Goal: Download file/media

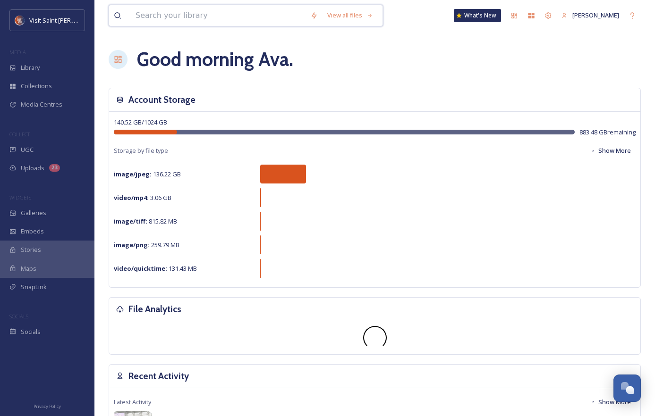
click at [184, 16] on input at bounding box center [218, 15] width 175 height 21
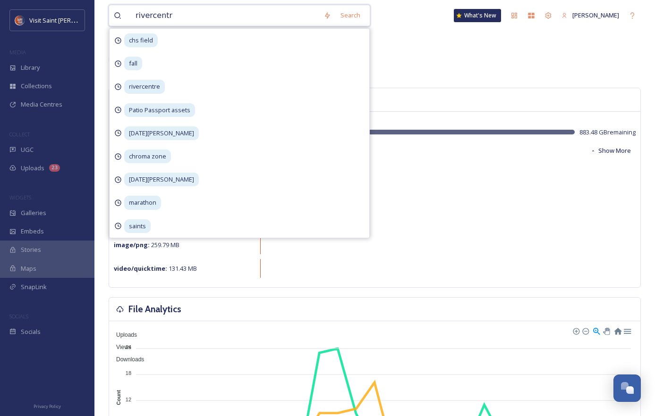
type input "rivercentre"
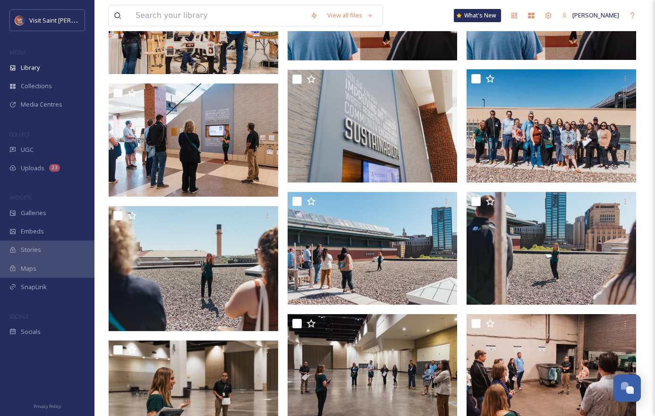
scroll to position [3068, 0]
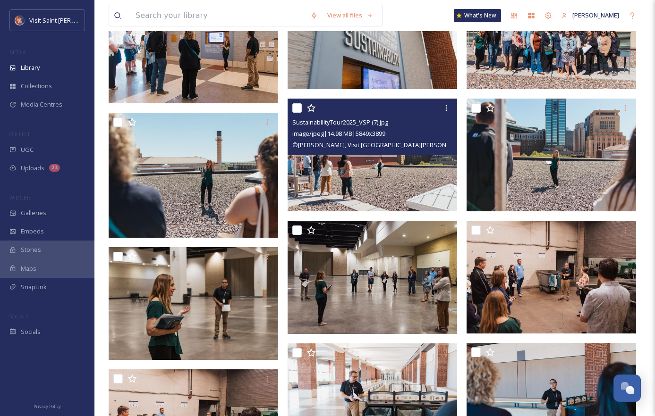
click at [400, 189] on img at bounding box center [371, 155] width 169 height 113
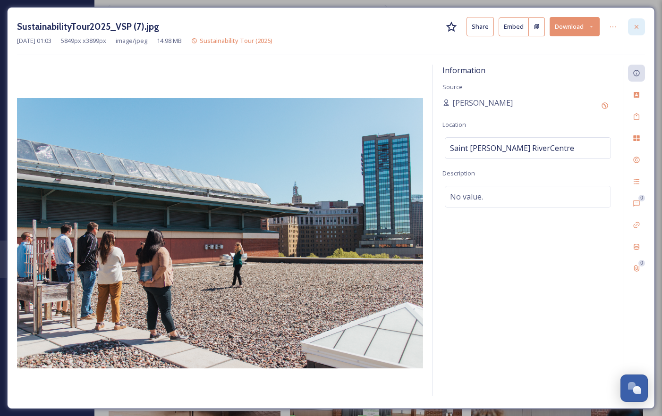
click at [642, 23] on div at bounding box center [636, 26] width 17 height 17
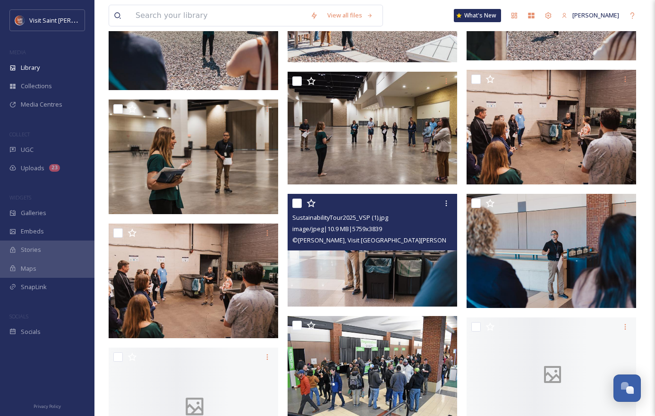
scroll to position [3257, 0]
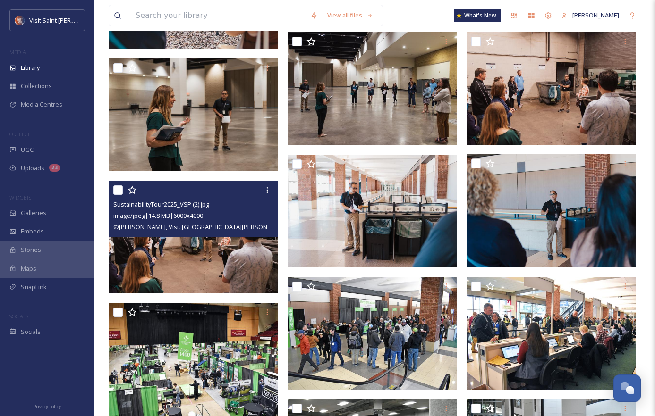
click at [212, 261] on img at bounding box center [193, 237] width 169 height 113
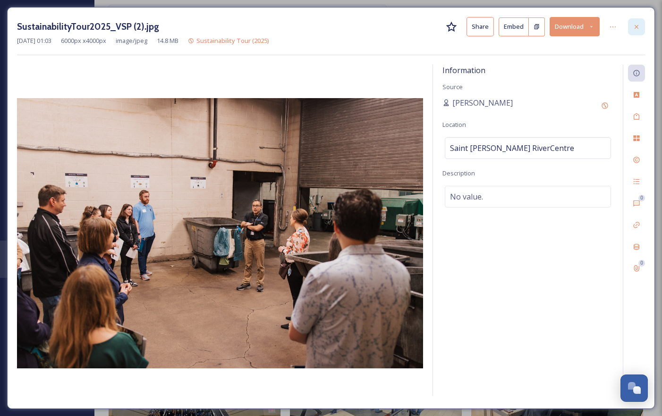
click at [639, 28] on icon at bounding box center [636, 27] width 8 height 8
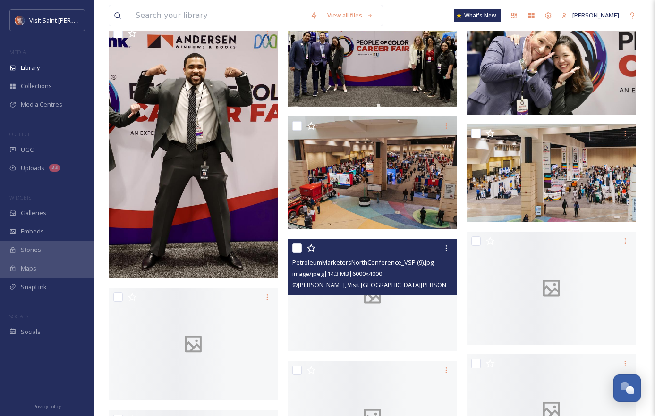
scroll to position [5900, 0]
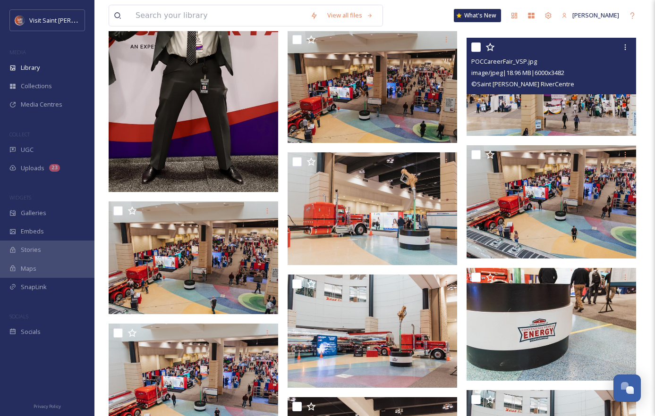
click at [585, 89] on div "© Saint Paul RiverCentre" at bounding box center [552, 83] width 162 height 11
click at [572, 118] on img at bounding box center [550, 87] width 169 height 98
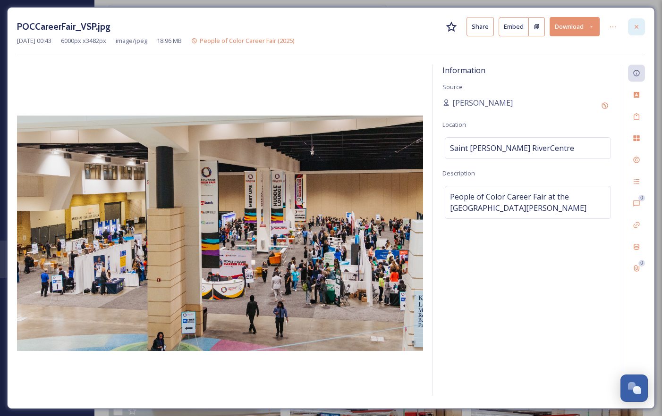
click at [635, 27] on icon at bounding box center [636, 27] width 8 height 8
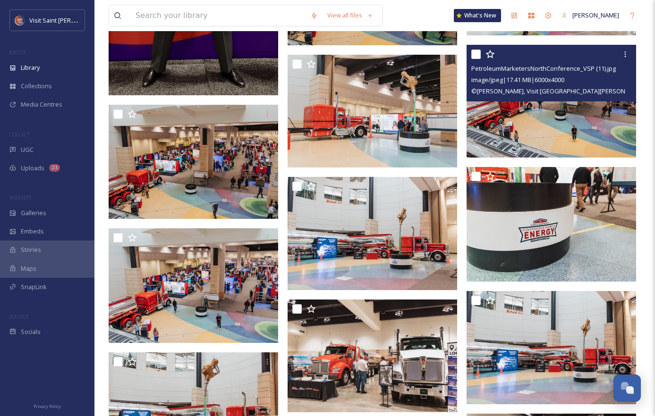
scroll to position [5994, 0]
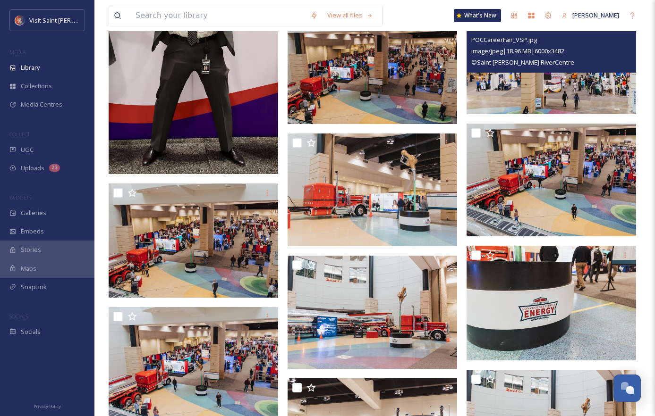
click at [520, 92] on img at bounding box center [550, 65] width 169 height 98
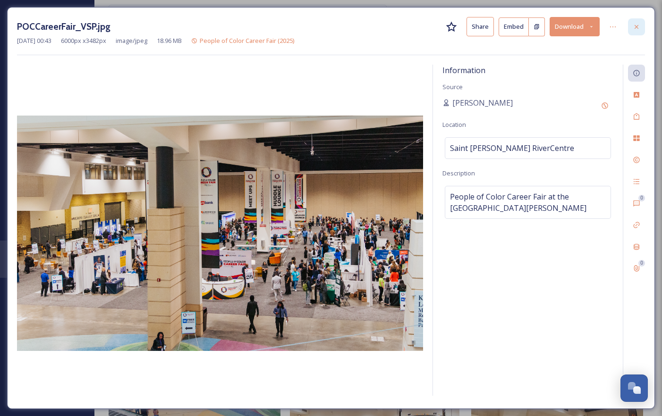
click at [633, 23] on icon at bounding box center [636, 27] width 8 height 8
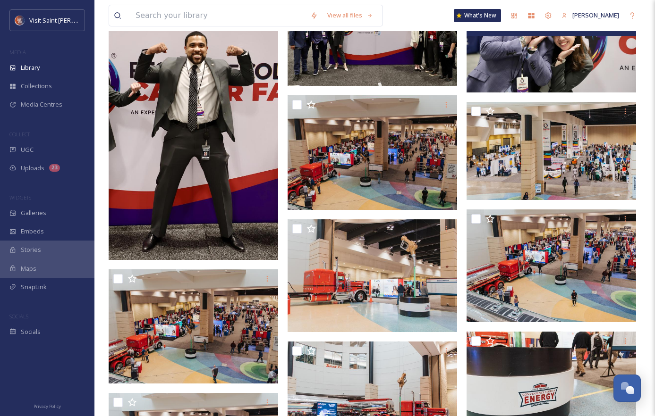
scroll to position [5900, 0]
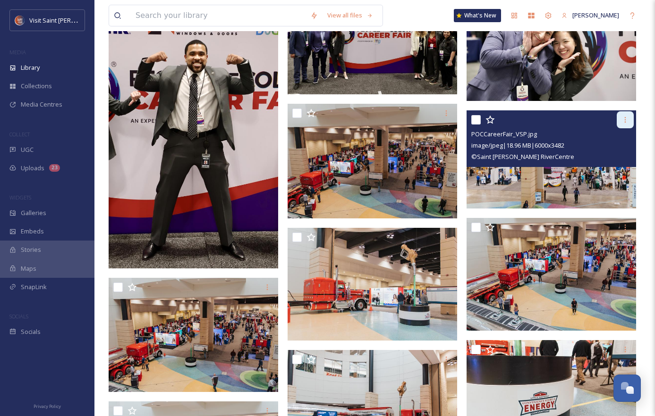
click at [623, 116] on icon at bounding box center [625, 120] width 8 height 8
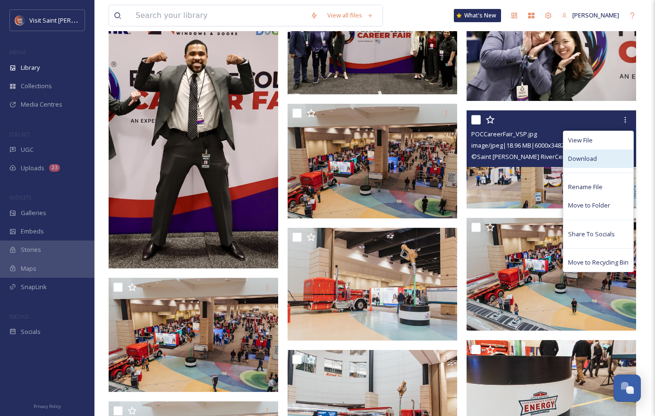
click at [592, 162] on span "Download" at bounding box center [582, 158] width 29 height 9
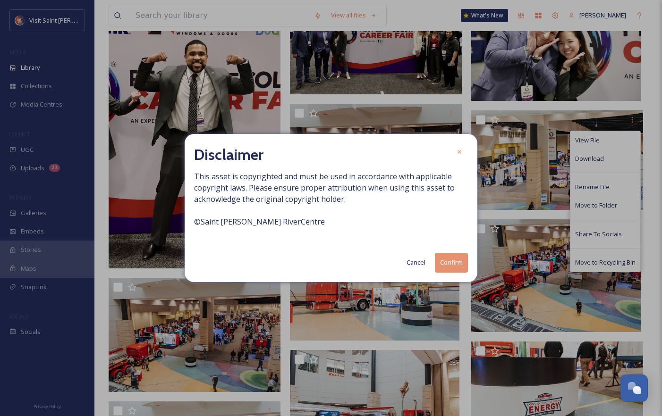
click at [466, 263] on button "Confirm" at bounding box center [451, 262] width 33 height 19
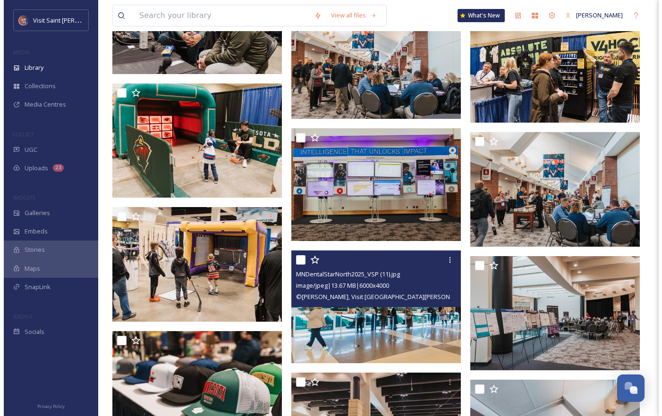
scroll to position [7363, 0]
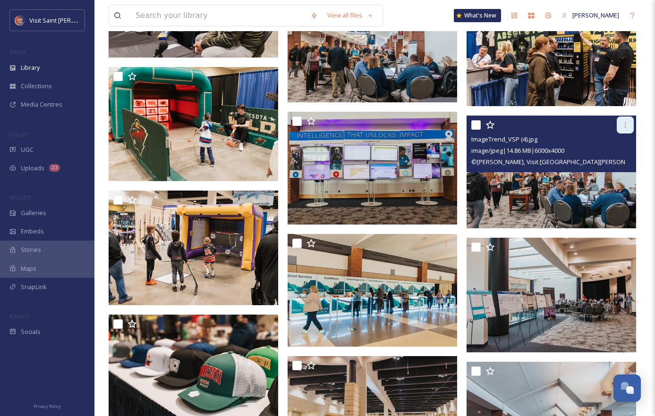
click at [628, 125] on icon at bounding box center [625, 125] width 8 height 8
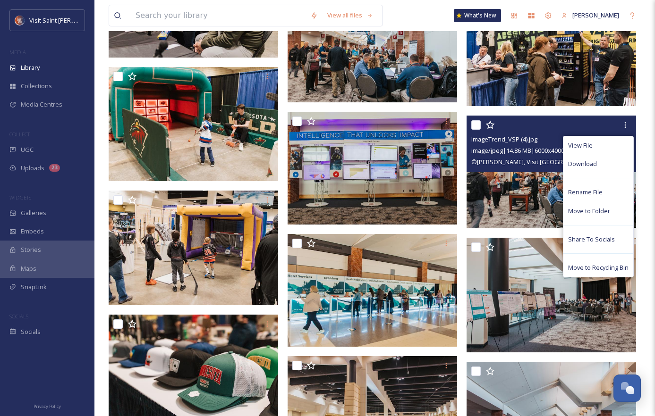
click at [518, 190] on img at bounding box center [550, 172] width 169 height 113
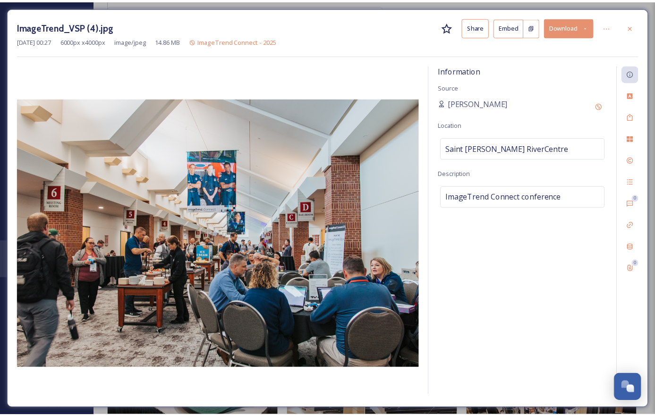
scroll to position [7369, 0]
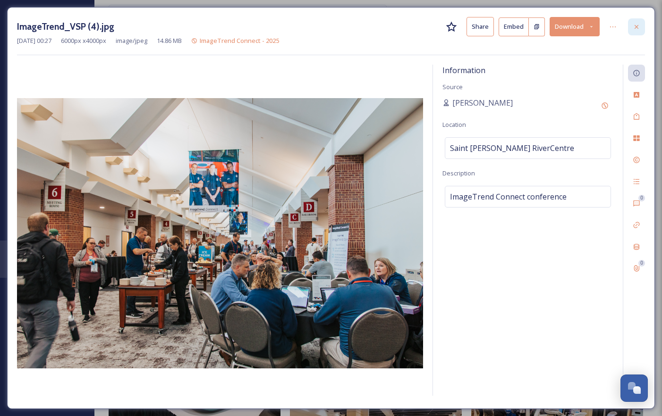
click at [638, 27] on icon at bounding box center [636, 27] width 8 height 8
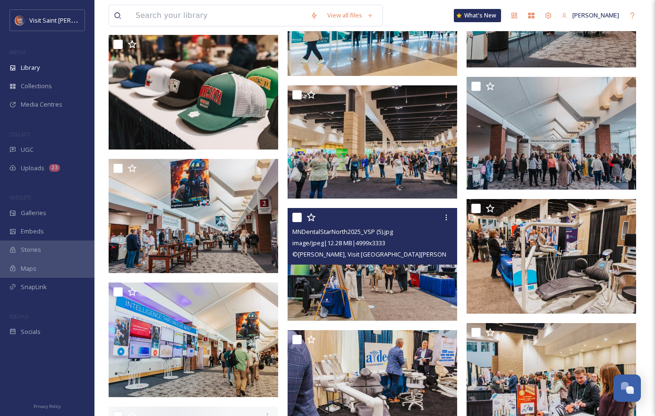
scroll to position [7652, 0]
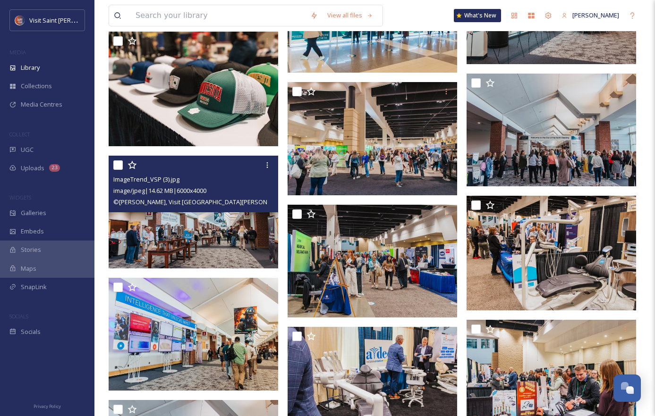
click at [249, 248] on img at bounding box center [193, 212] width 169 height 113
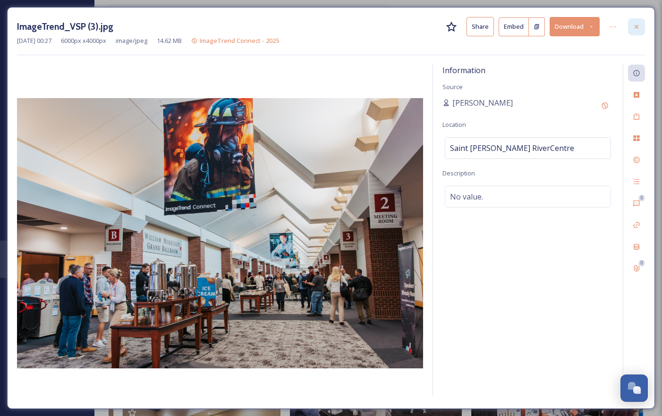
click at [636, 25] on icon at bounding box center [636, 27] width 8 height 8
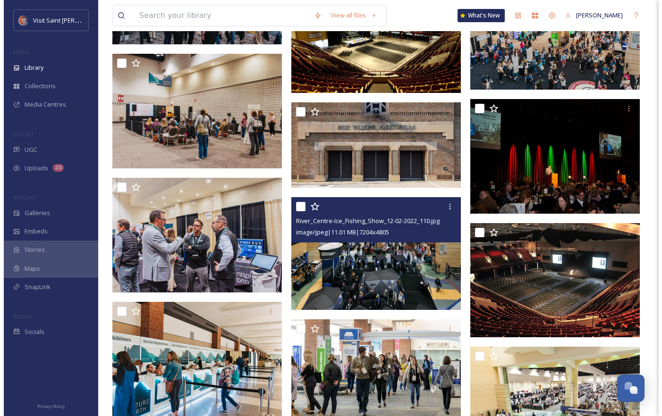
scroll to position [7841, 0]
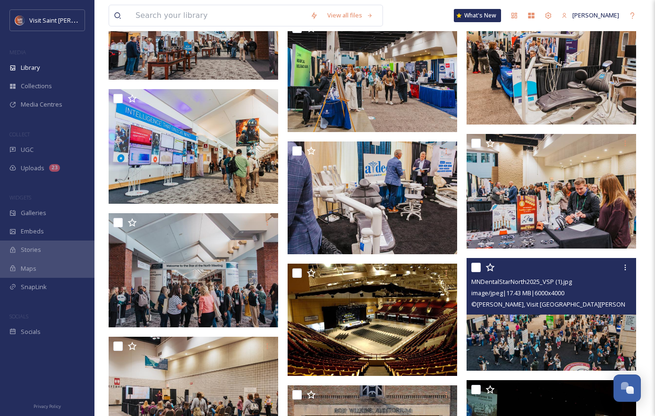
click at [546, 327] on img at bounding box center [550, 314] width 169 height 113
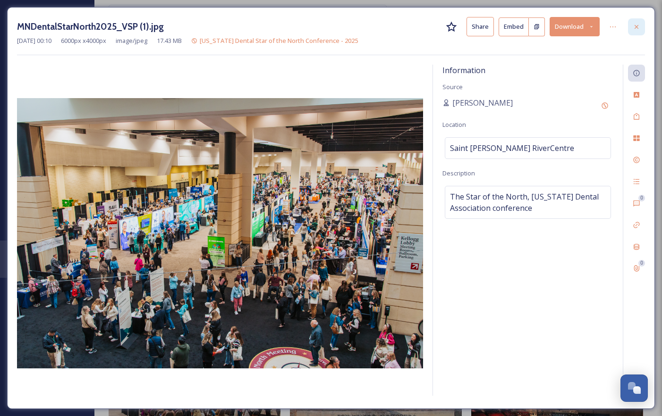
click at [638, 26] on icon at bounding box center [636, 27] width 8 height 8
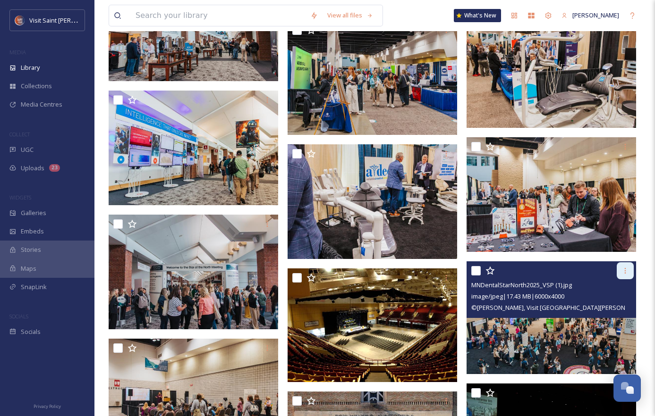
click at [629, 271] on div at bounding box center [624, 270] width 17 height 17
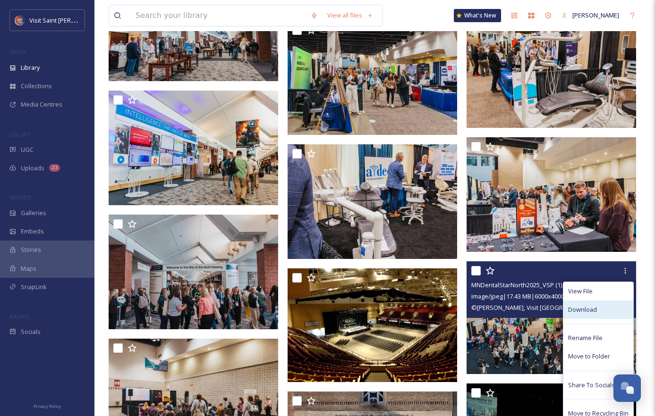
click at [581, 315] on div "Download" at bounding box center [598, 310] width 70 height 18
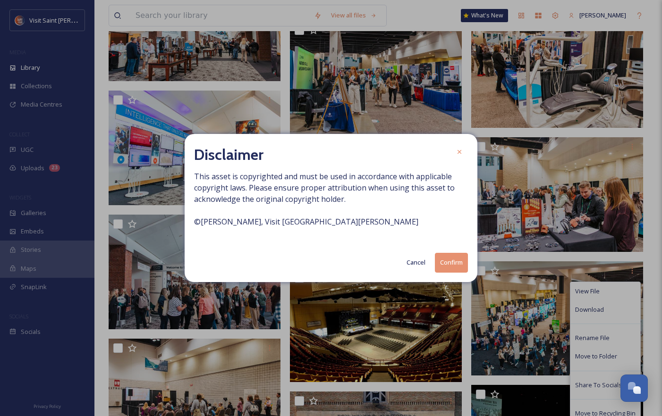
click at [451, 258] on button "Confirm" at bounding box center [451, 262] width 33 height 19
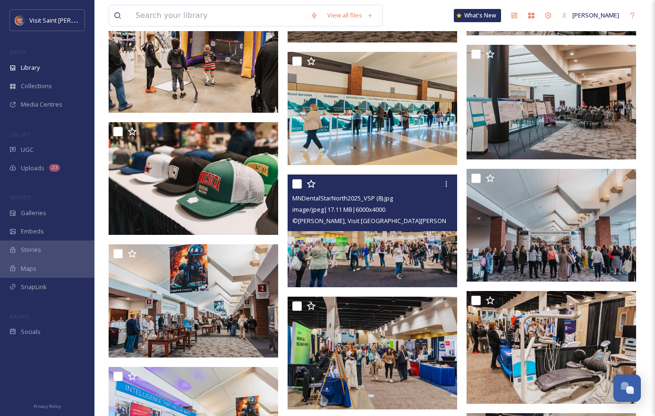
scroll to position [7605, 0]
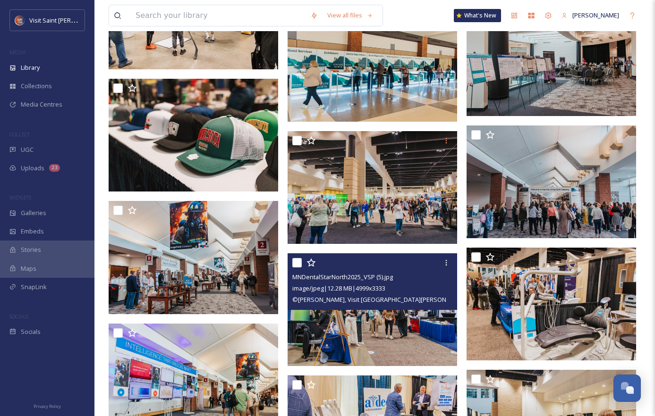
click at [397, 323] on img at bounding box center [371, 309] width 169 height 113
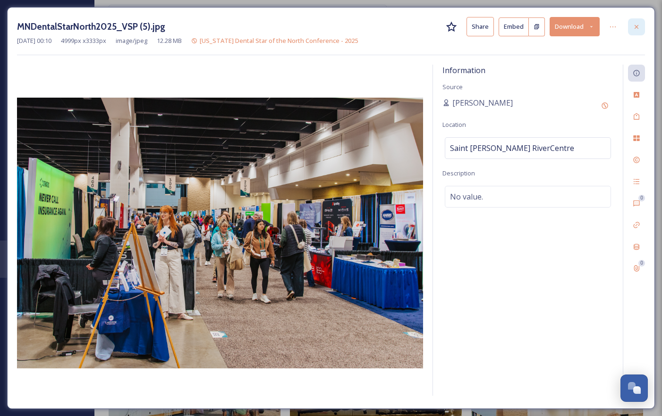
click at [637, 24] on icon at bounding box center [636, 27] width 8 height 8
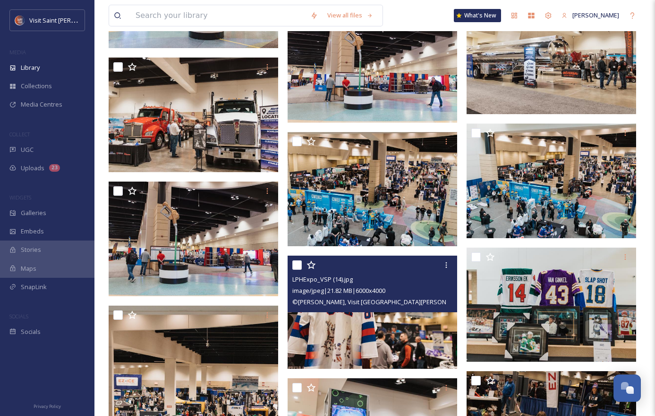
scroll to position [6331, 0]
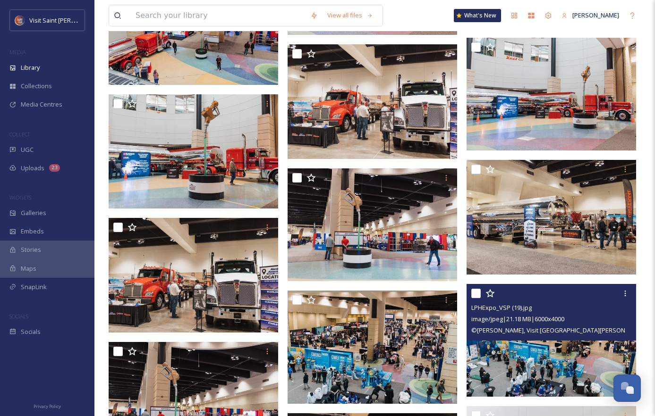
click at [534, 352] on img at bounding box center [550, 340] width 169 height 113
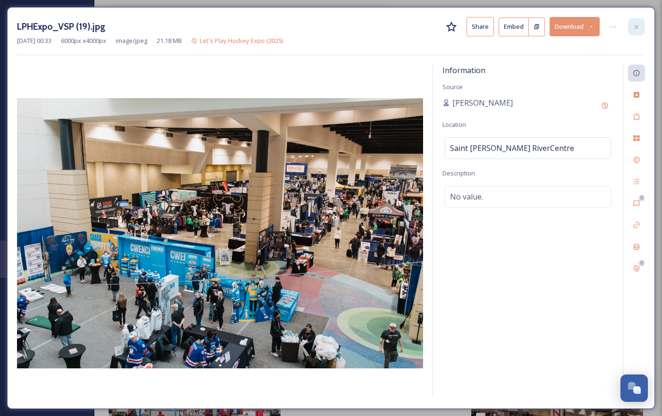
click at [637, 28] on icon at bounding box center [636, 27] width 8 height 8
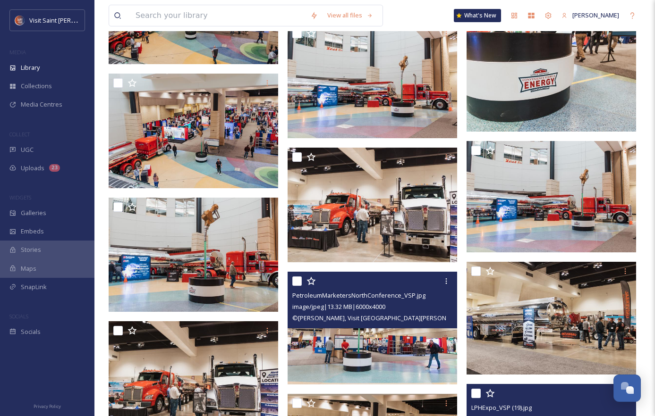
scroll to position [6142, 0]
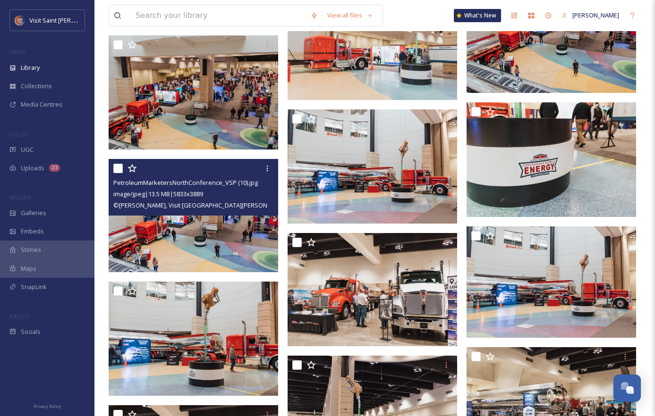
click at [204, 242] on img at bounding box center [193, 215] width 169 height 113
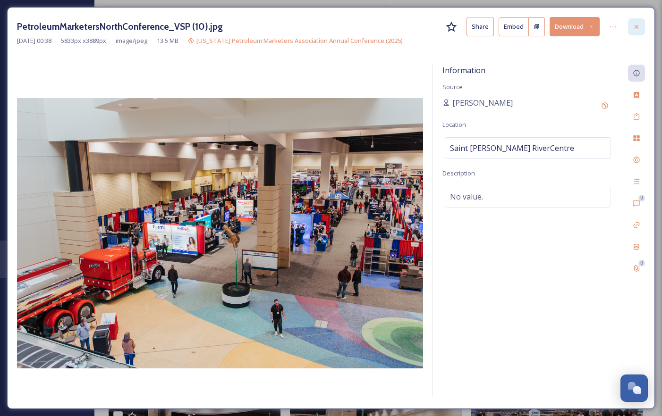
click at [635, 30] on icon at bounding box center [636, 27] width 8 height 8
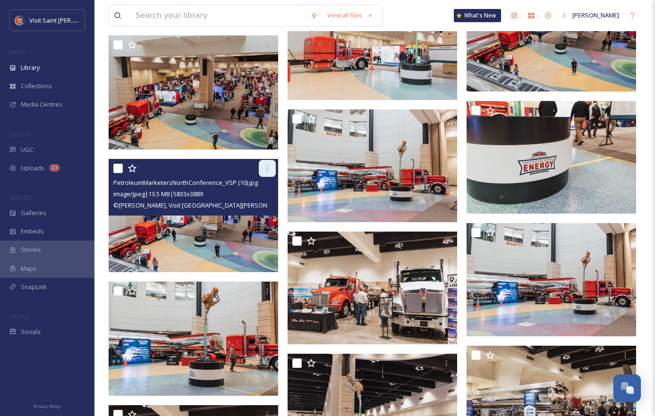
click at [271, 174] on div at bounding box center [267, 168] width 17 height 17
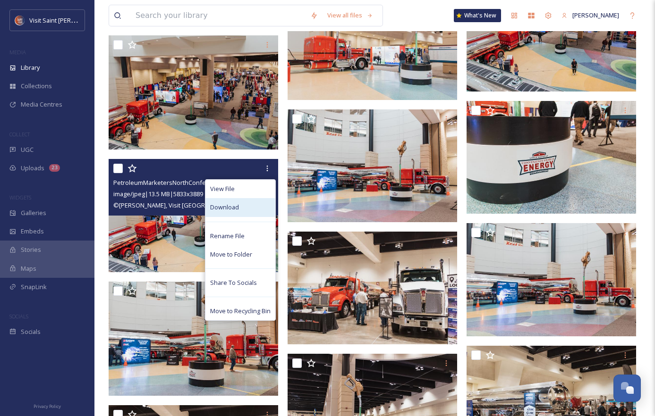
click at [266, 209] on div "Download" at bounding box center [240, 207] width 70 height 18
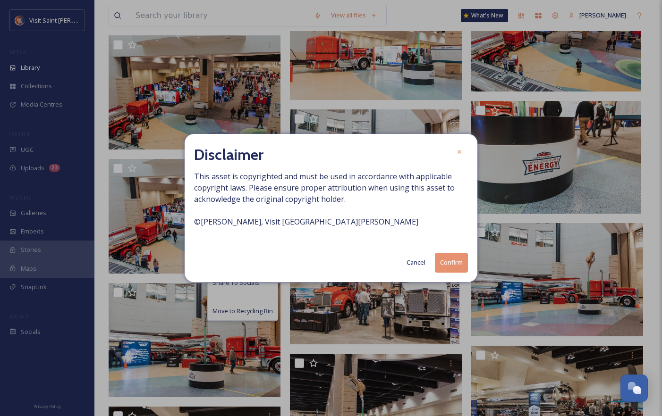
click at [440, 266] on button "Confirm" at bounding box center [451, 262] width 33 height 19
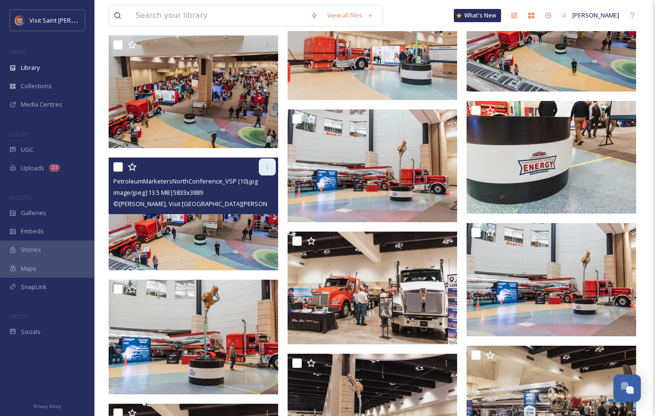
click at [271, 167] on div at bounding box center [267, 167] width 17 height 17
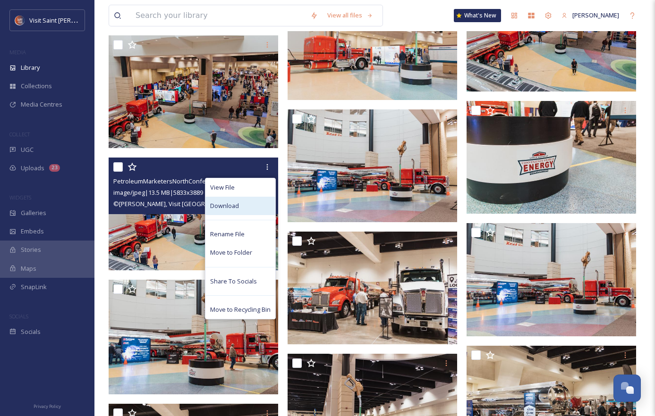
click at [255, 208] on div "Download" at bounding box center [240, 206] width 70 height 18
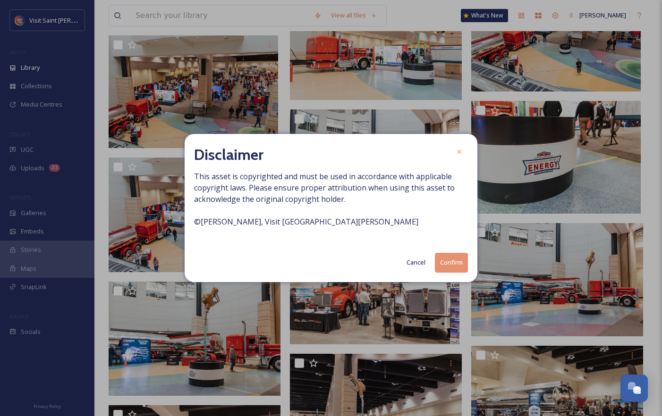
click at [446, 252] on div "Disclaimer This asset is copyrighted and must be used in accordance with applic…" at bounding box center [331, 208] width 293 height 148
click at [455, 260] on button "Confirm" at bounding box center [451, 262] width 33 height 19
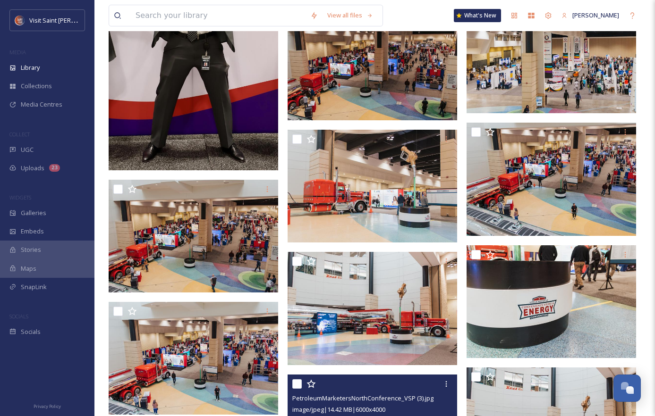
scroll to position [5906, 0]
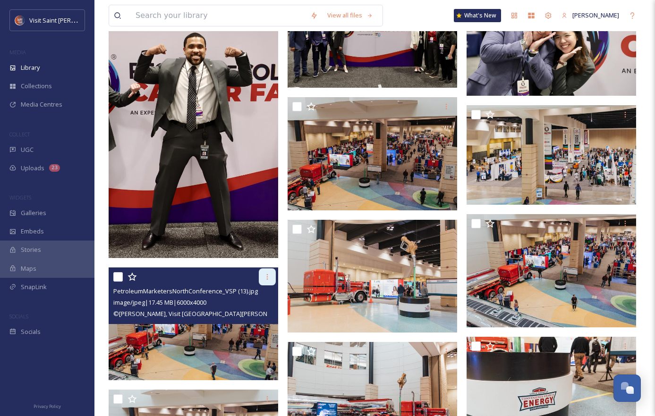
click at [267, 278] on icon at bounding box center [267, 277] width 8 height 8
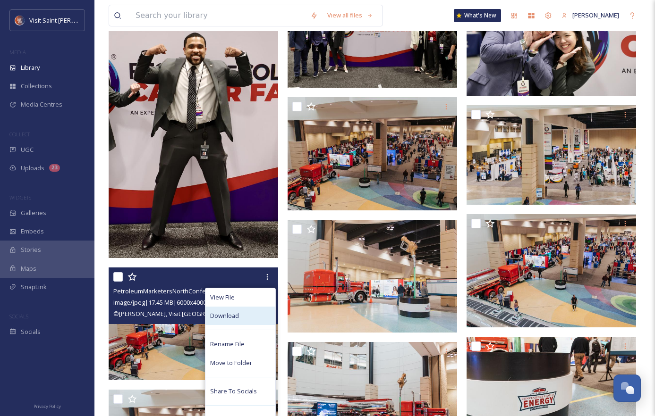
click at [253, 320] on div "Download" at bounding box center [240, 316] width 70 height 18
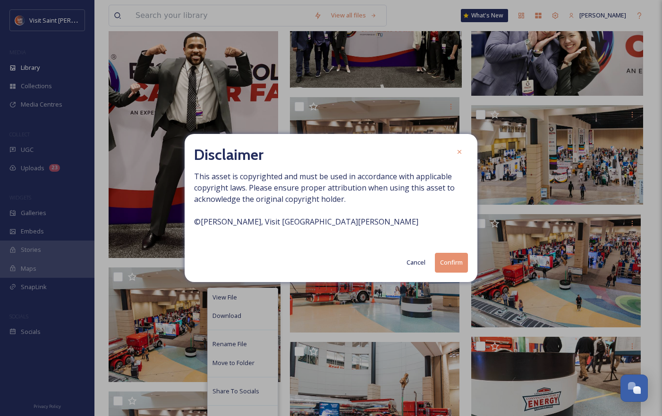
click at [460, 261] on button "Confirm" at bounding box center [451, 262] width 33 height 19
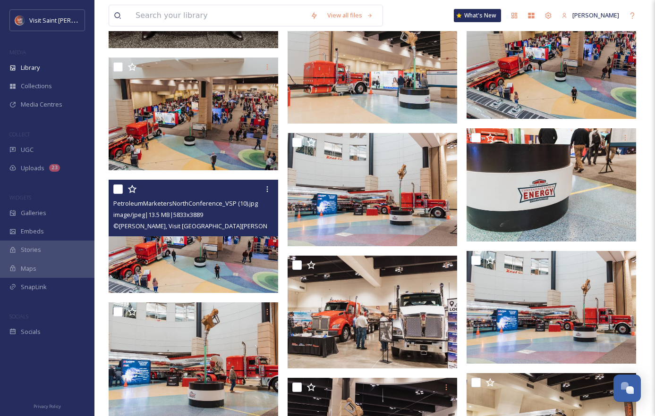
scroll to position [6095, 0]
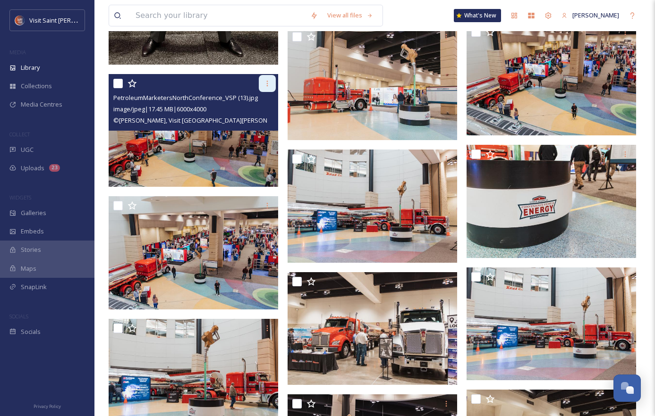
click at [266, 80] on icon at bounding box center [267, 84] width 8 height 8
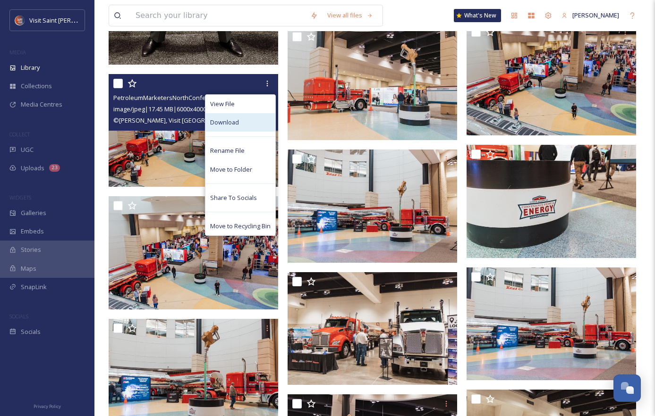
click at [249, 120] on div "Download" at bounding box center [240, 122] width 70 height 18
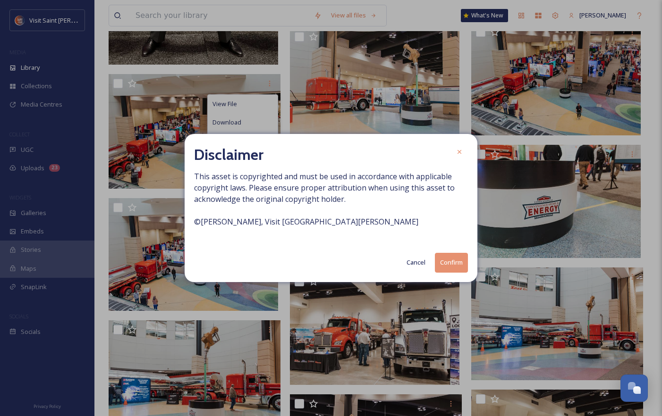
click at [444, 261] on button "Confirm" at bounding box center [451, 262] width 33 height 19
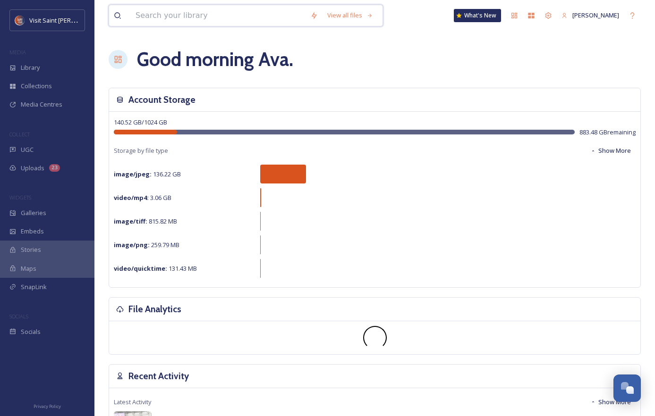
click at [226, 17] on input at bounding box center [218, 15] width 175 height 21
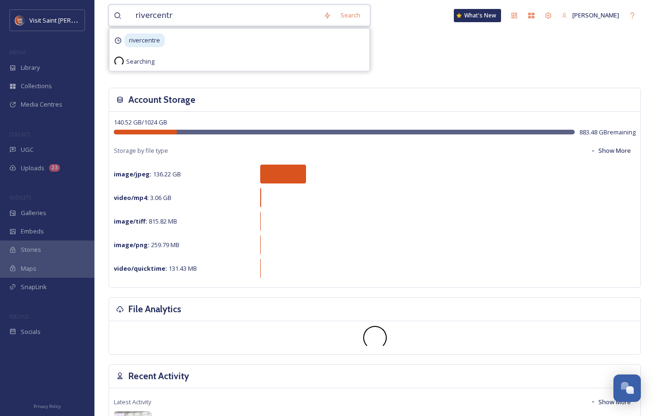
type input "rivercentre"
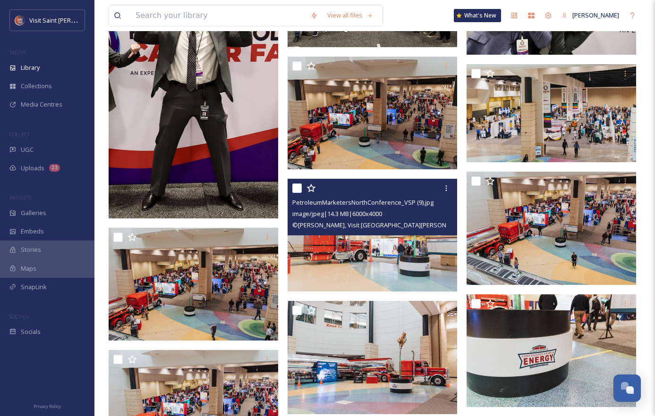
scroll to position [5947, 0]
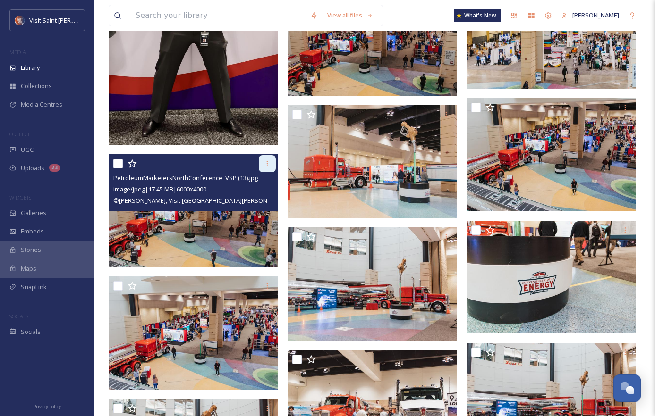
click at [267, 166] on icon at bounding box center [267, 164] width 1 height 6
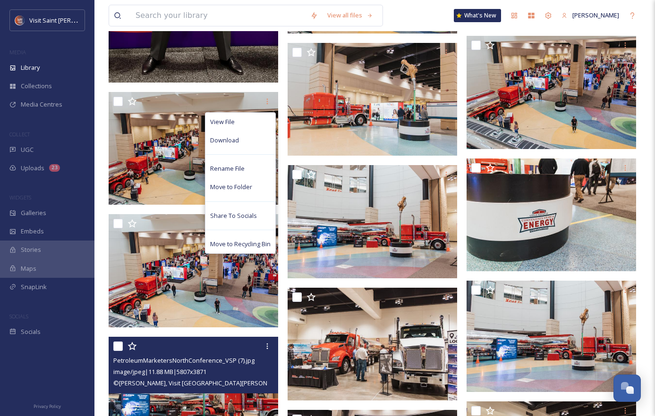
scroll to position [6041, 0]
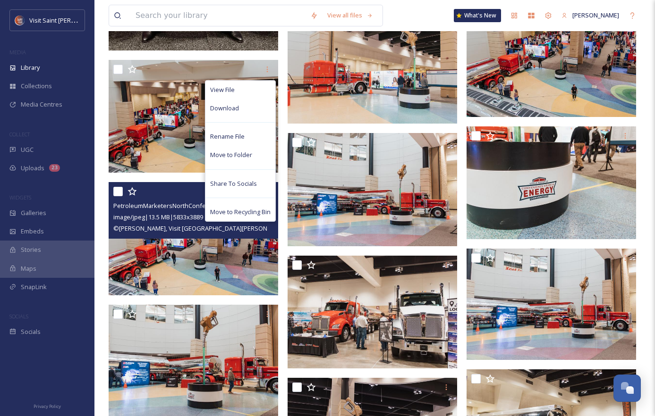
click at [232, 262] on img at bounding box center [193, 238] width 169 height 113
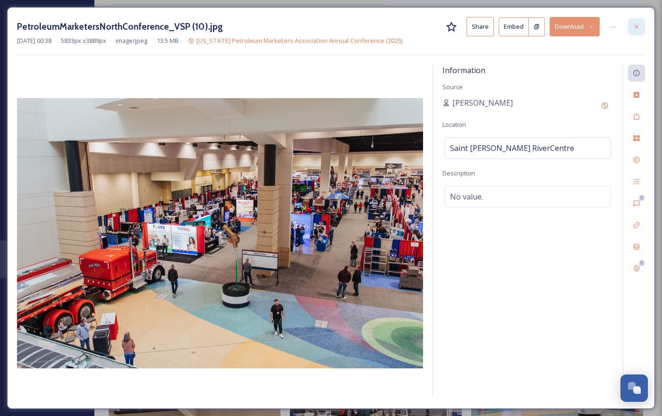
click at [632, 25] on icon at bounding box center [636, 27] width 8 height 8
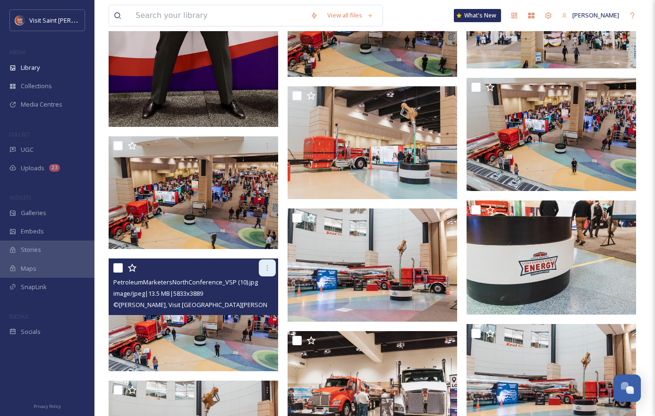
click at [261, 270] on div at bounding box center [267, 268] width 17 height 17
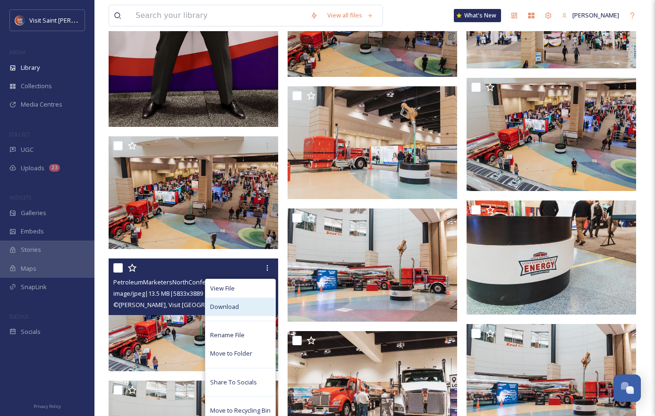
click at [249, 304] on div "Download" at bounding box center [240, 307] width 70 height 18
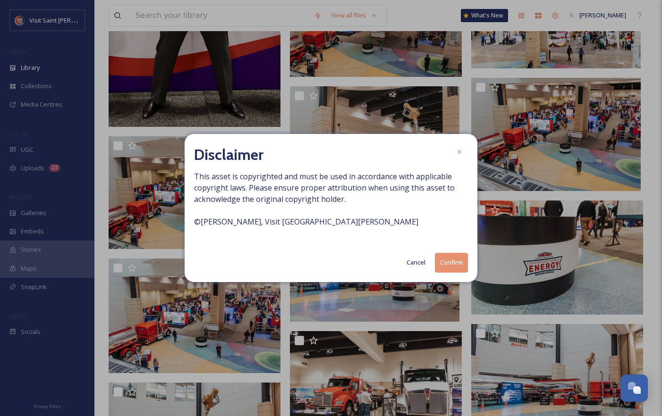
click at [449, 257] on button "Confirm" at bounding box center [451, 262] width 33 height 19
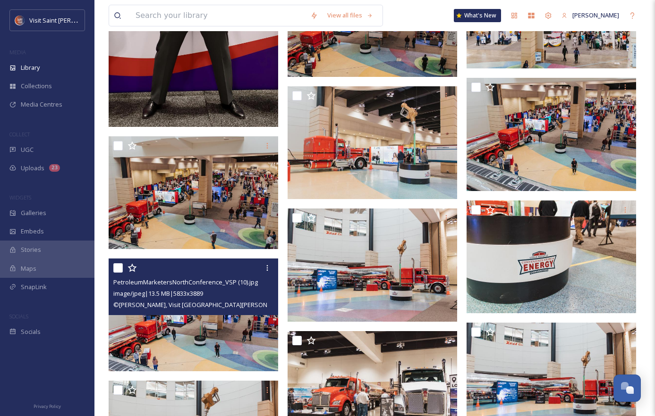
click at [231, 331] on img at bounding box center [193, 315] width 169 height 113
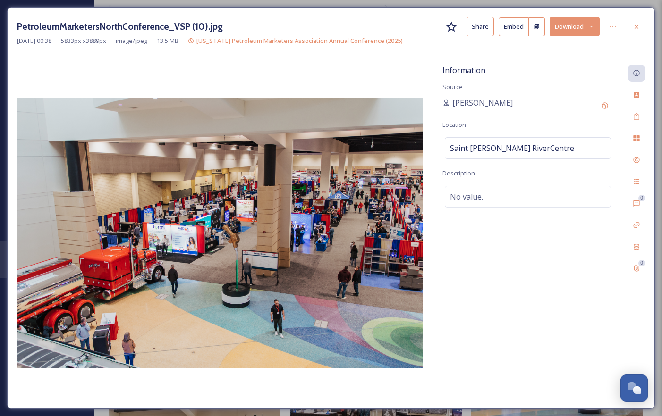
click at [591, 25] on icon at bounding box center [591, 27] width 6 height 6
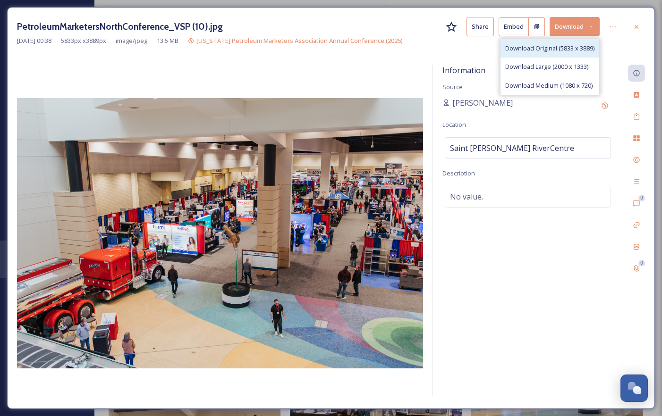
click at [577, 46] on span "Download Original (5833 x 3889)" at bounding box center [549, 48] width 89 height 9
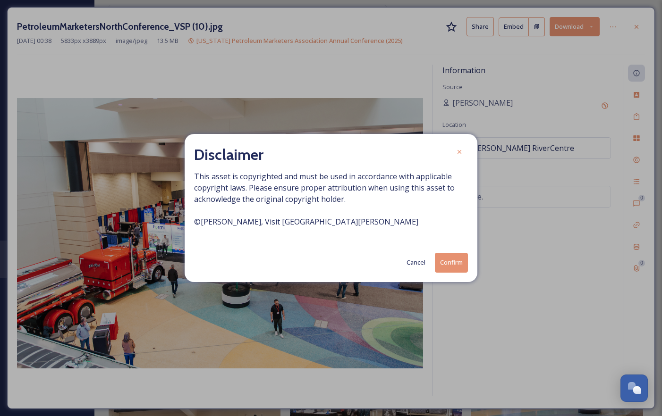
click at [457, 261] on button "Confirm" at bounding box center [451, 262] width 33 height 19
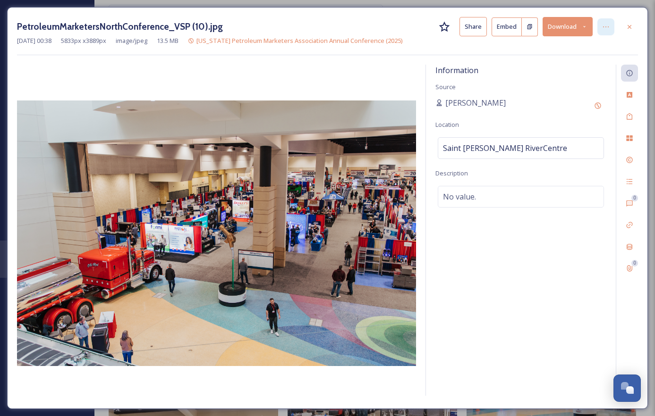
click at [613, 30] on div at bounding box center [605, 26] width 17 height 17
click at [506, 29] on button "Embed" at bounding box center [506, 26] width 30 height 19
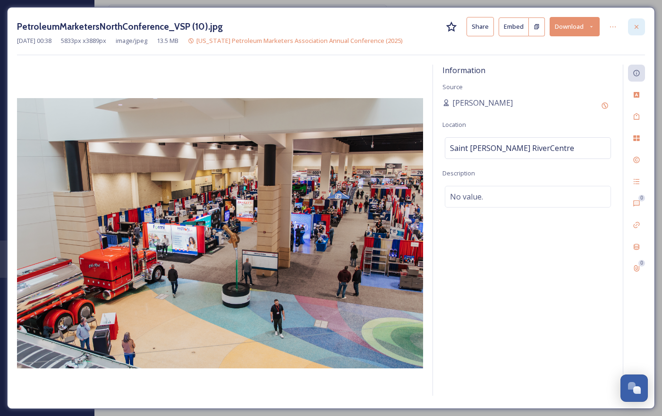
click at [632, 25] on div at bounding box center [636, 26] width 17 height 17
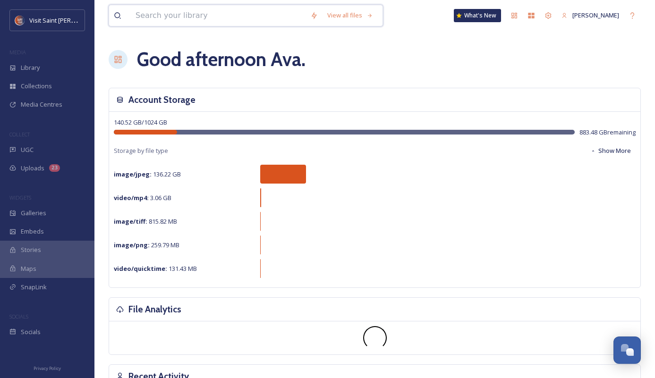
click at [203, 15] on input at bounding box center [218, 15] width 175 height 21
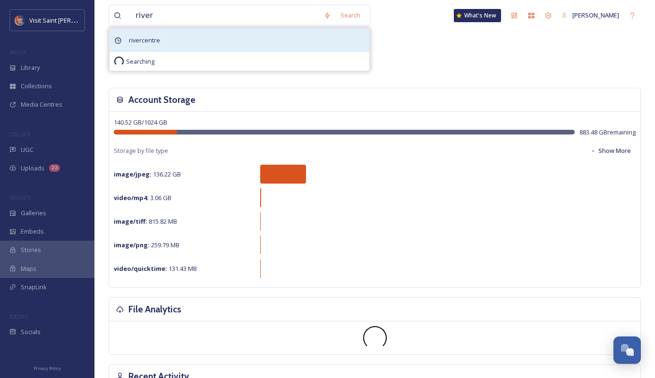
click at [200, 46] on div "rivercentre" at bounding box center [239, 40] width 260 height 23
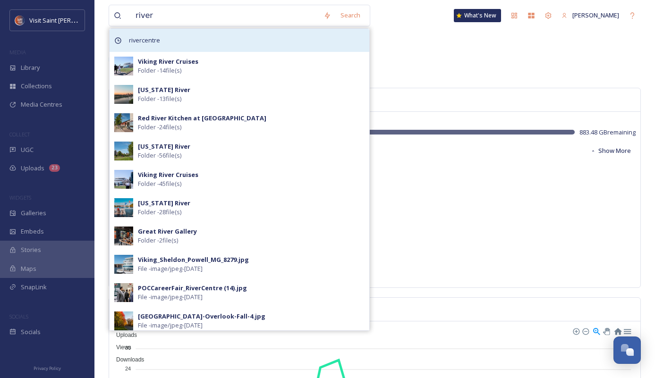
click at [165, 37] on div "rivercentre" at bounding box center [239, 40] width 260 height 23
click at [146, 40] on span "rivercentre" at bounding box center [144, 41] width 41 height 14
click at [154, 29] on div "rivercentre" at bounding box center [239, 40] width 260 height 23
click at [150, 39] on span "rivercentre" at bounding box center [144, 41] width 41 height 14
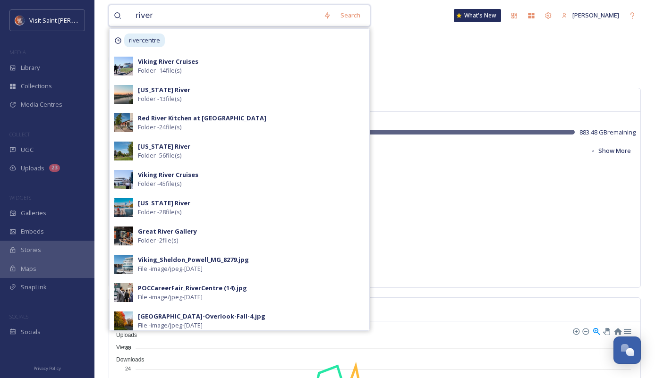
click at [244, 13] on input "river" at bounding box center [225, 15] width 188 height 21
type input "rivercentre"
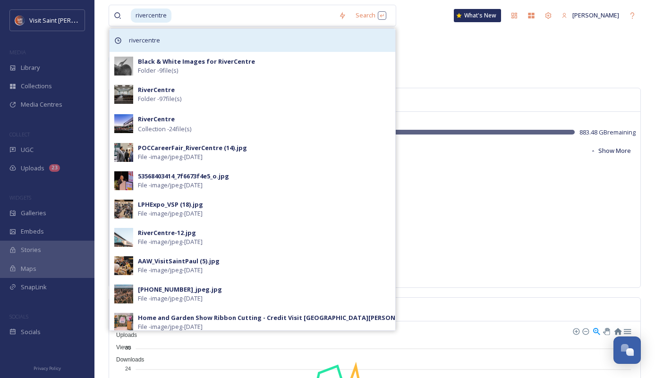
click at [229, 47] on div "rivercentre" at bounding box center [252, 40] width 286 height 23
click at [160, 38] on span "rivercentre" at bounding box center [144, 41] width 41 height 14
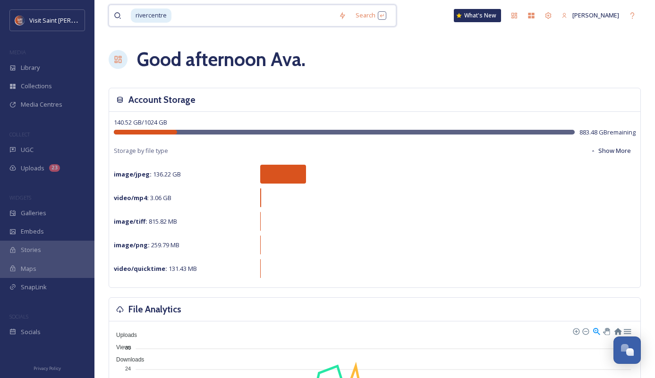
click at [237, 3] on div "rivercentre Search What's New [PERSON_NAME]" at bounding box center [375, 15] width 532 height 31
type input "r"
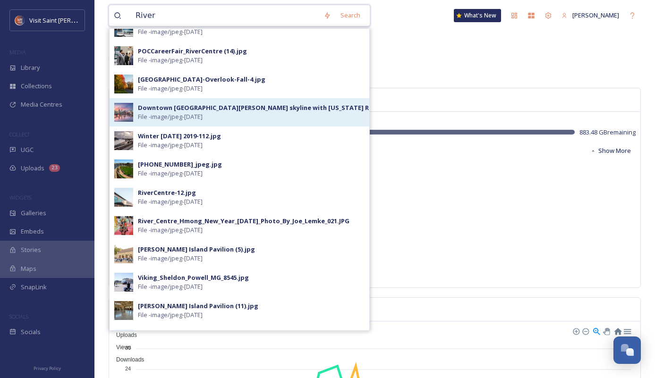
scroll to position [236, 0]
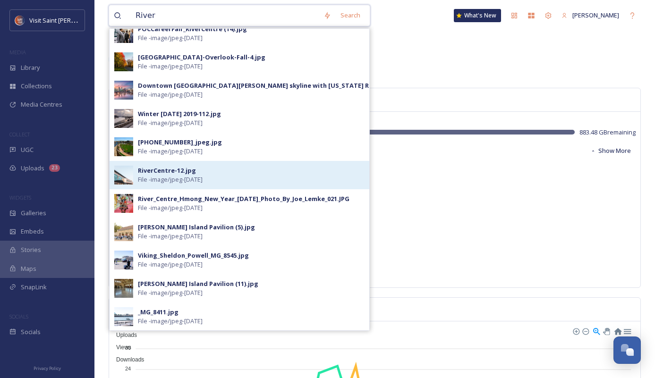
type input "River"
click at [277, 176] on div "RiverCentre-12.jpg File - image/jpeg - [DATE]" at bounding box center [251, 175] width 227 height 18
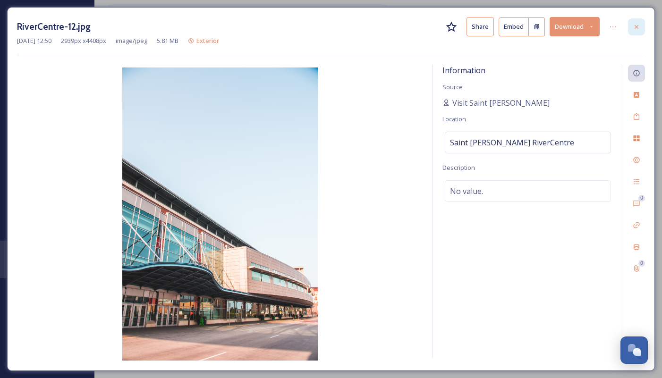
click at [630, 24] on div at bounding box center [636, 26] width 17 height 17
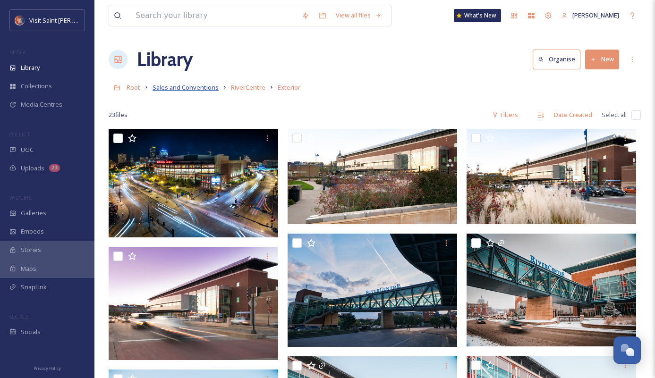
click at [192, 88] on span "Sales and Conventions" at bounding box center [185, 87] width 66 height 8
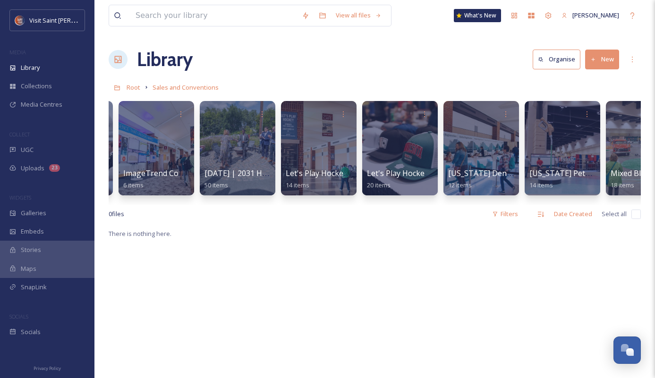
scroll to position [0, 585]
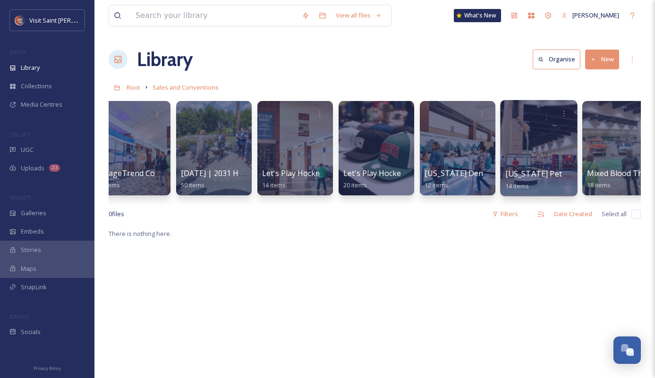
click at [546, 146] on div at bounding box center [538, 148] width 77 height 96
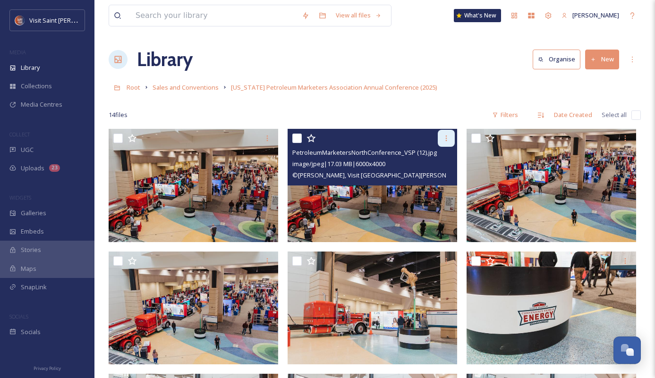
click at [452, 143] on div at bounding box center [446, 138] width 17 height 17
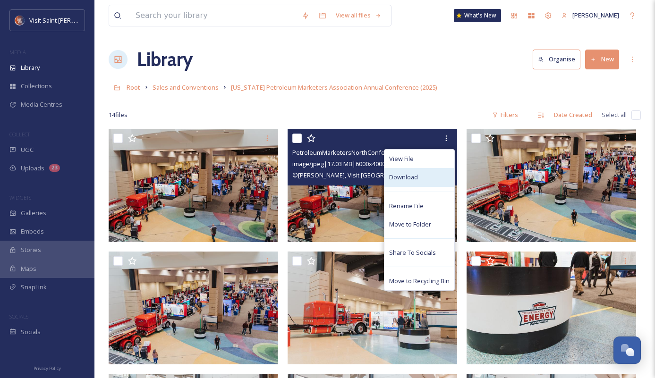
click at [420, 179] on div "Download" at bounding box center [419, 177] width 70 height 18
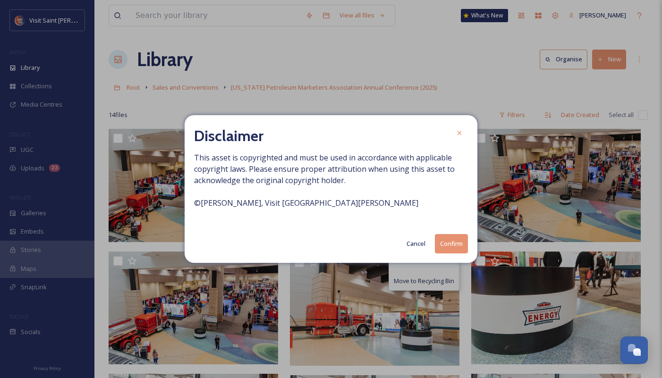
click at [456, 245] on button "Confirm" at bounding box center [451, 243] width 33 height 19
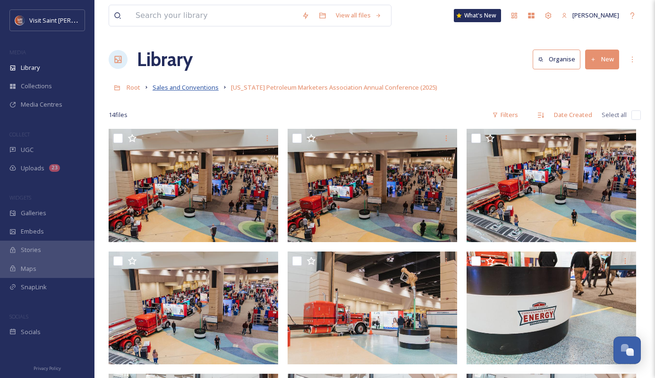
click at [200, 90] on span "Sales and Conventions" at bounding box center [185, 87] width 66 height 8
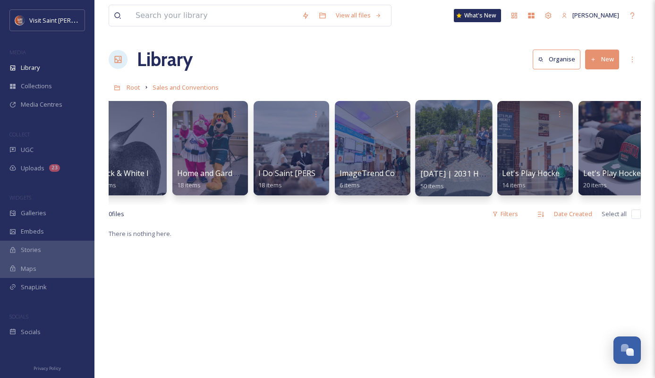
scroll to position [0, 356]
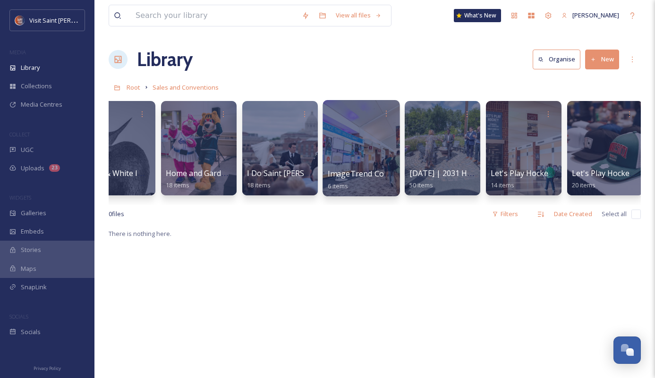
click at [366, 150] on div at bounding box center [360, 148] width 77 height 96
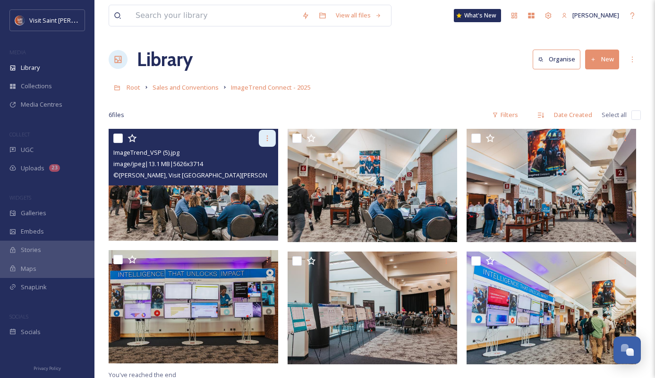
click at [264, 137] on icon at bounding box center [267, 139] width 8 height 8
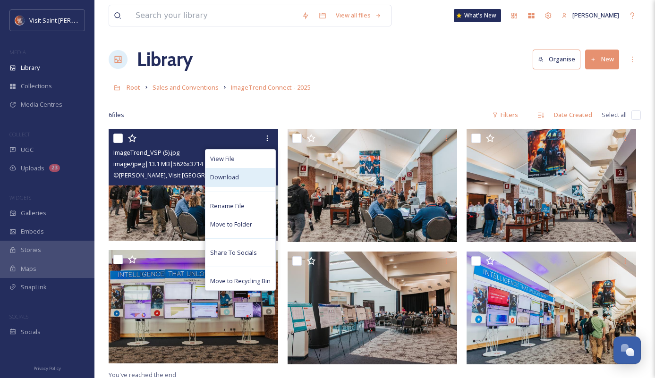
click at [251, 176] on div "Download" at bounding box center [240, 177] width 70 height 18
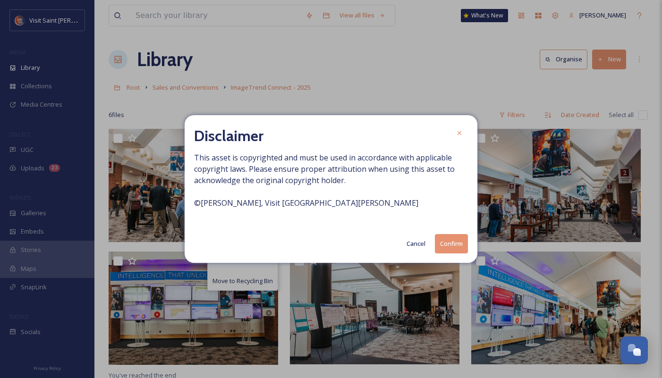
click at [446, 244] on button "Confirm" at bounding box center [451, 243] width 33 height 19
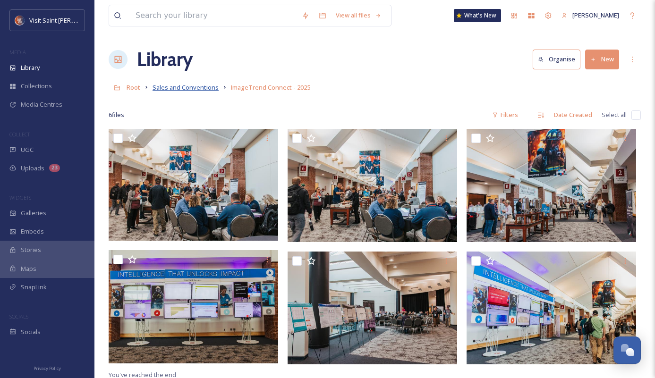
click at [185, 86] on span "Sales and Conventions" at bounding box center [185, 87] width 66 height 8
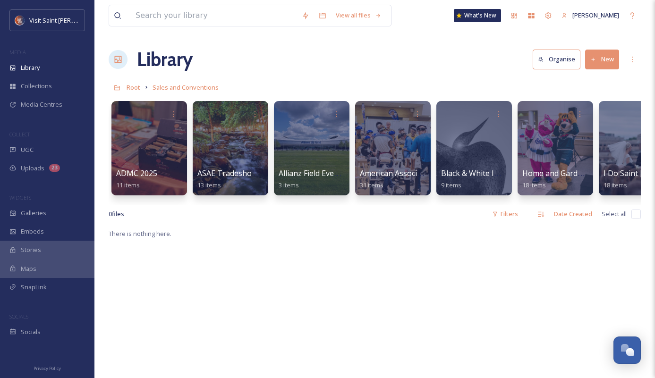
drag, startPoint x: 255, startPoint y: 202, endPoint x: 243, endPoint y: 206, distance: 12.7
click at [243, 205] on div "ADMC 2025 11 items ASAE Tradeshow Booth Options 13 items Allianz Field Event Sp…" at bounding box center [375, 150] width 532 height 109
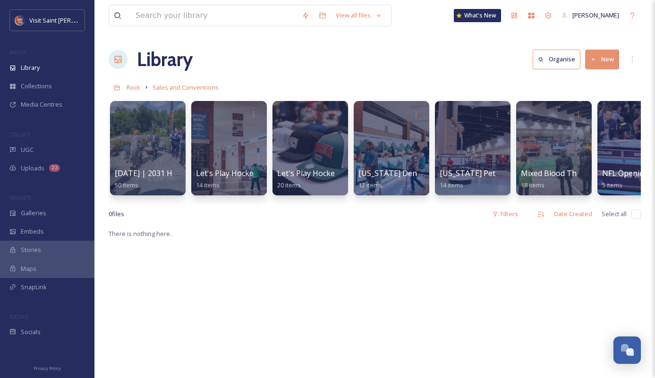
scroll to position [0, 670]
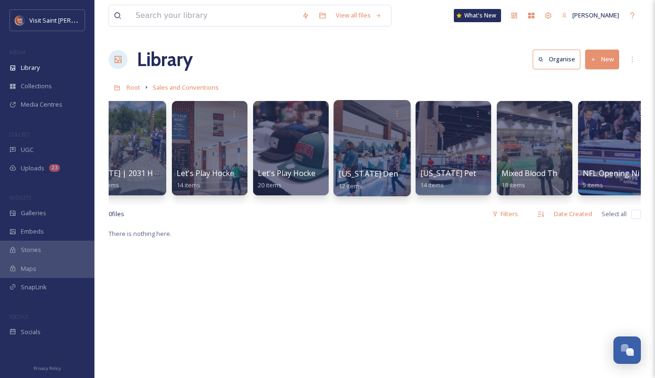
click at [394, 147] on div at bounding box center [371, 148] width 77 height 96
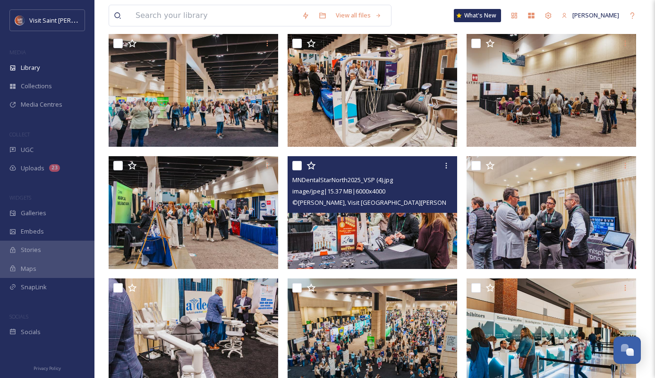
scroll to position [247, 0]
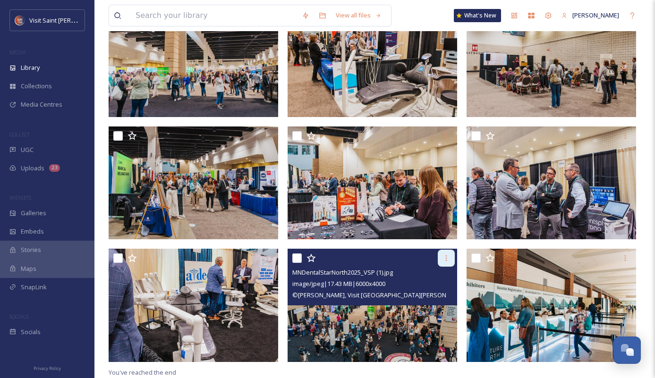
click at [447, 261] on icon at bounding box center [446, 258] width 8 height 8
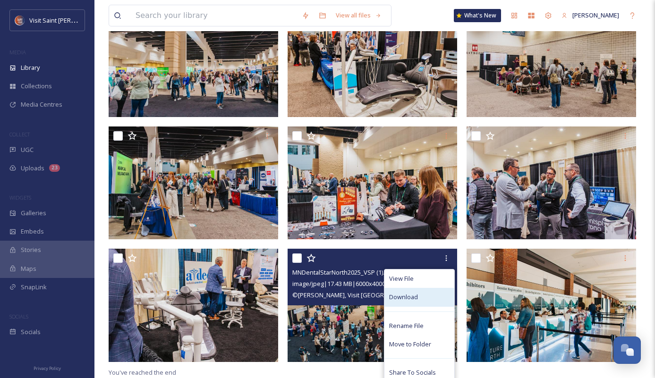
click at [436, 303] on div "Download" at bounding box center [419, 297] width 70 height 18
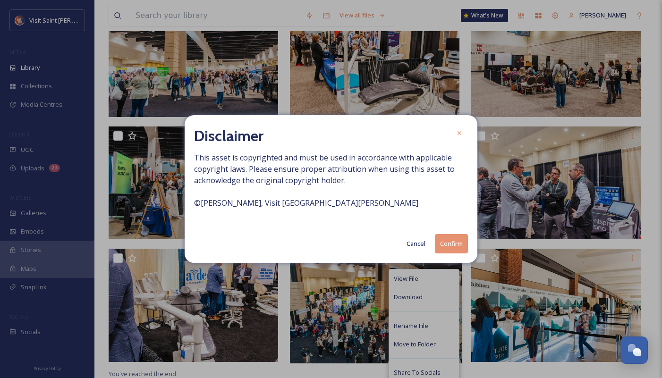
click at [449, 244] on button "Confirm" at bounding box center [451, 243] width 33 height 19
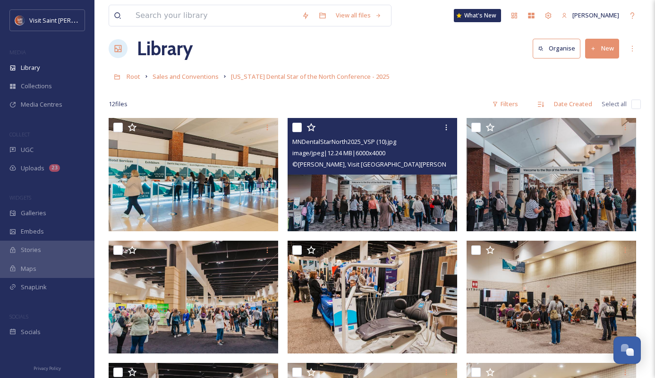
scroll to position [0, 0]
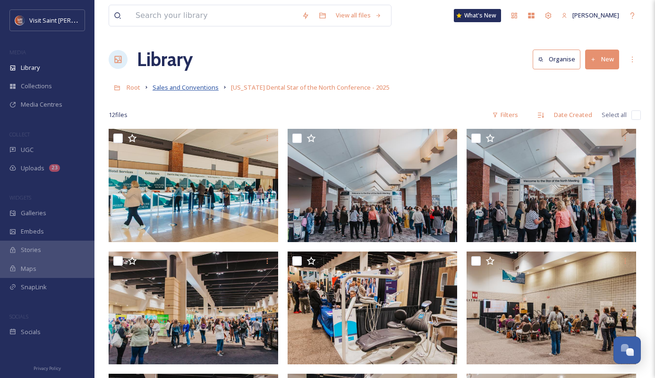
click at [201, 88] on span "Sales and Conventions" at bounding box center [185, 87] width 66 height 8
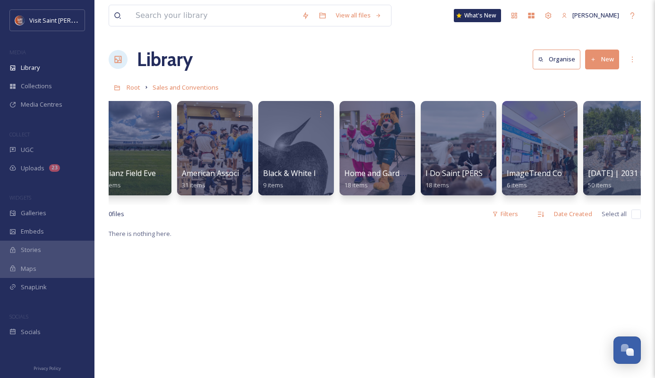
scroll to position [0, 186]
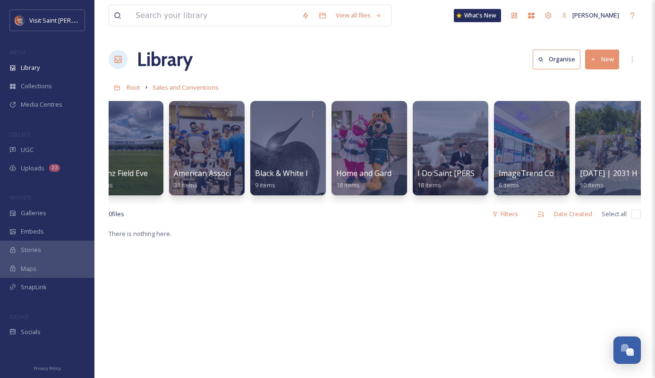
click at [415, 64] on div "Library Organise New" at bounding box center [375, 59] width 532 height 28
click at [220, 153] on div at bounding box center [206, 148] width 77 height 96
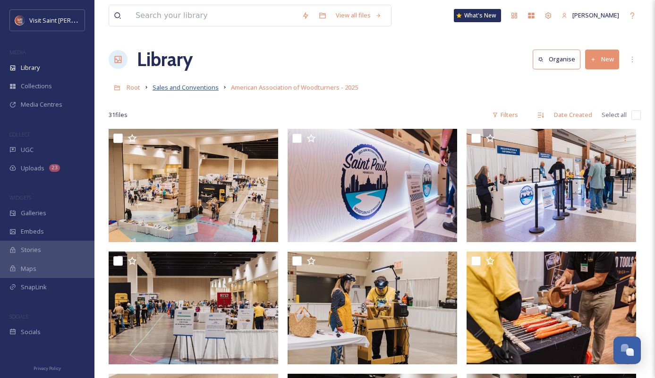
click at [205, 91] on span "Sales and Conventions" at bounding box center [185, 87] width 66 height 8
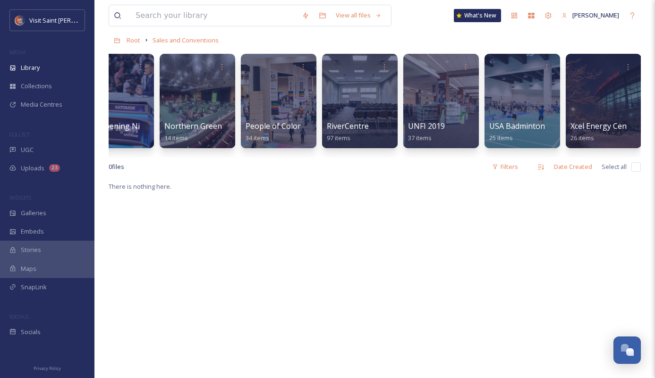
scroll to position [0, 1173]
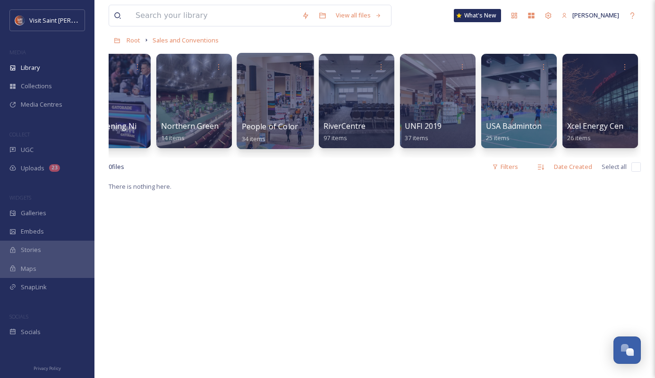
click at [284, 104] on div at bounding box center [274, 101] width 77 height 96
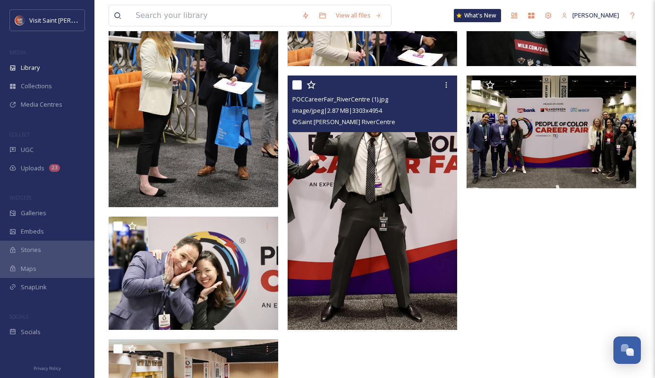
scroll to position [1776, 0]
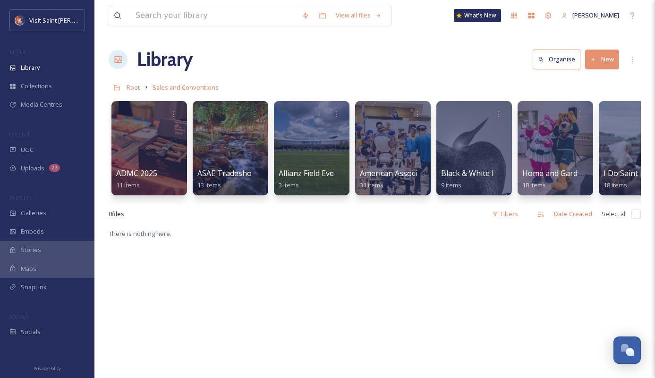
drag, startPoint x: 271, startPoint y: 215, endPoint x: 260, endPoint y: 214, distance: 11.9
click at [287, 213] on div "0 file s Filters Date Created Select all" at bounding box center [375, 214] width 532 height 18
click at [159, 148] on div at bounding box center [148, 148] width 77 height 96
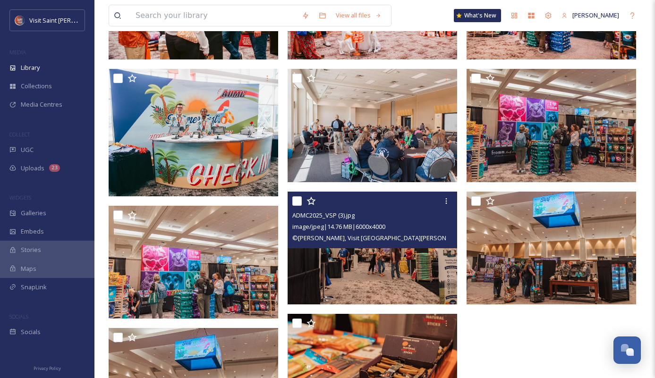
scroll to position [86, 0]
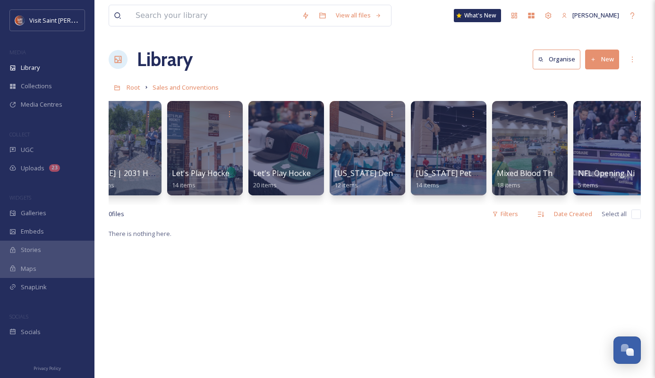
scroll to position [0, 686]
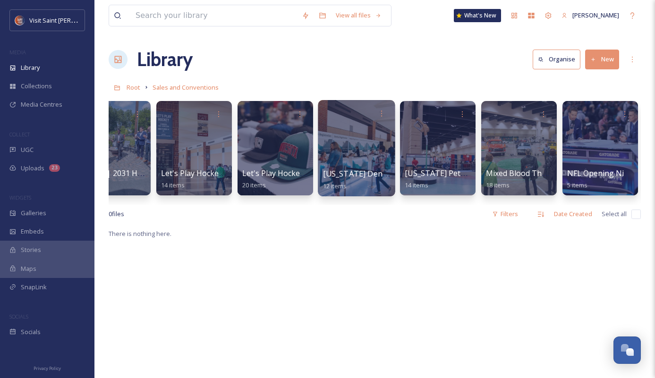
click at [362, 140] on div at bounding box center [356, 148] width 77 height 96
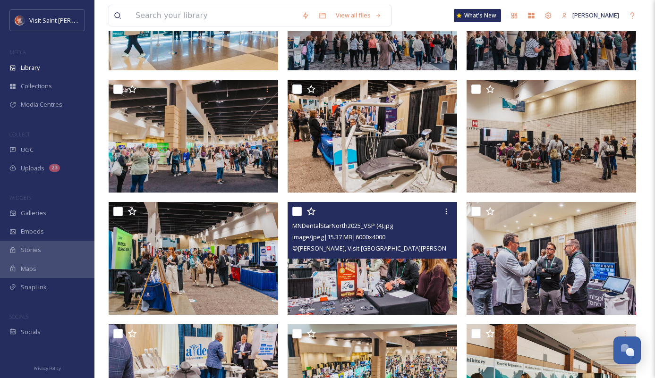
scroll to position [247, 0]
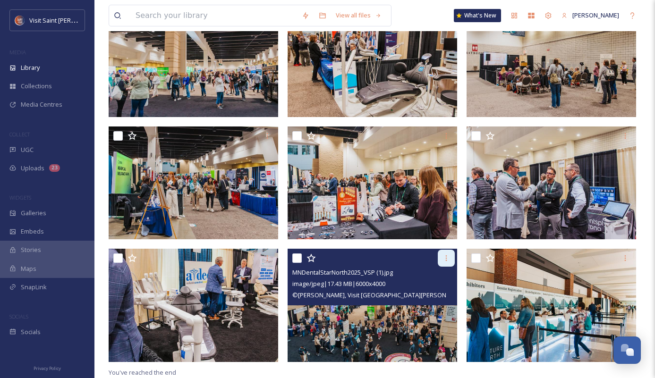
click at [443, 259] on icon at bounding box center [446, 258] width 8 height 8
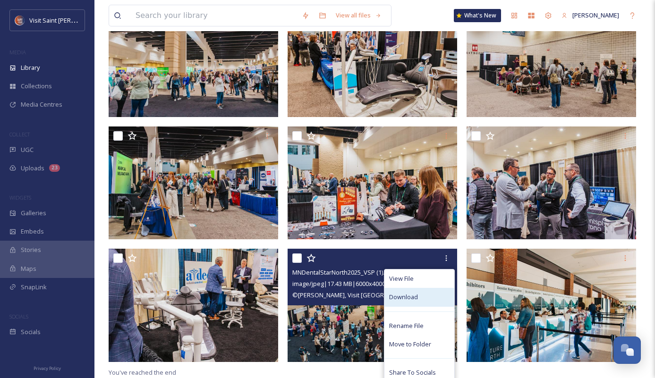
click at [405, 295] on span "Download" at bounding box center [403, 297] width 29 height 9
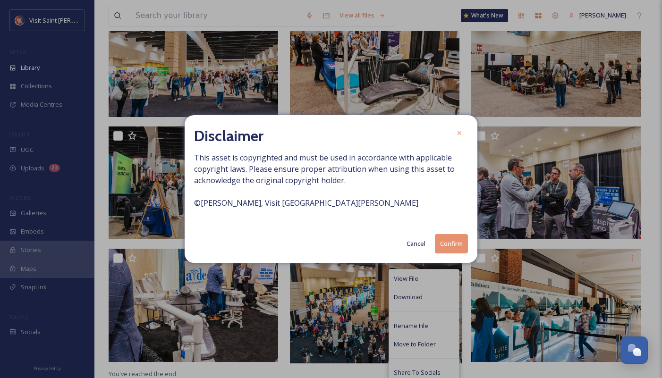
click at [446, 239] on button "Confirm" at bounding box center [451, 243] width 33 height 19
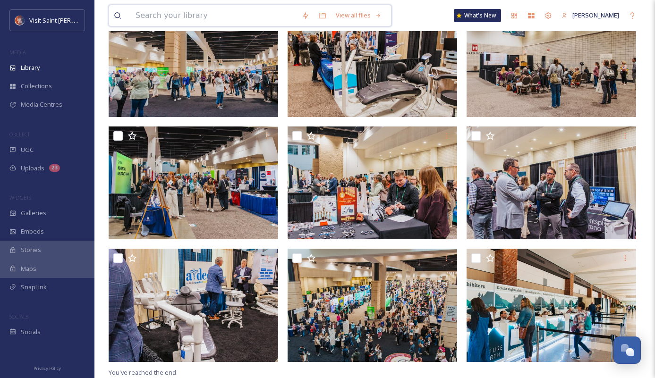
click at [219, 25] on input at bounding box center [214, 15] width 166 height 21
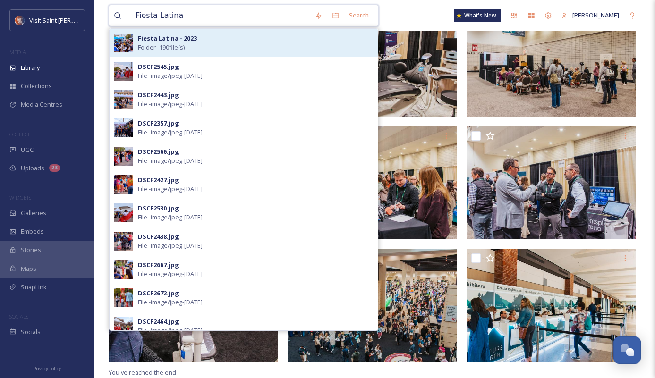
type input "Fiesta Latina"
click at [239, 51] on div "Fiesta Latina - 2023 Folder - 190 file(s)" at bounding box center [255, 43] width 235 height 18
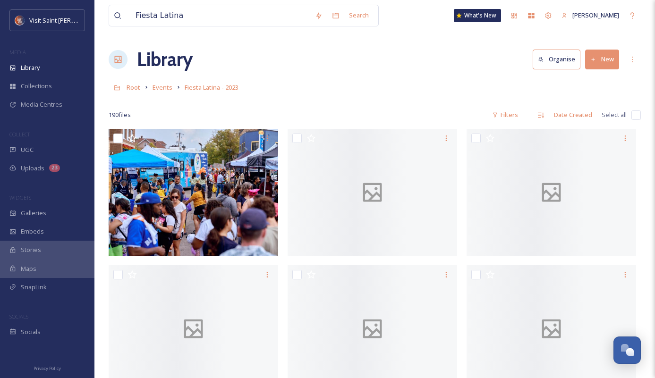
click at [441, 47] on div "Library Organise New" at bounding box center [375, 59] width 532 height 28
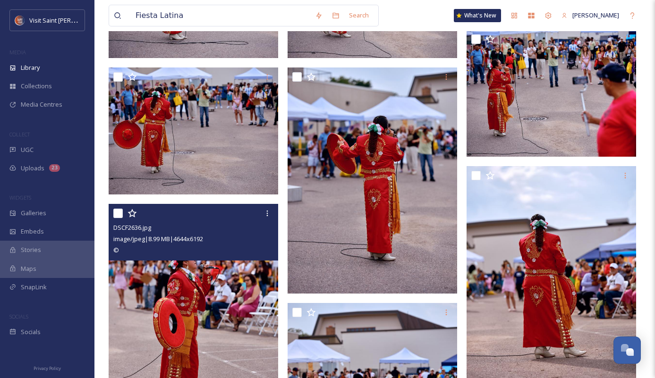
scroll to position [897, 0]
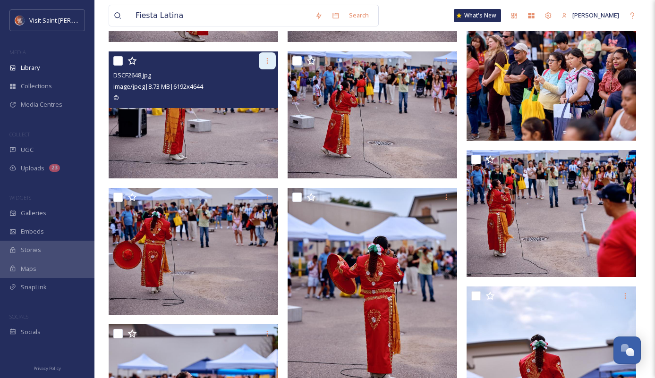
click at [266, 64] on icon at bounding box center [267, 61] width 8 height 8
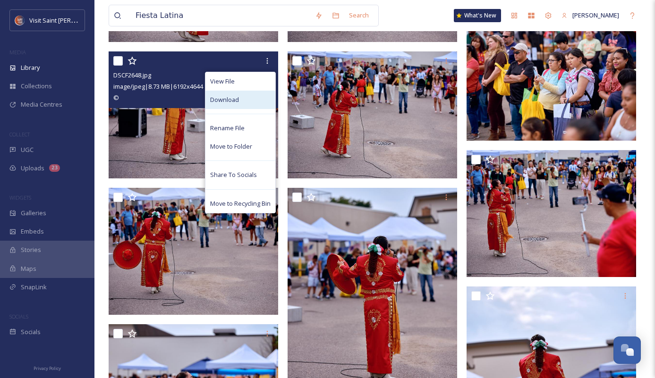
click at [244, 100] on div "Download" at bounding box center [240, 100] width 70 height 18
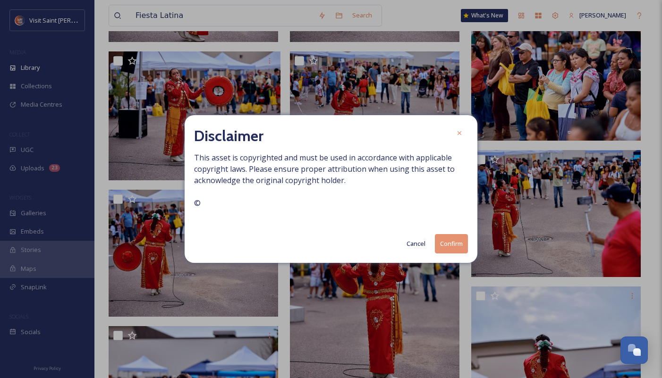
click at [445, 242] on button "Confirm" at bounding box center [451, 243] width 33 height 19
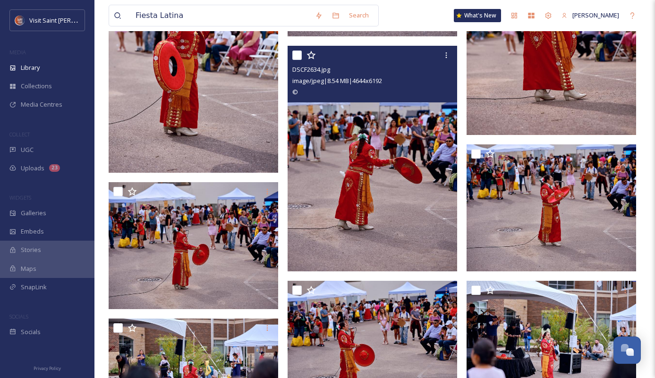
scroll to position [1463, 0]
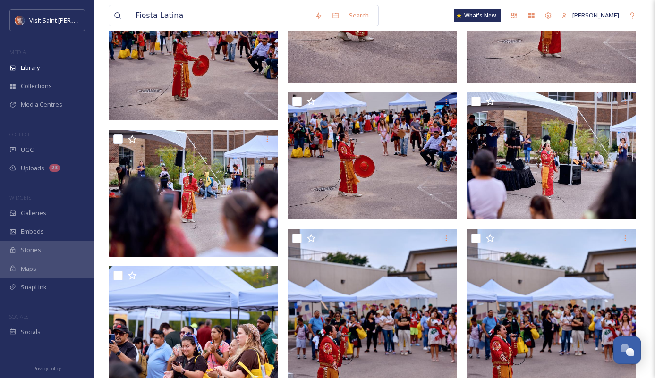
click at [412, 12] on div "Fiesta Latina Search What's New [PERSON_NAME]" at bounding box center [375, 15] width 532 height 31
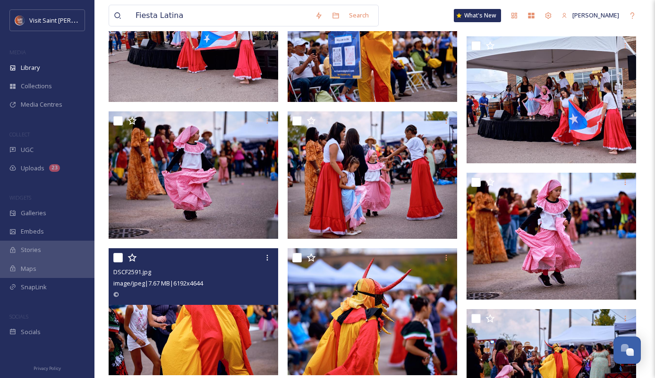
scroll to position [2832, 0]
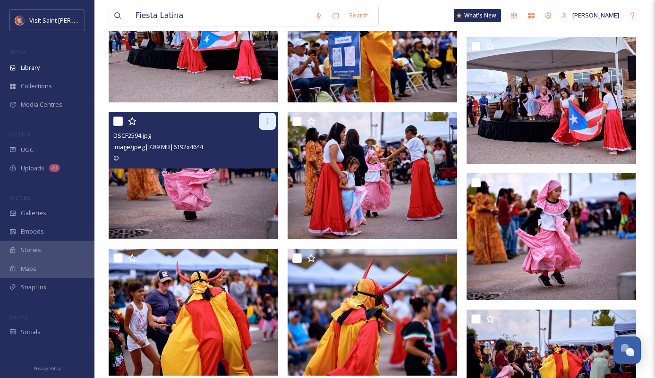
click at [268, 119] on icon at bounding box center [267, 122] width 8 height 8
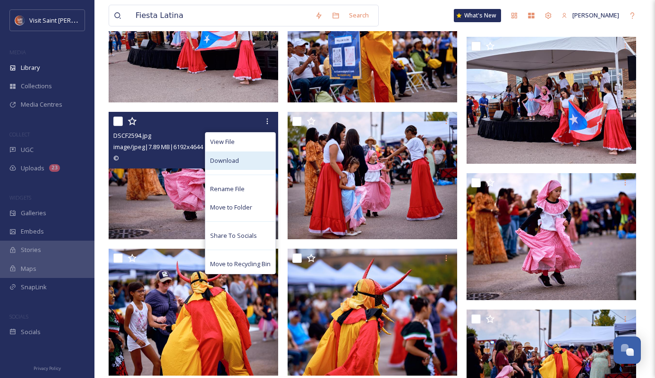
click at [256, 163] on div "Download" at bounding box center [240, 161] width 70 height 18
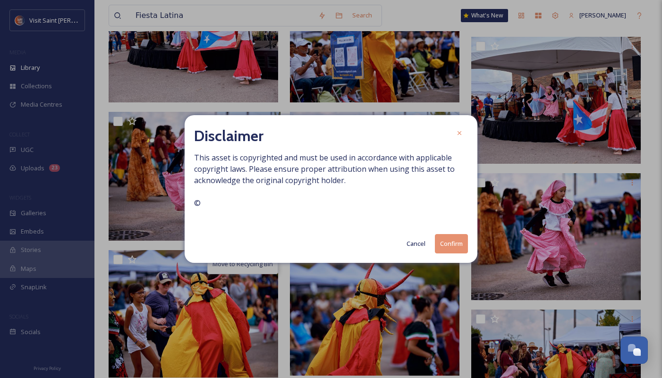
click at [462, 245] on button "Confirm" at bounding box center [451, 243] width 33 height 19
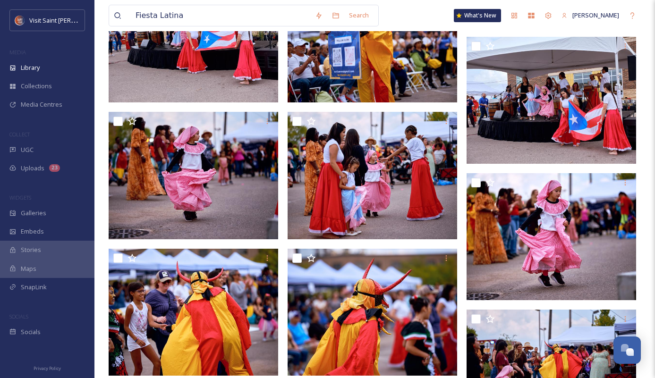
click at [427, 0] on div "Fiesta Latina Search What's New [PERSON_NAME]" at bounding box center [375, 15] width 532 height 31
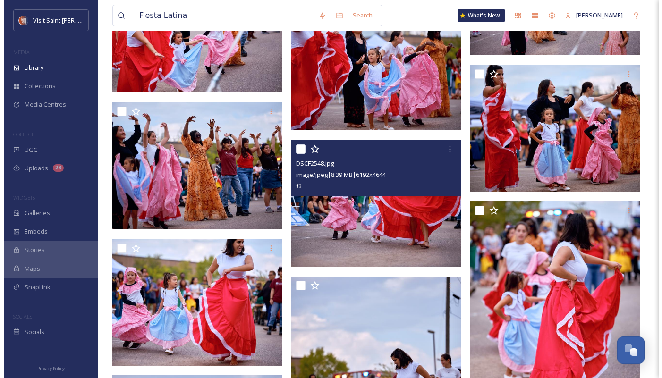
scroll to position [3776, 0]
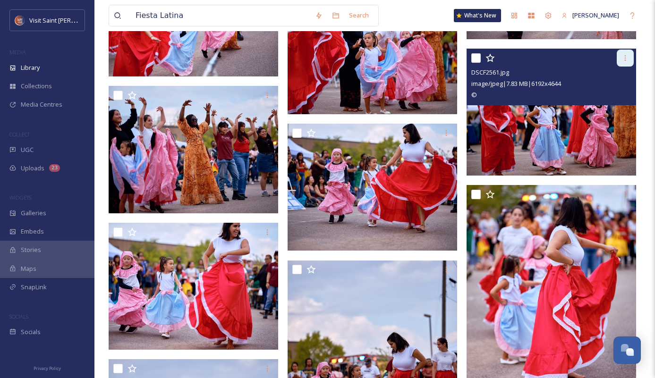
click at [628, 57] on icon at bounding box center [625, 58] width 8 height 8
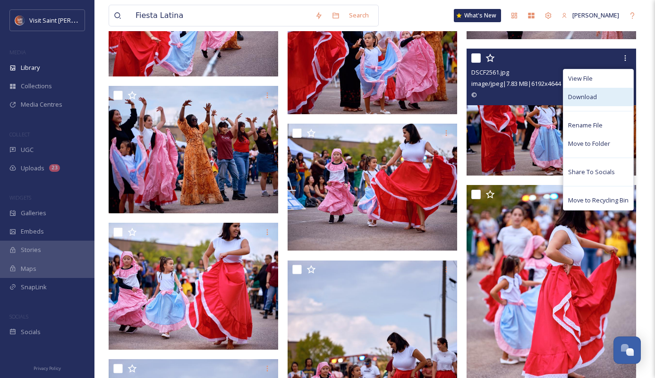
click at [588, 103] on div "Download" at bounding box center [598, 97] width 70 height 18
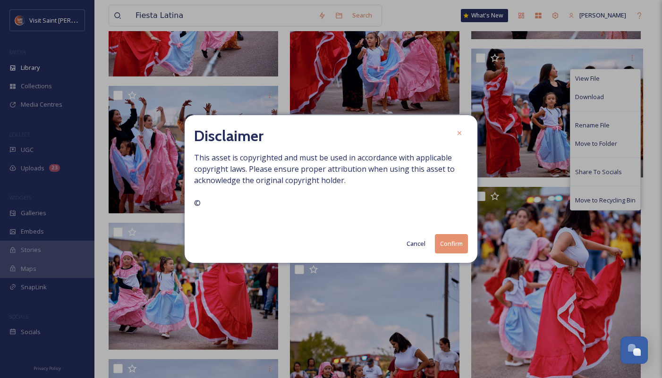
click at [452, 242] on button "Confirm" at bounding box center [451, 243] width 33 height 19
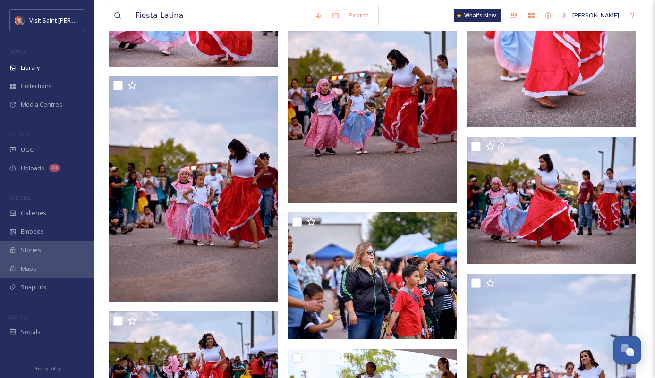
click at [412, 3] on div "Fiesta Latina Search What's New [PERSON_NAME]" at bounding box center [375, 15] width 532 height 31
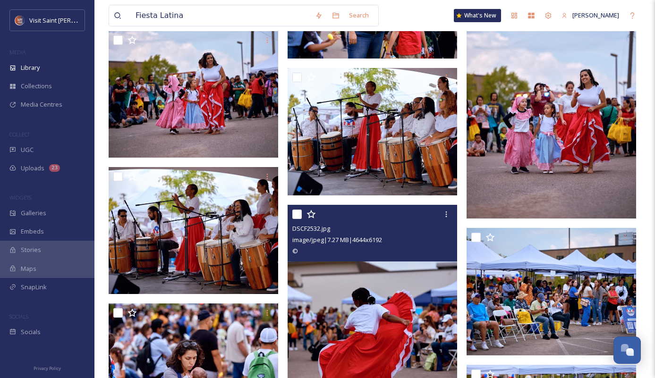
scroll to position [4295, 0]
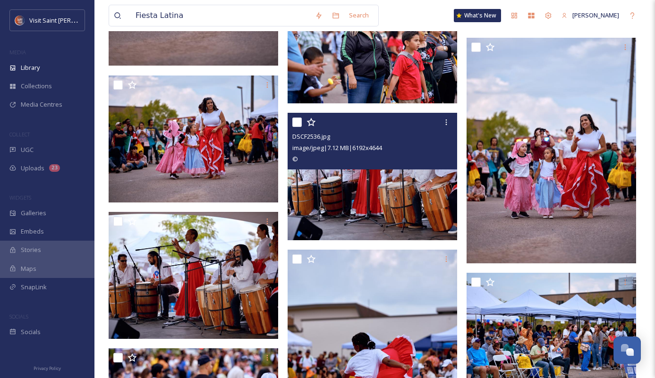
click at [377, 201] on img at bounding box center [371, 176] width 169 height 127
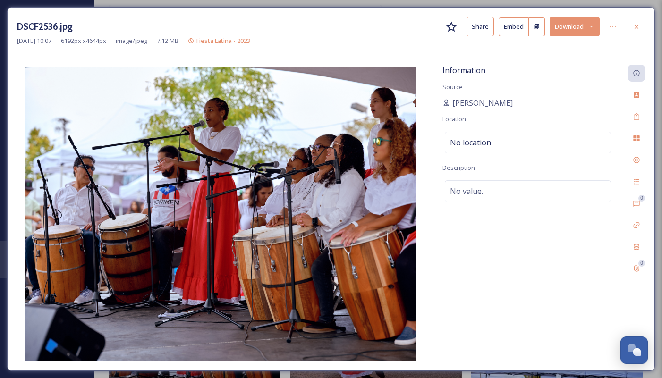
click at [634, 21] on div at bounding box center [636, 26] width 17 height 17
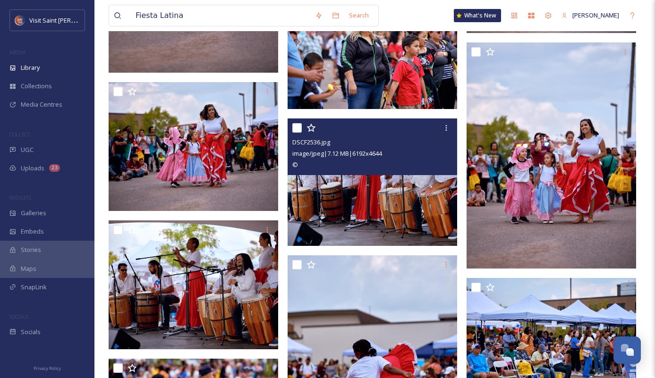
scroll to position [4389, 0]
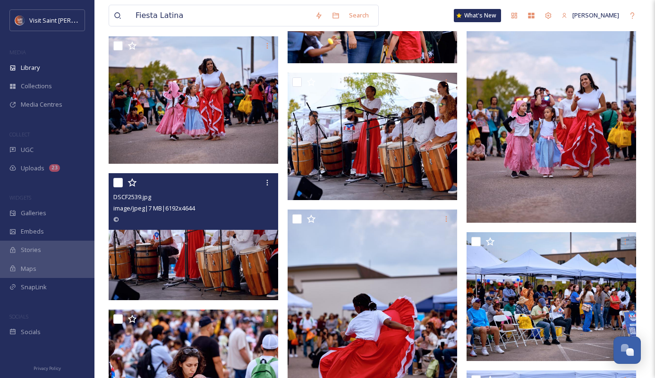
click at [219, 272] on img at bounding box center [193, 236] width 169 height 127
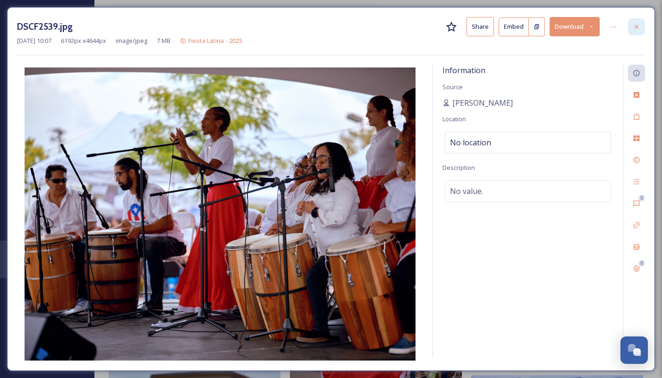
click at [635, 28] on icon at bounding box center [636, 27] width 4 height 4
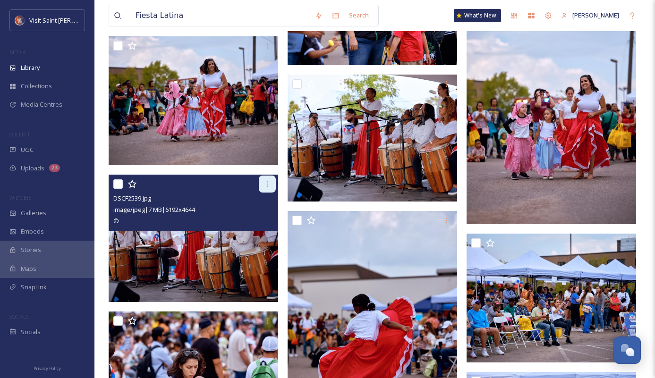
click at [271, 180] on div at bounding box center [267, 184] width 17 height 17
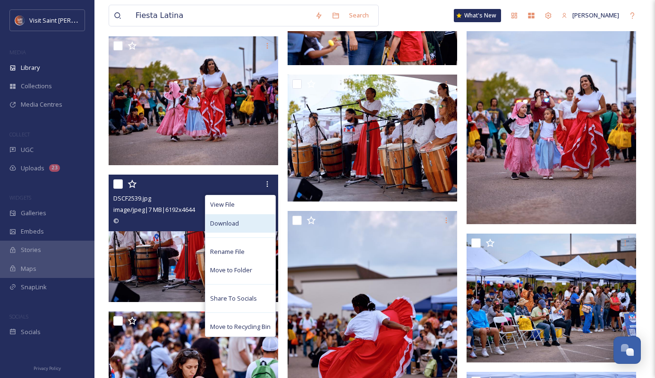
click at [253, 224] on div "Download" at bounding box center [240, 223] width 70 height 18
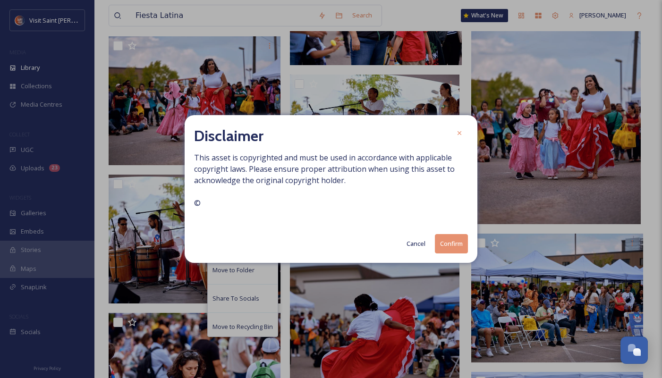
click at [455, 245] on button "Confirm" at bounding box center [451, 243] width 33 height 19
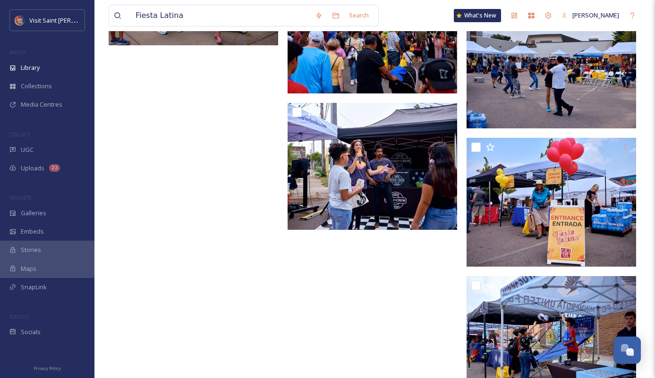
scroll to position [10469, 0]
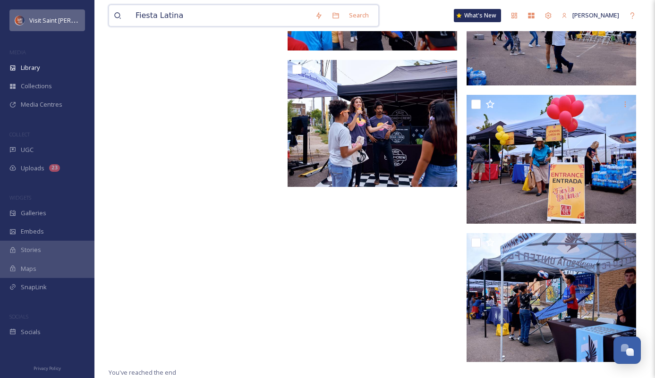
drag, startPoint x: 183, startPoint y: 21, endPoint x: 56, endPoint y: 16, distance: 127.1
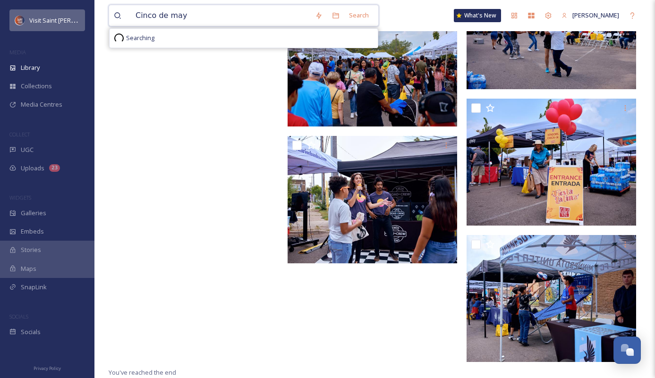
type input "[DATE][PERSON_NAME]"
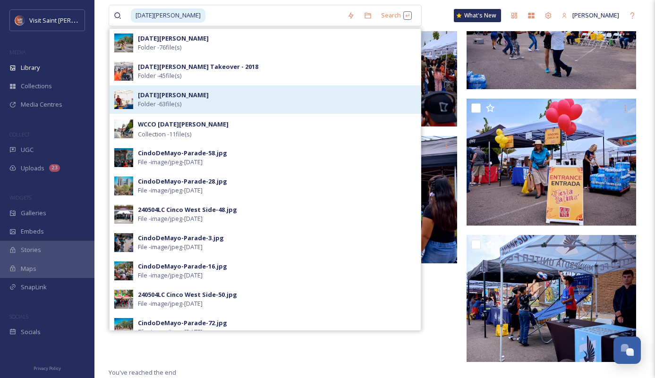
click at [237, 97] on div "[DATE][PERSON_NAME] Folder - 63 file(s)" at bounding box center [277, 100] width 278 height 18
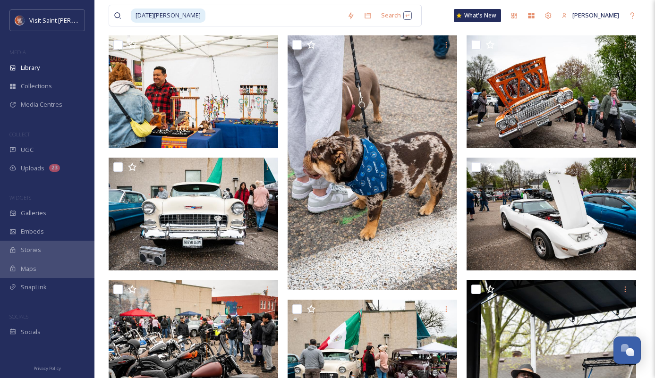
scroll to position [94, 0]
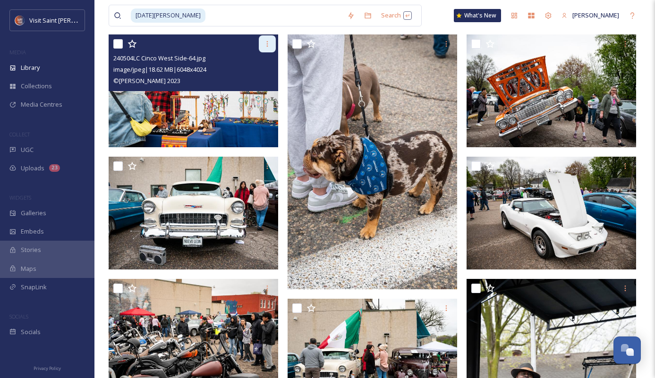
click at [266, 43] on icon at bounding box center [267, 44] width 8 height 8
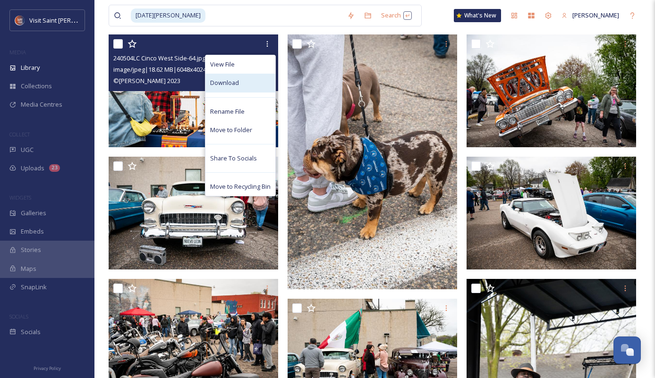
click at [249, 79] on div "Download" at bounding box center [240, 83] width 70 height 18
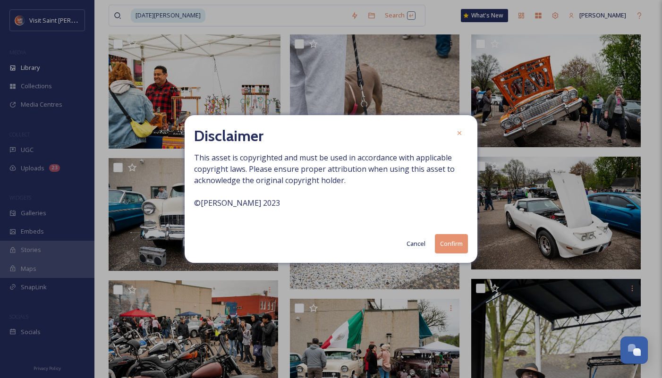
click at [464, 248] on button "Confirm" at bounding box center [451, 243] width 33 height 19
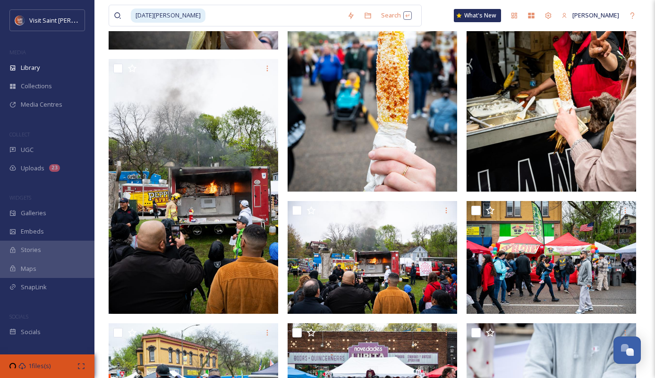
scroll to position [614, 0]
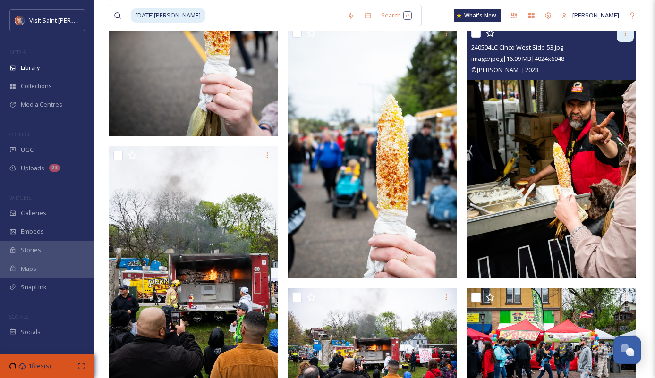
click at [622, 33] on icon at bounding box center [625, 33] width 8 height 8
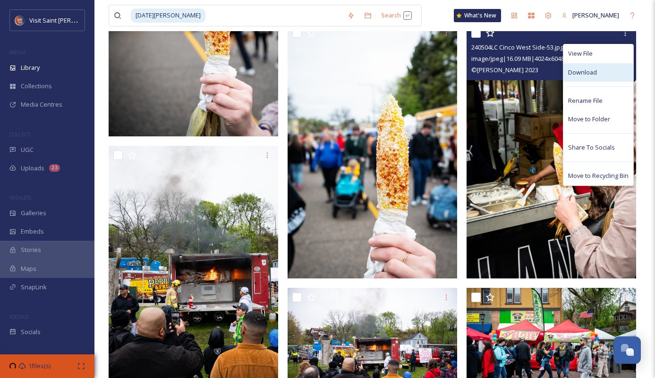
click at [593, 71] on span "Download" at bounding box center [582, 72] width 29 height 9
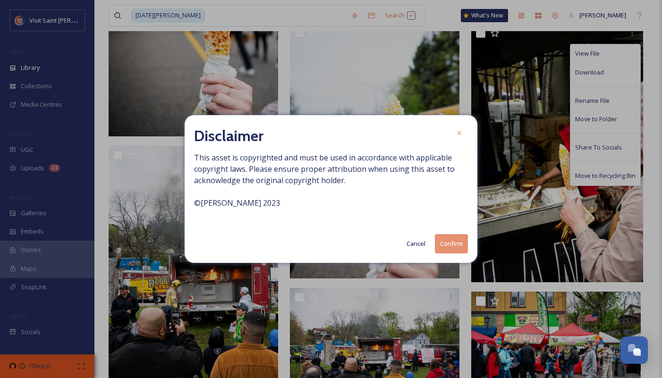
click at [440, 242] on button "Confirm" at bounding box center [451, 243] width 33 height 19
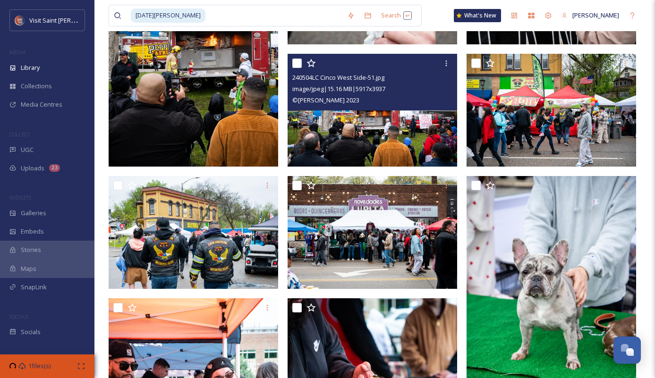
scroll to position [850, 0]
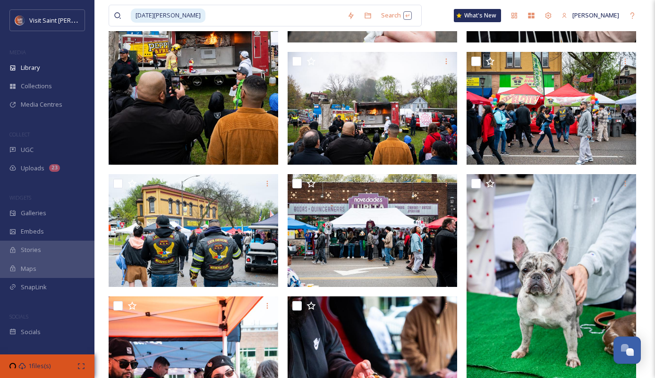
drag, startPoint x: 652, startPoint y: 133, endPoint x: 615, endPoint y: 178, distance: 57.7
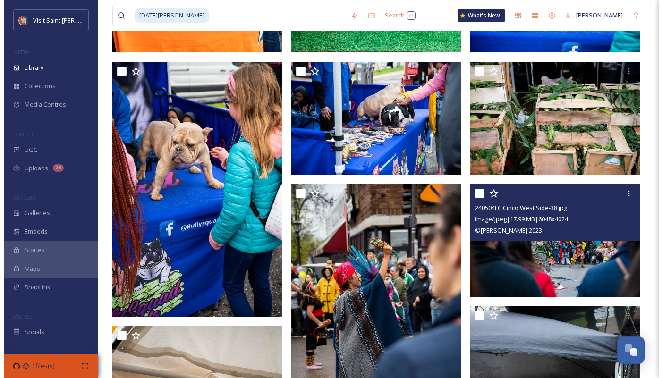
scroll to position [1416, 0]
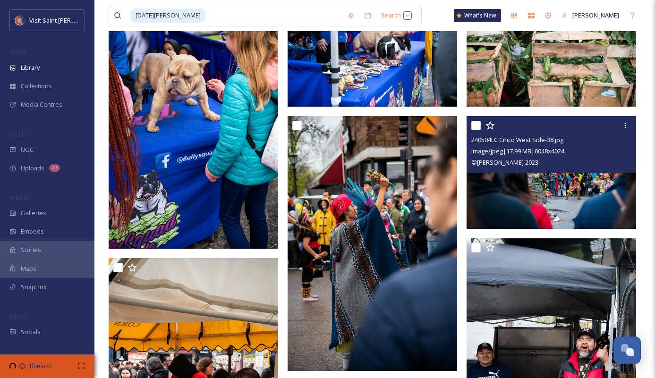
click at [576, 179] on img at bounding box center [550, 172] width 169 height 113
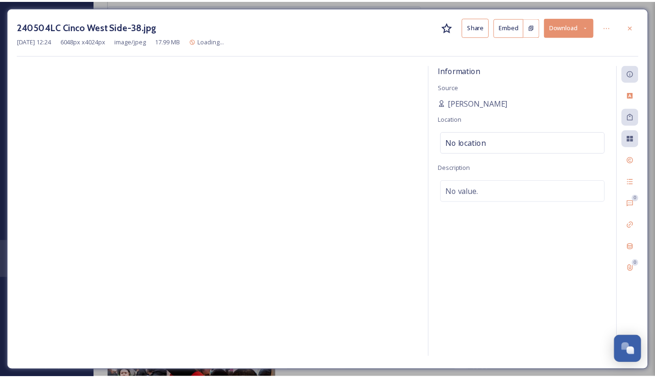
scroll to position [1418, 0]
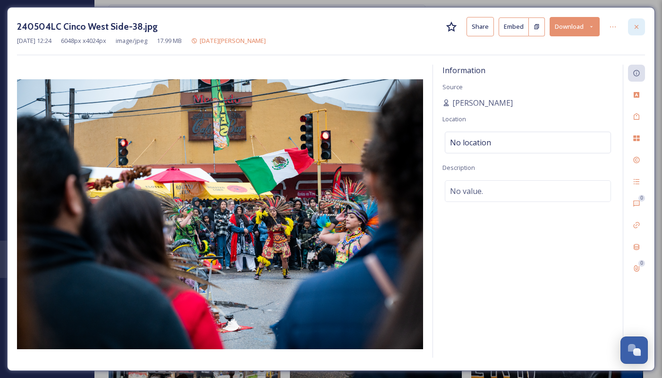
click at [635, 24] on icon at bounding box center [636, 27] width 8 height 8
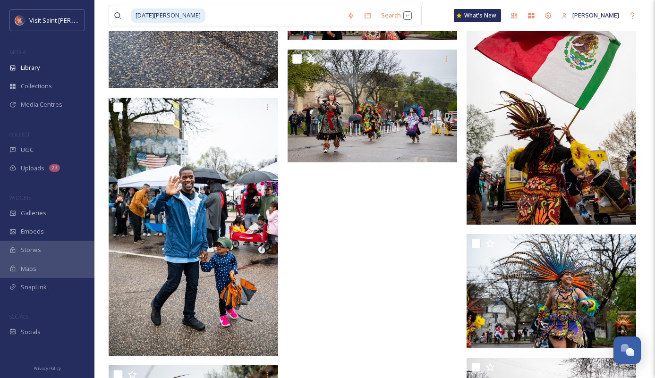
scroll to position [3494, 0]
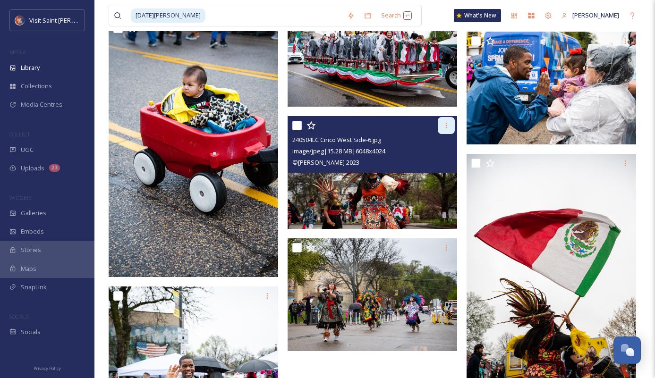
click at [442, 121] on div at bounding box center [446, 125] width 17 height 17
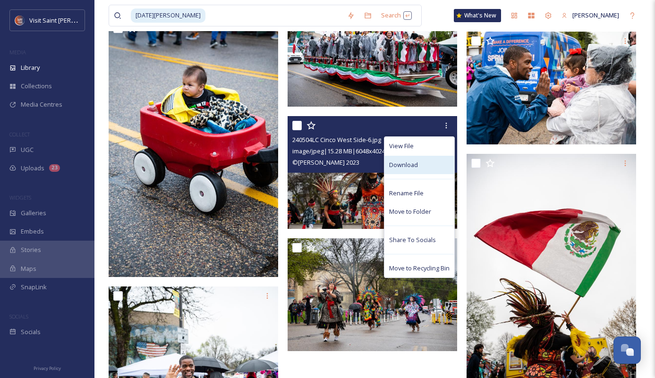
click at [412, 167] on span "Download" at bounding box center [403, 164] width 29 height 9
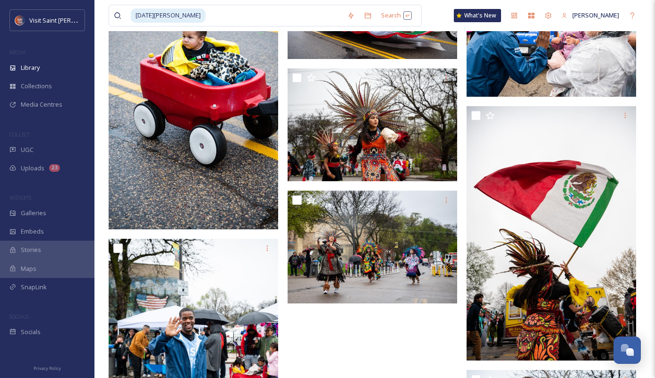
scroll to position [3542, 0]
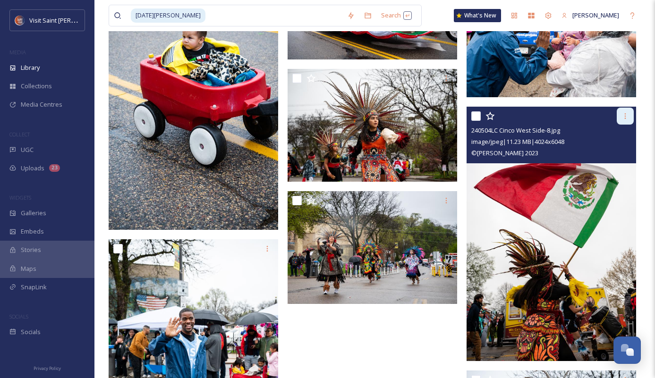
click at [627, 116] on icon at bounding box center [625, 116] width 8 height 8
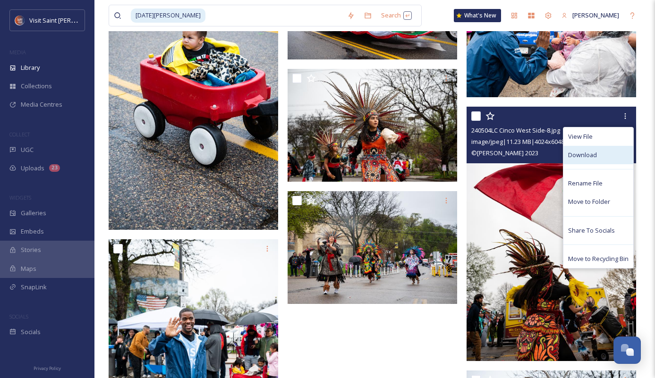
click at [587, 152] on span "Download" at bounding box center [582, 155] width 29 height 9
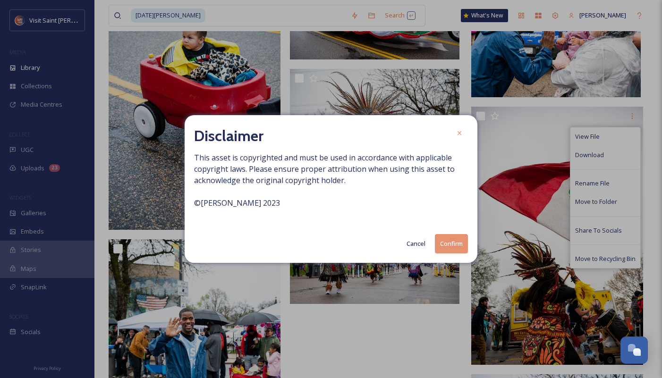
click at [459, 243] on button "Confirm" at bounding box center [451, 243] width 33 height 19
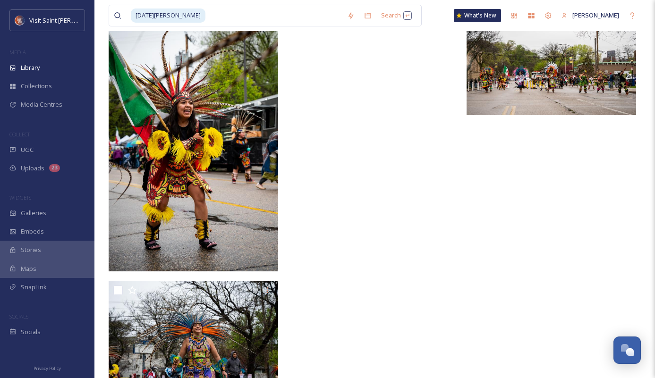
scroll to position [4069, 0]
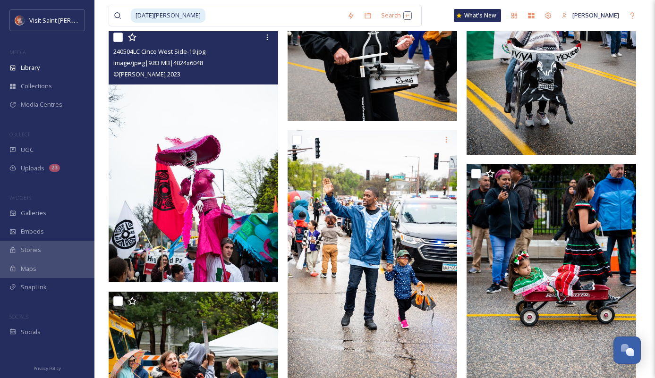
scroll to position [2983, 0]
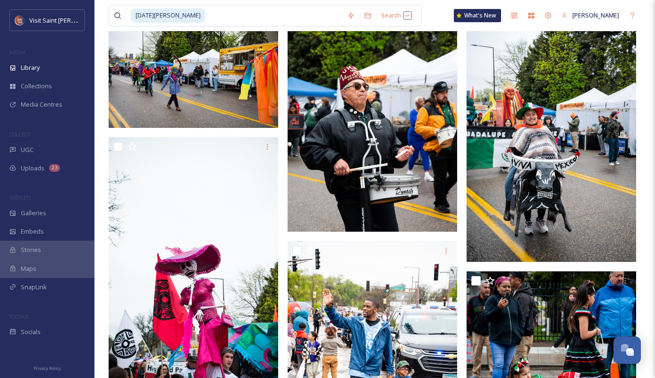
drag, startPoint x: 437, startPoint y: 7, endPoint x: 439, endPoint y: 15, distance: 7.8
click at [437, 7] on div "[DATE][PERSON_NAME] Search What's New [PERSON_NAME]" at bounding box center [375, 15] width 532 height 31
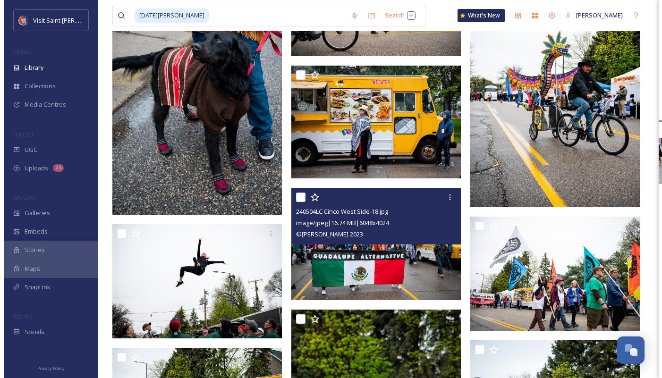
scroll to position [2606, 0]
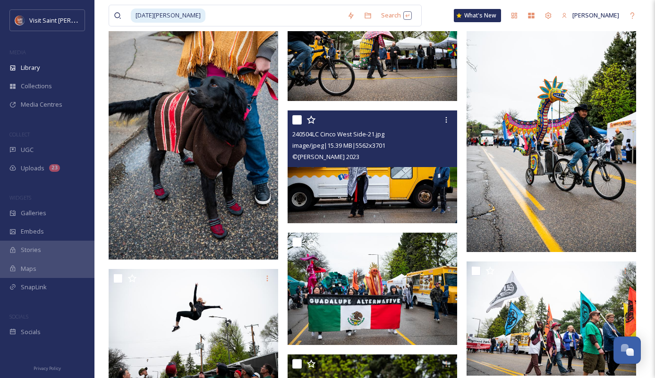
click at [375, 173] on img at bounding box center [371, 166] width 169 height 113
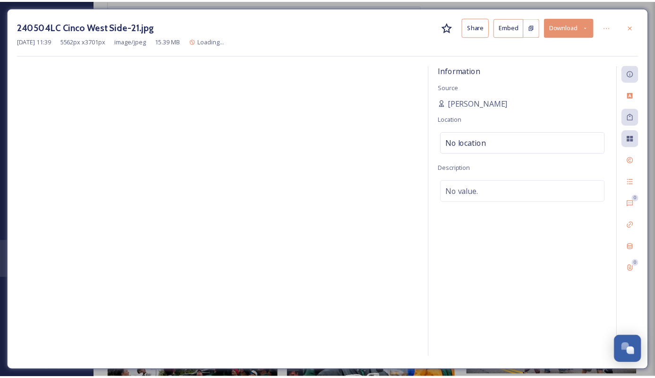
scroll to position [2620, 0]
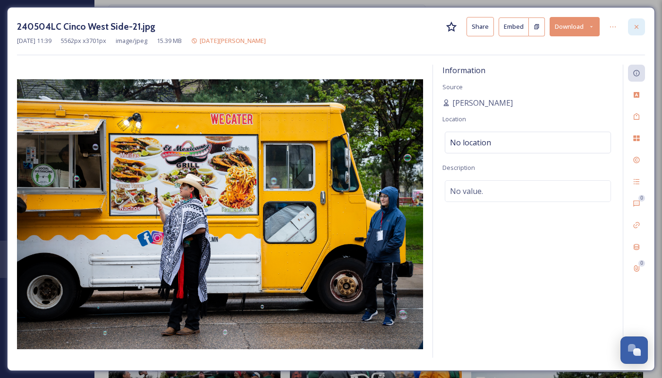
click at [638, 25] on icon at bounding box center [636, 27] width 8 height 8
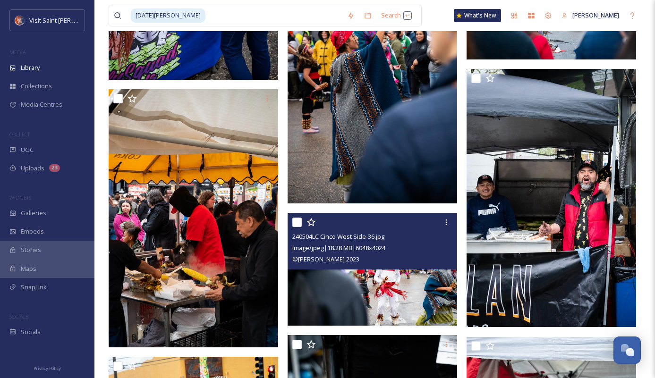
scroll to position [1582, 0]
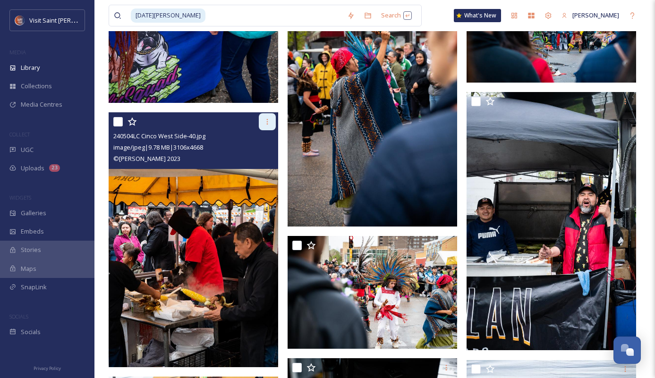
click at [269, 123] on icon at bounding box center [267, 122] width 8 height 8
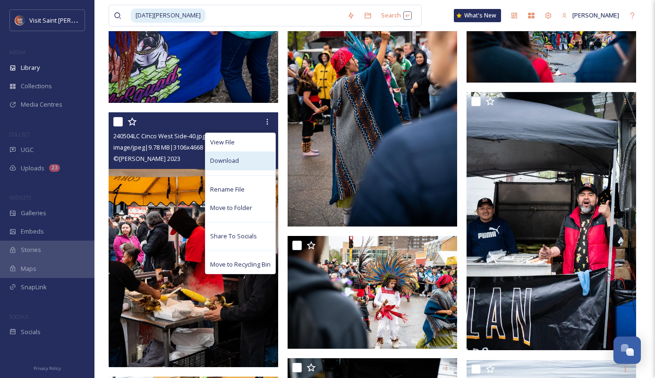
click at [259, 162] on div "Download" at bounding box center [240, 161] width 70 height 18
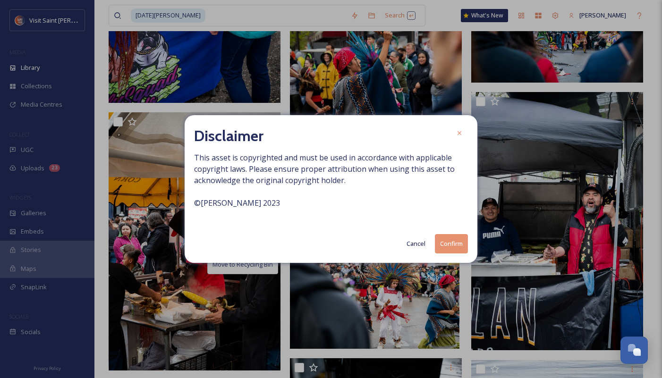
click at [455, 239] on button "Confirm" at bounding box center [451, 243] width 33 height 19
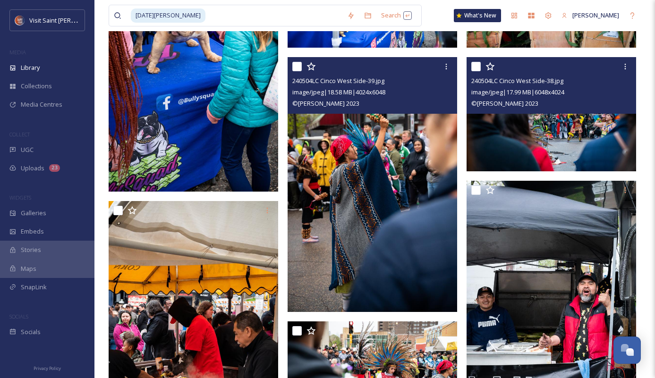
scroll to position [1393, 0]
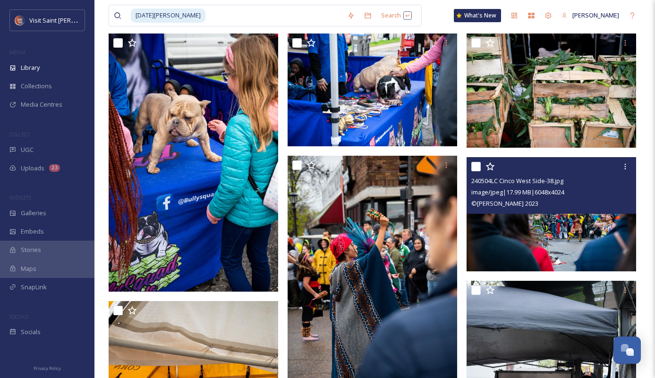
click at [429, 17] on div "[DATE][PERSON_NAME] Search What's New [PERSON_NAME]" at bounding box center [375, 15] width 532 height 31
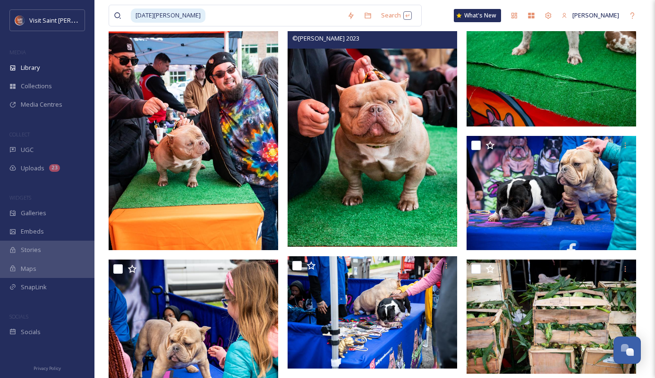
scroll to position [1252, 0]
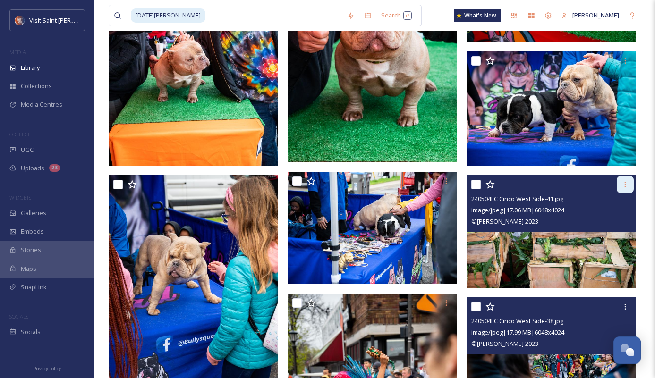
click at [623, 184] on icon at bounding box center [625, 185] width 8 height 8
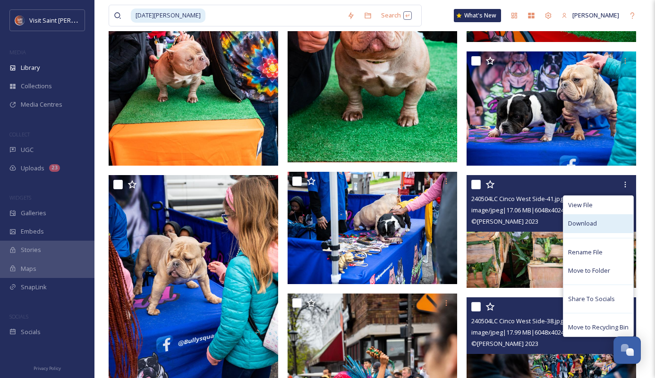
click at [598, 223] on div "Download" at bounding box center [598, 223] width 70 height 18
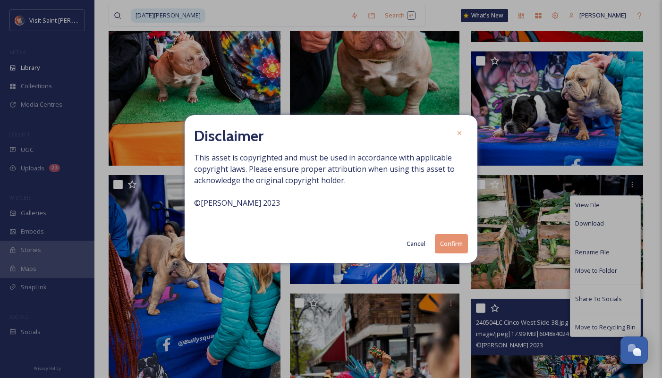
drag, startPoint x: 460, startPoint y: 245, endPoint x: 456, endPoint y: 238, distance: 8.0
click at [460, 244] on button "Confirm" at bounding box center [451, 243] width 33 height 19
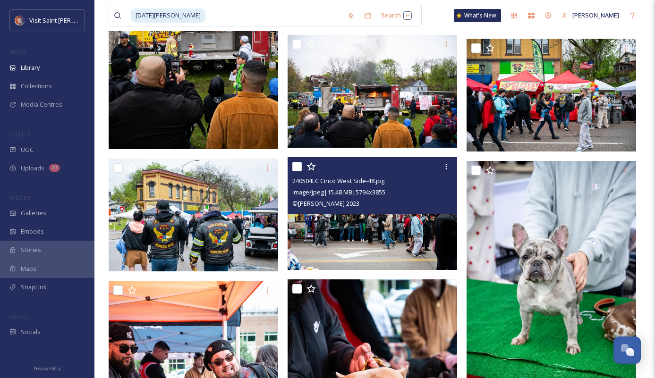
scroll to position [827, 0]
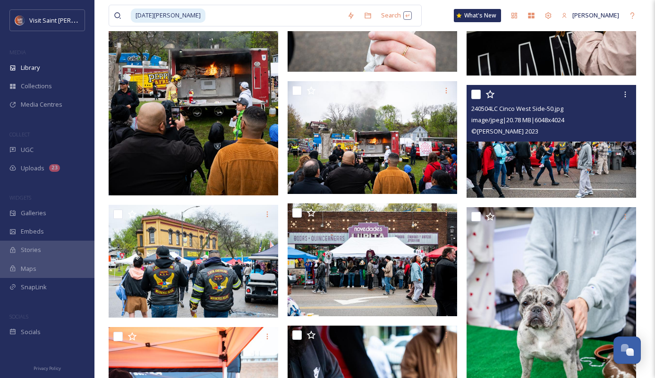
click at [582, 147] on img at bounding box center [550, 141] width 169 height 113
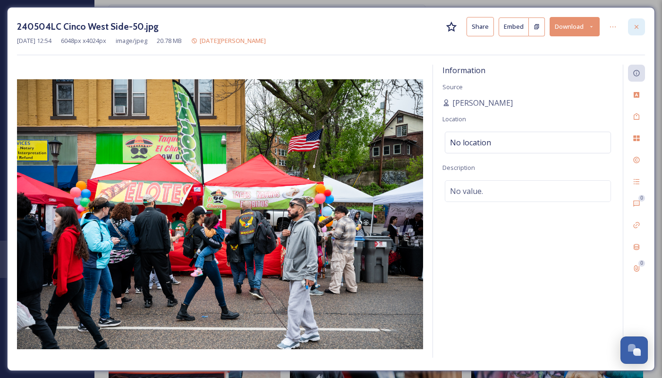
click at [636, 26] on icon at bounding box center [636, 27] width 4 height 4
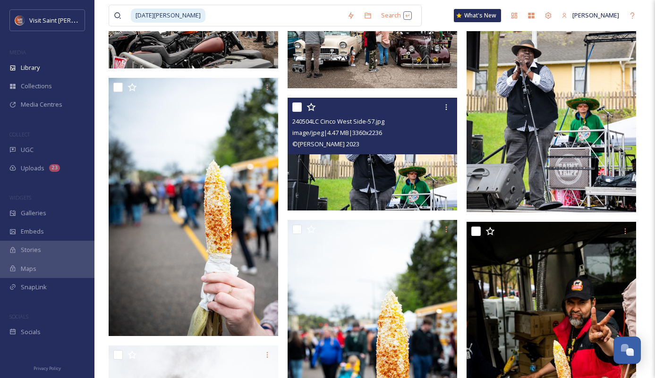
scroll to position [497, 0]
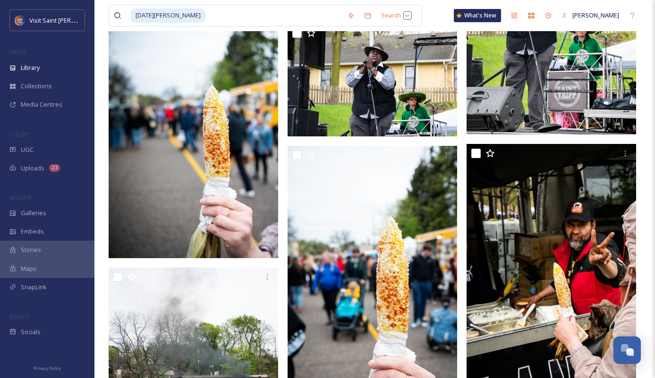
drag, startPoint x: 648, startPoint y: 157, endPoint x: 640, endPoint y: 162, distance: 10.1
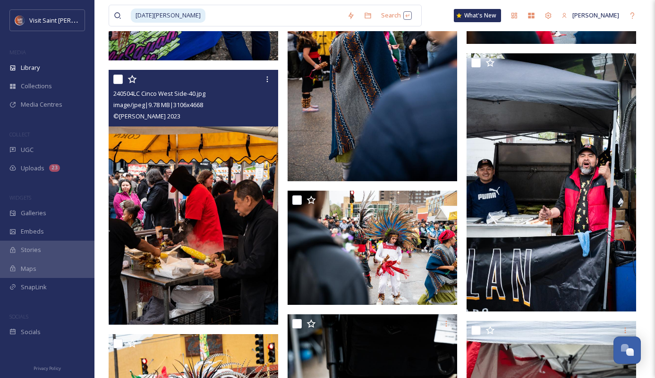
scroll to position [1582, 0]
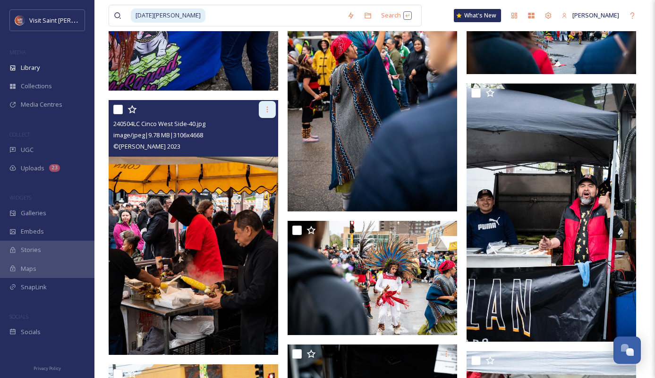
click at [272, 111] on div at bounding box center [267, 109] width 17 height 17
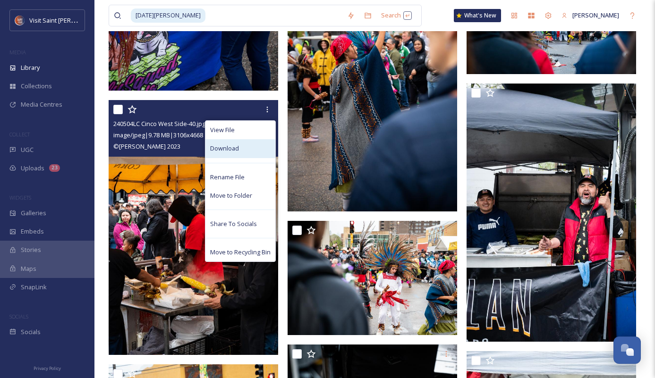
click at [254, 152] on div "Download" at bounding box center [240, 148] width 70 height 18
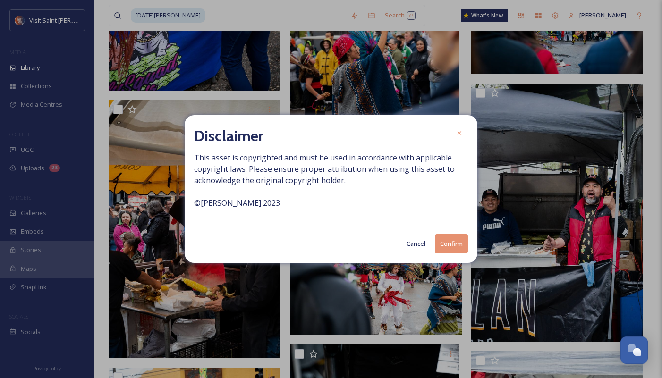
click at [458, 240] on button "Confirm" at bounding box center [451, 243] width 33 height 19
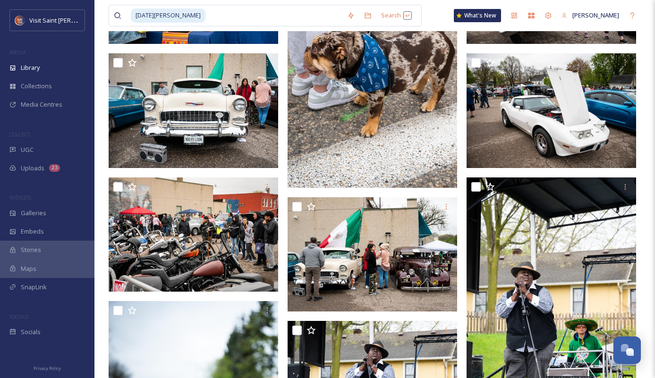
scroll to position [0, 0]
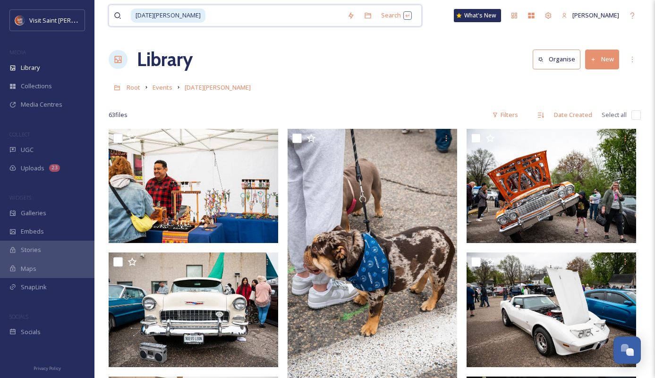
click at [206, 17] on input at bounding box center [274, 15] width 136 height 21
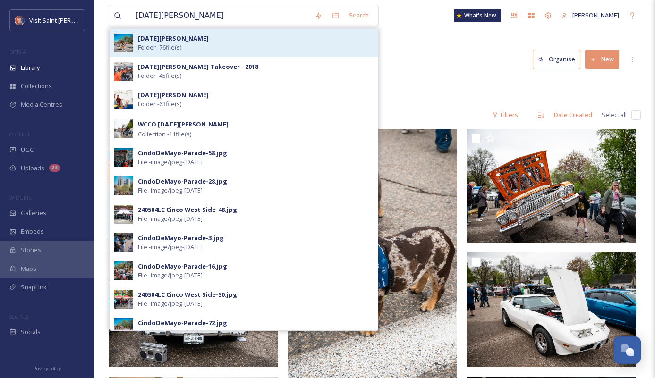
click at [247, 42] on div "[DATE][PERSON_NAME] Folder - 76 file(s)" at bounding box center [255, 43] width 235 height 18
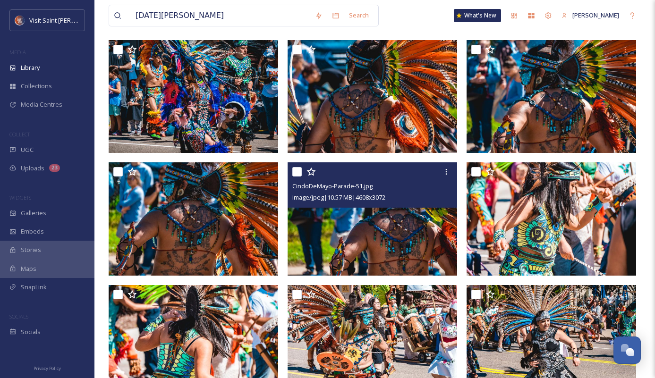
scroll to position [802, 0]
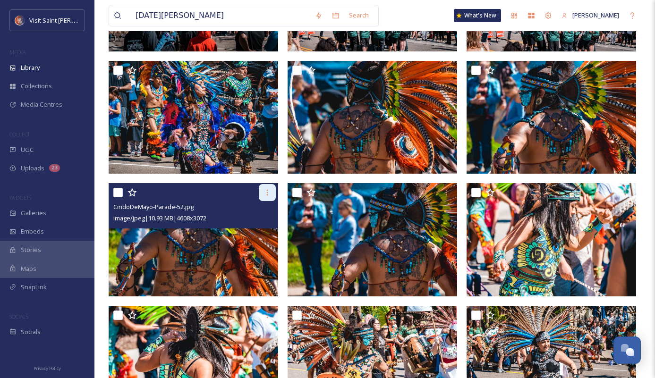
click at [266, 191] on icon at bounding box center [267, 193] width 8 height 8
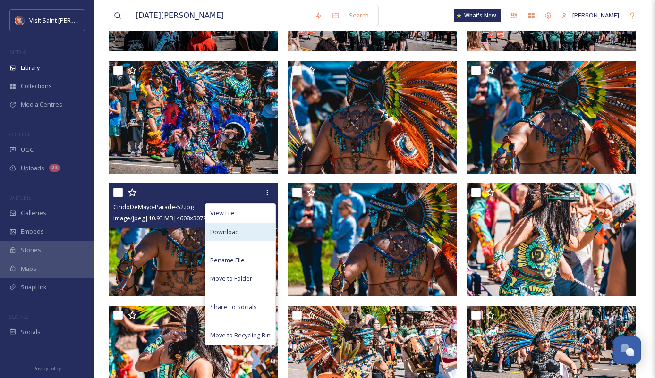
click at [256, 236] on div "Download" at bounding box center [240, 232] width 70 height 18
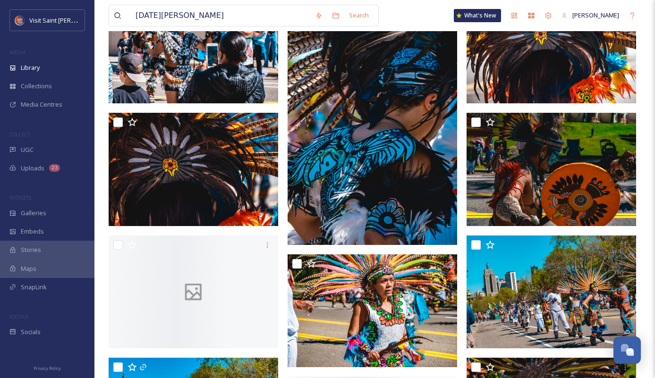
scroll to position [1322, 0]
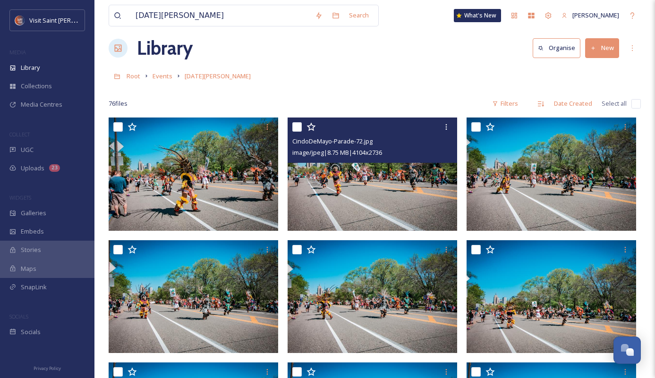
scroll to position [0, 0]
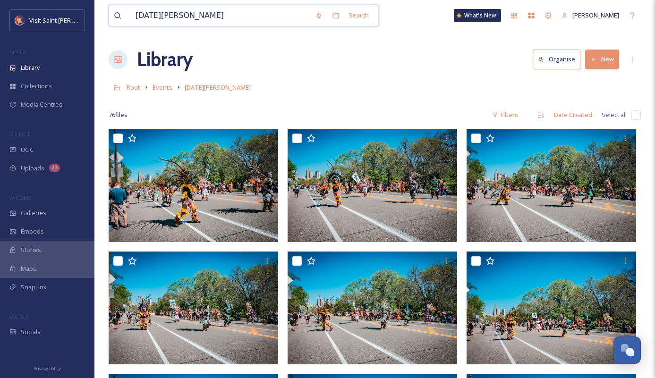
click at [238, 16] on input "[DATE][PERSON_NAME]" at bounding box center [220, 15] width 179 height 21
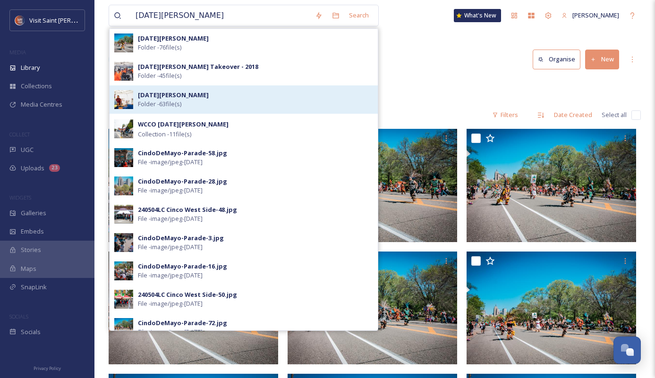
click at [260, 93] on div "[DATE][PERSON_NAME] Folder - 63 file(s)" at bounding box center [255, 100] width 235 height 18
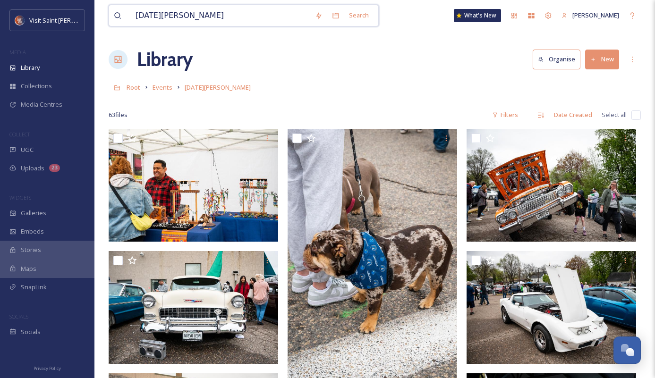
click at [241, 19] on input "[DATE][PERSON_NAME]" at bounding box center [220, 15] width 179 height 21
type input "[DATE][PERSON_NAME]"
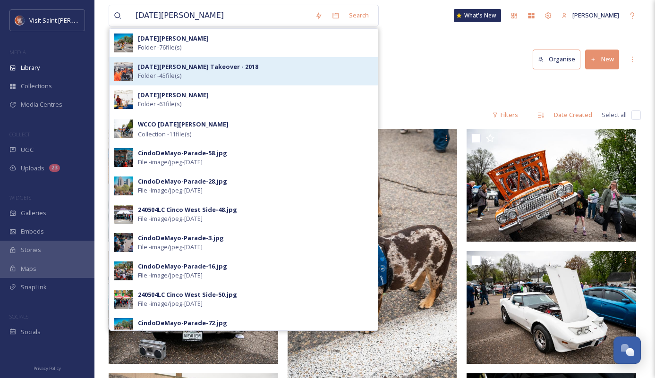
click at [248, 74] on div "[DATE][PERSON_NAME] Takeover - 2018 Folder - 45 file(s)" at bounding box center [255, 71] width 235 height 18
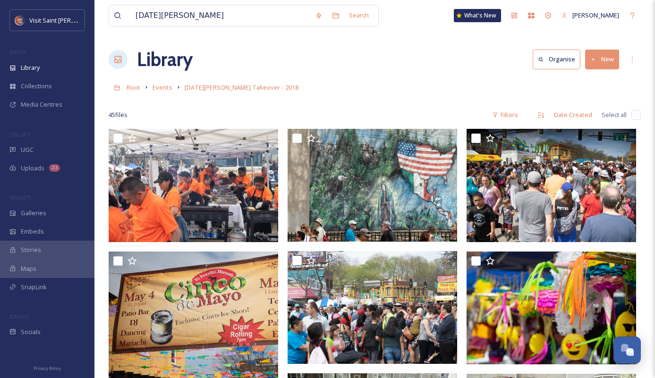
click at [497, 57] on div "Library Organise New" at bounding box center [375, 59] width 532 height 28
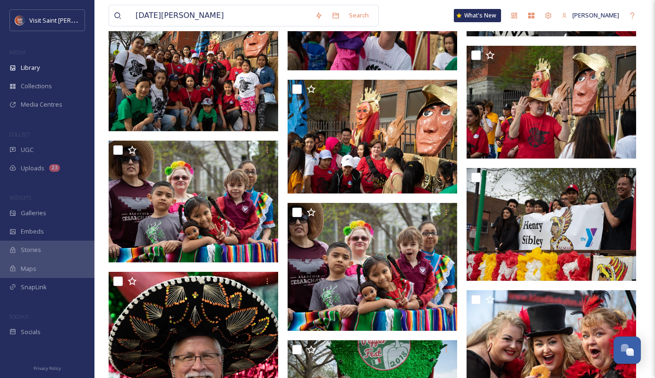
scroll to position [2012, 0]
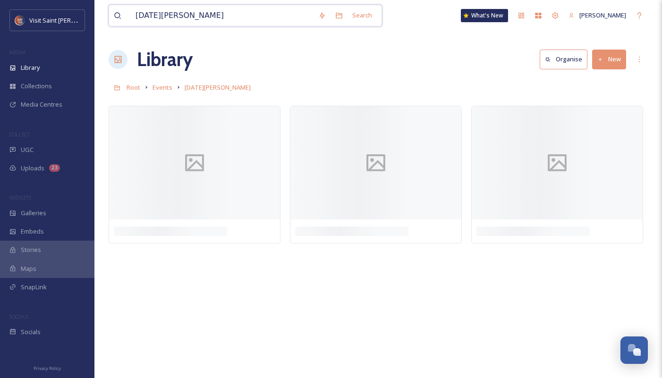
click at [227, 20] on input "[DATE][PERSON_NAME]" at bounding box center [222, 15] width 183 height 21
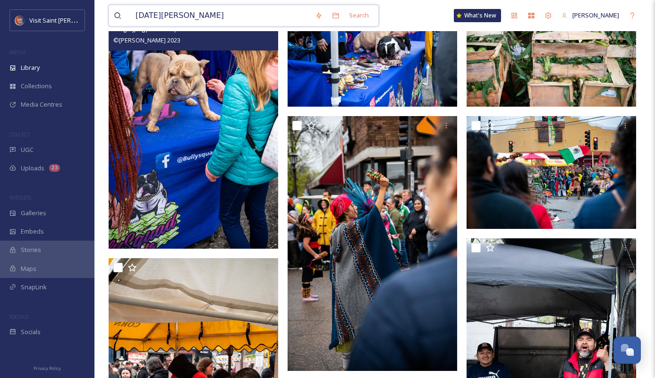
scroll to position [1652, 0]
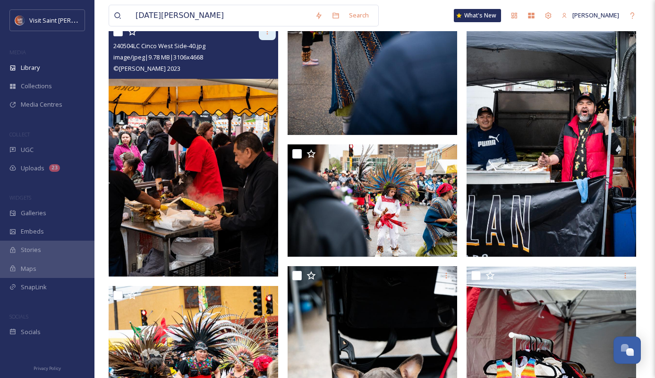
click at [269, 36] on div at bounding box center [267, 31] width 17 height 17
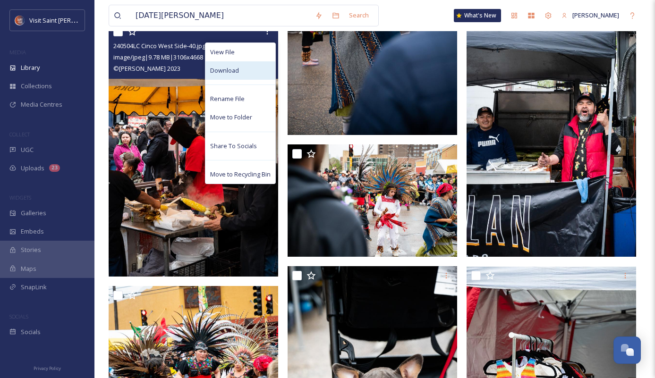
click at [248, 71] on div "Download" at bounding box center [240, 70] width 70 height 18
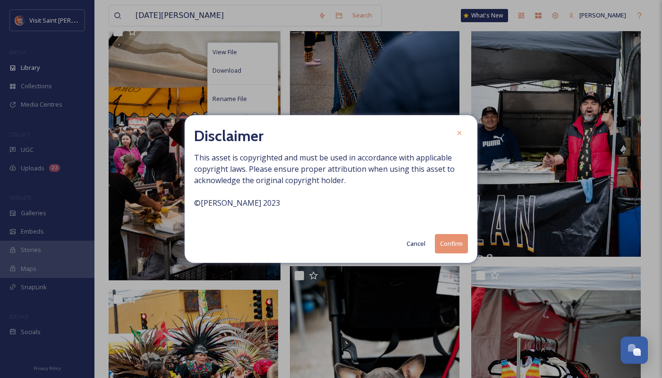
click at [451, 240] on button "Confirm" at bounding box center [451, 243] width 33 height 19
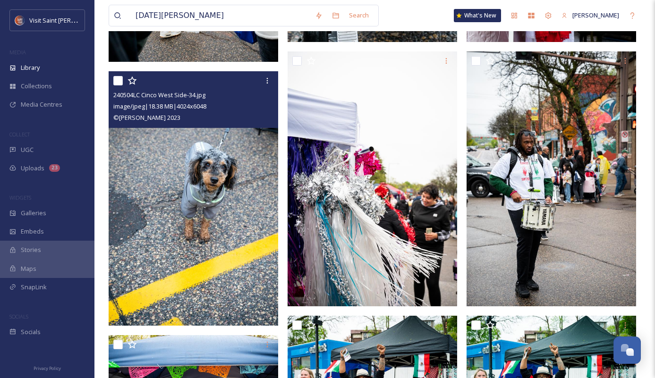
scroll to position [2313, 0]
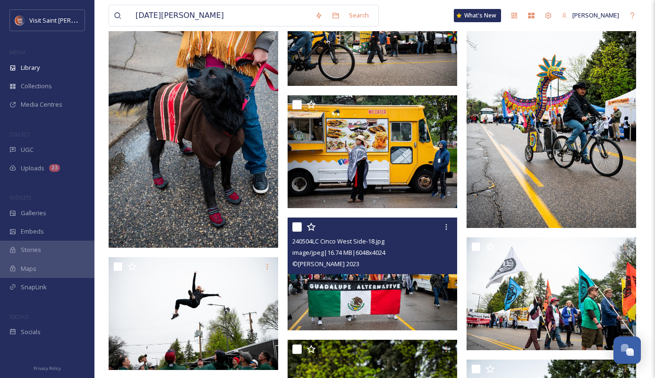
scroll to position [2596, 0]
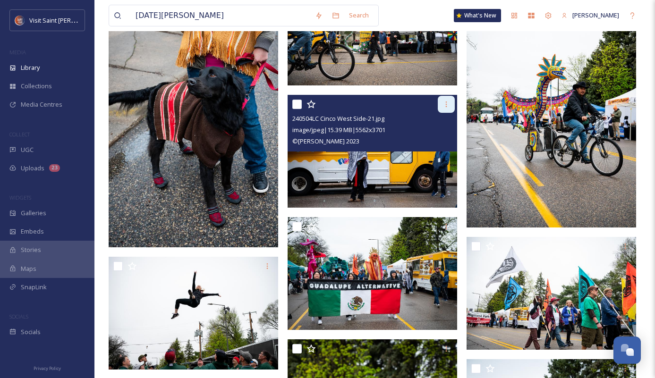
click at [444, 103] on icon at bounding box center [446, 105] width 8 height 8
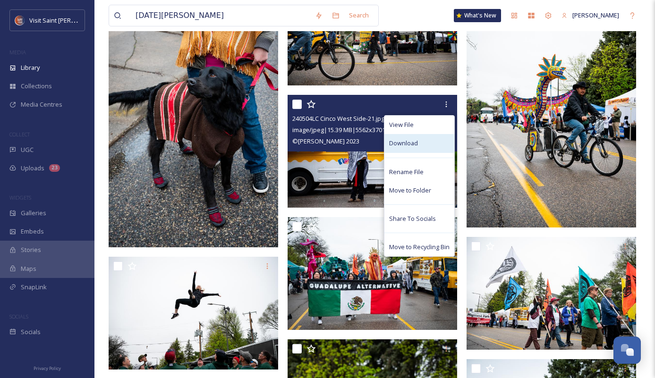
click at [420, 145] on div "Download" at bounding box center [419, 143] width 70 height 18
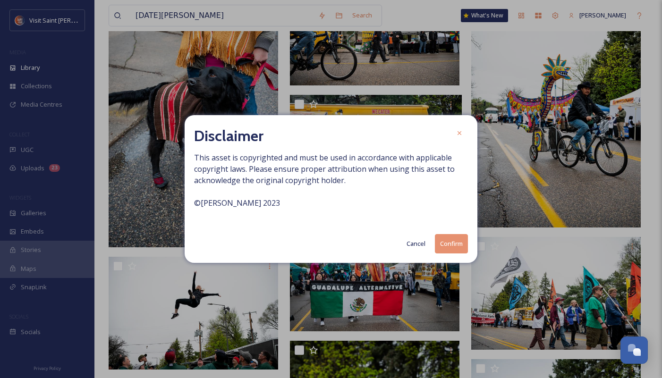
click at [448, 244] on button "Confirm" at bounding box center [451, 243] width 33 height 19
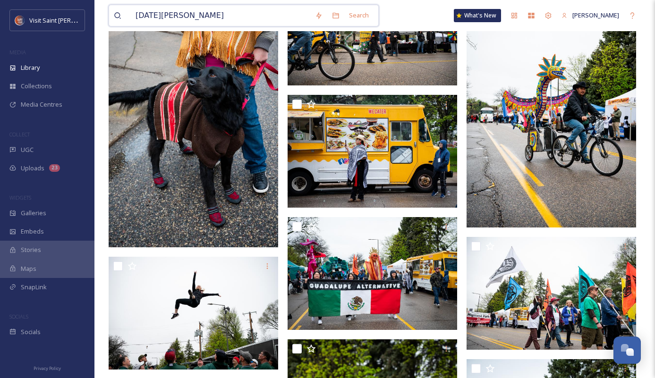
drag, startPoint x: 185, startPoint y: 17, endPoint x: -42, endPoint y: 14, distance: 227.0
type input "fiesta latina"
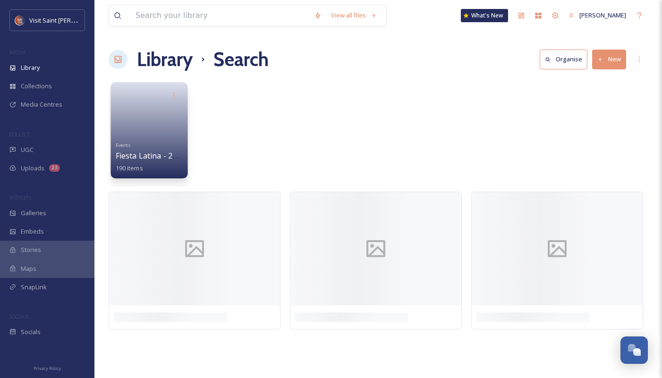
click at [152, 117] on link at bounding box center [149, 121] width 67 height 34
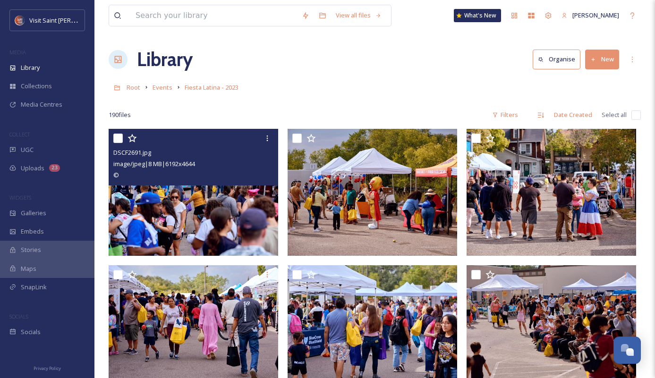
click at [223, 215] on img at bounding box center [193, 192] width 169 height 127
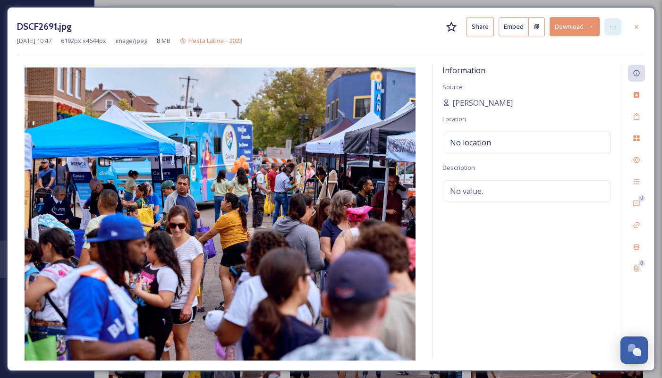
click at [620, 25] on div at bounding box center [612, 26] width 17 height 17
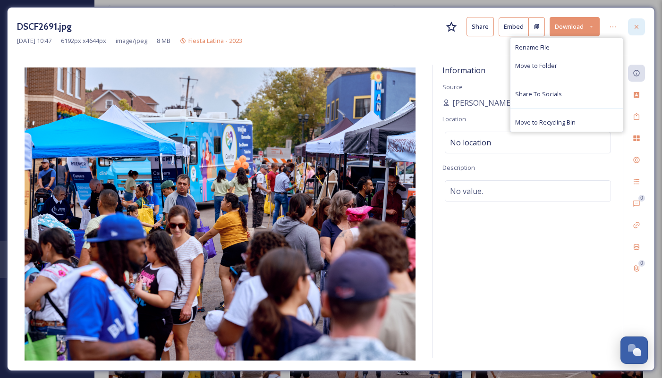
click at [638, 22] on div at bounding box center [636, 26] width 17 height 17
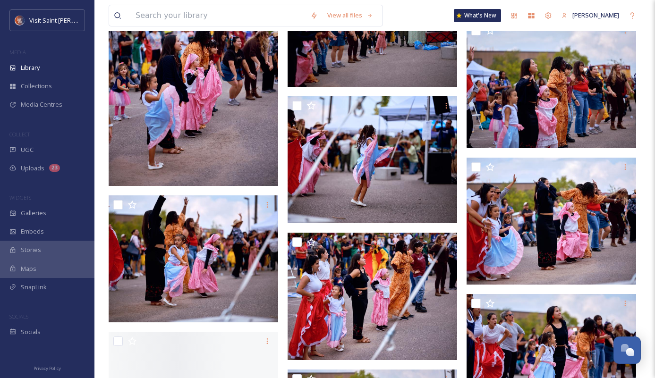
scroll to position [3445, 0]
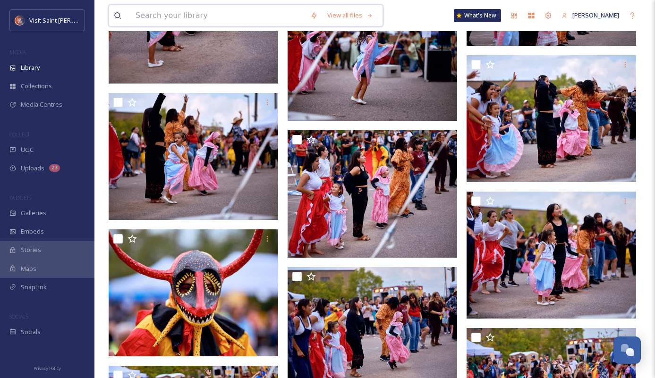
click at [214, 17] on input at bounding box center [218, 15] width 175 height 21
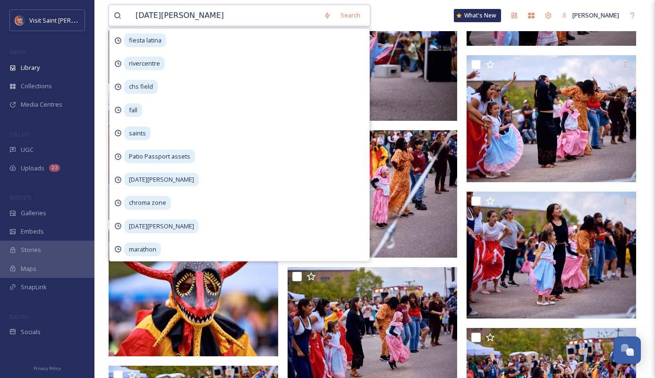
type input "[DATE][PERSON_NAME]"
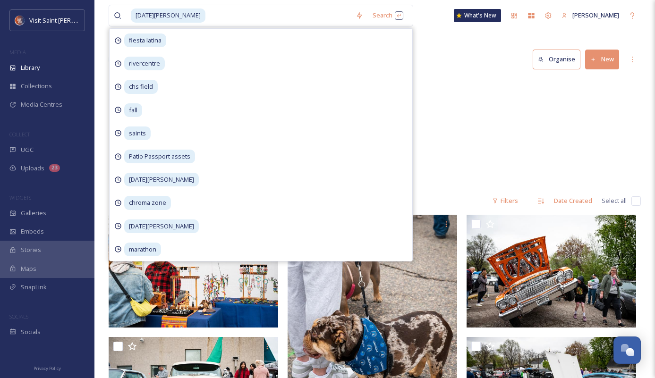
click at [437, 93] on div "Events [DATE][PERSON_NAME] 76 items Events [DATE][PERSON_NAME] 63 items Events …" at bounding box center [375, 132] width 532 height 109
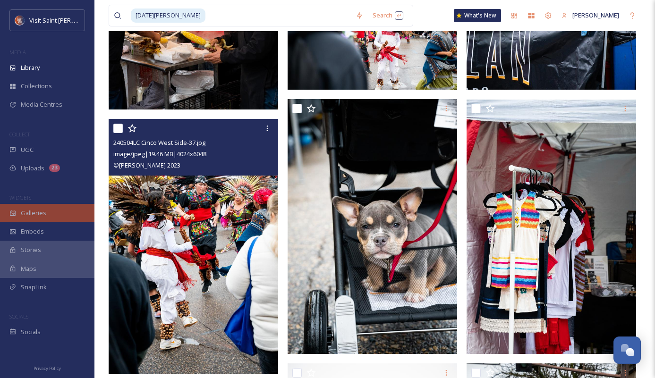
scroll to position [1888, 0]
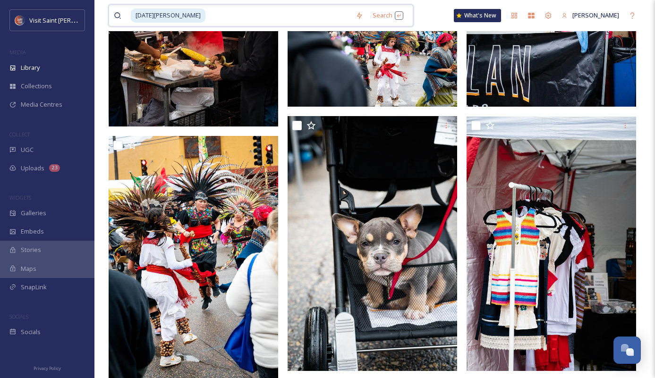
click at [285, 19] on input at bounding box center [278, 15] width 144 height 21
type input "c"
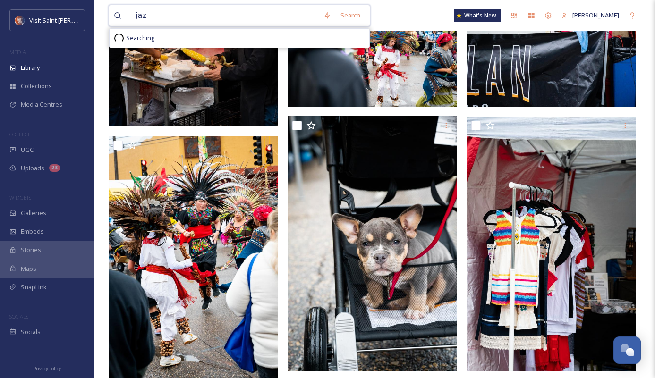
type input "jazz"
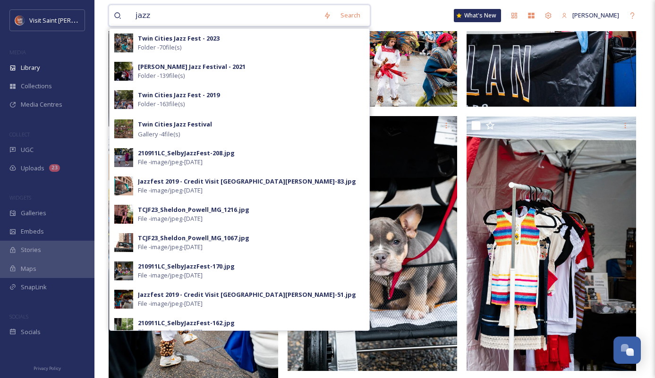
scroll to position [1878, 0]
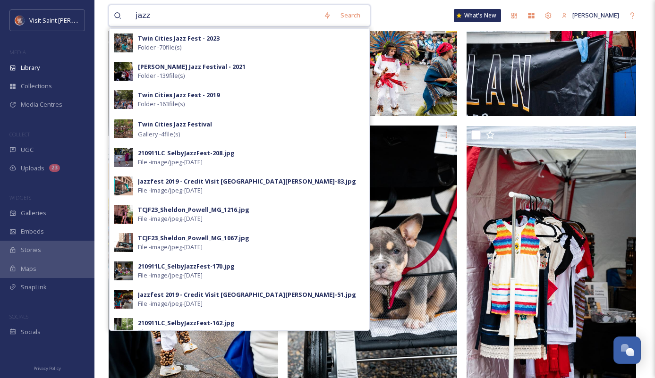
drag, startPoint x: 205, startPoint y: 20, endPoint x: 33, endPoint y: 5, distance: 172.9
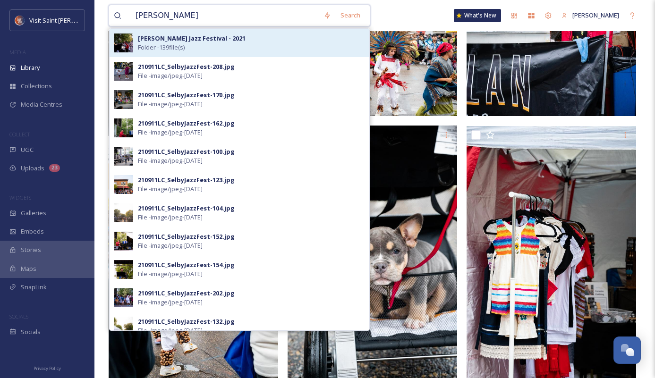
type input "[PERSON_NAME]"
click at [274, 40] on div "[PERSON_NAME] Jazz Festival - 2021 Folder - 139 file(s)" at bounding box center [251, 43] width 227 height 18
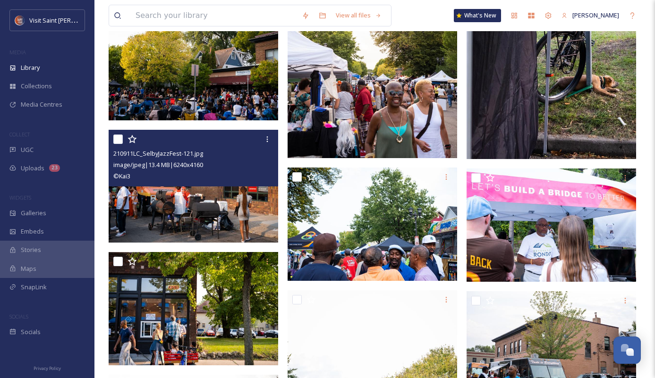
scroll to position [6041, 0]
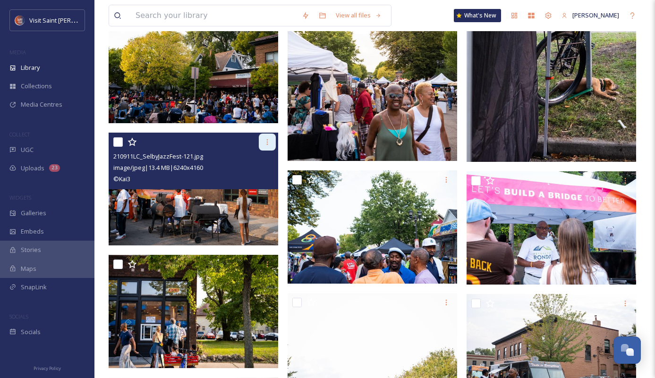
click at [264, 142] on icon at bounding box center [267, 142] width 8 height 8
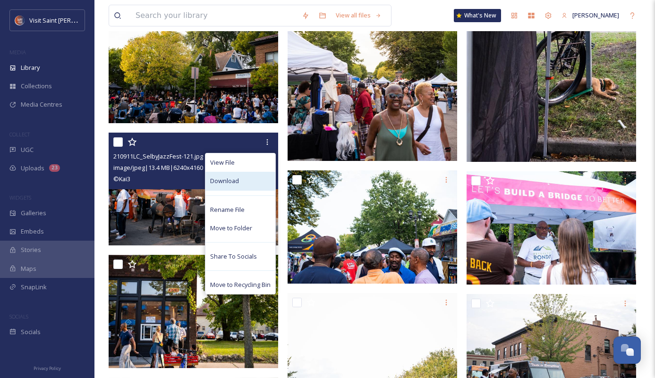
click at [251, 177] on div "Download" at bounding box center [240, 181] width 70 height 18
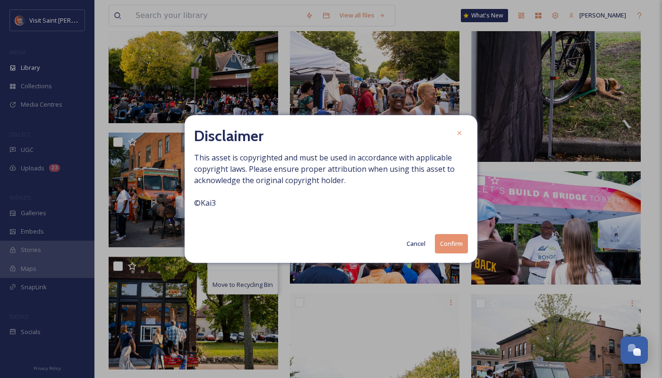
click at [462, 248] on button "Confirm" at bounding box center [451, 243] width 33 height 19
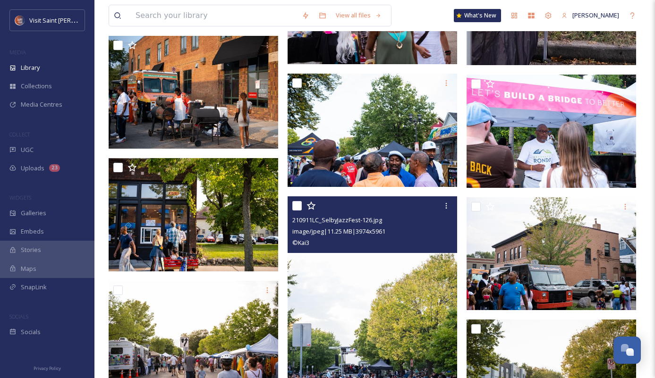
scroll to position [6277, 0]
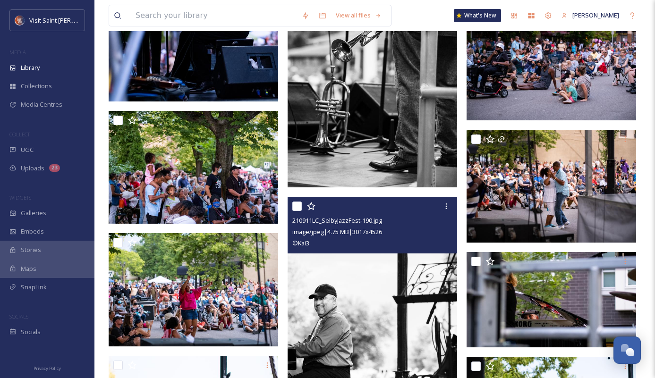
scroll to position [2296, 0]
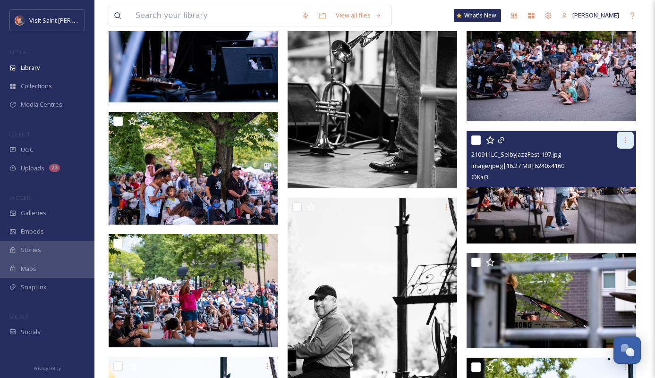
click at [624, 139] on icon at bounding box center [625, 140] width 8 height 8
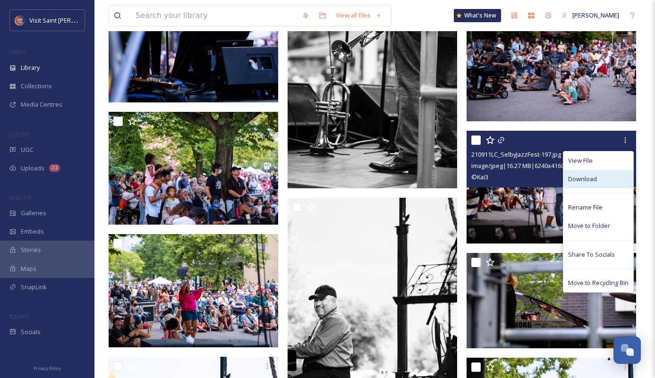
click at [595, 177] on span "Download" at bounding box center [582, 179] width 29 height 9
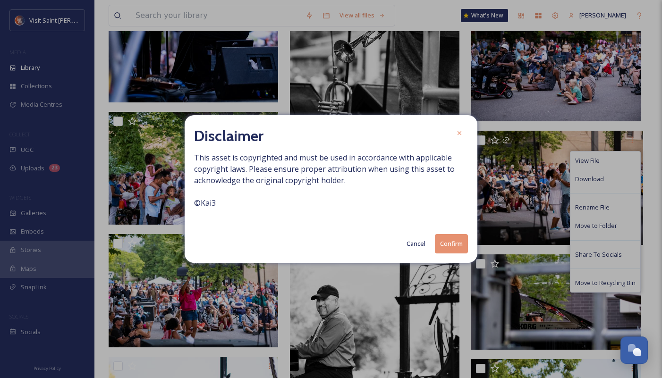
click at [455, 244] on button "Confirm" at bounding box center [451, 243] width 33 height 19
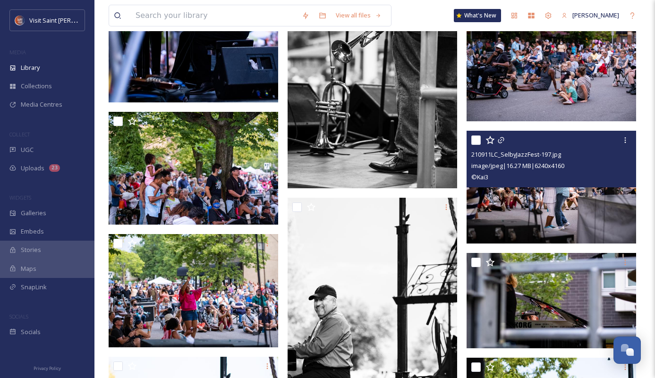
click at [624, 195] on img at bounding box center [550, 187] width 169 height 113
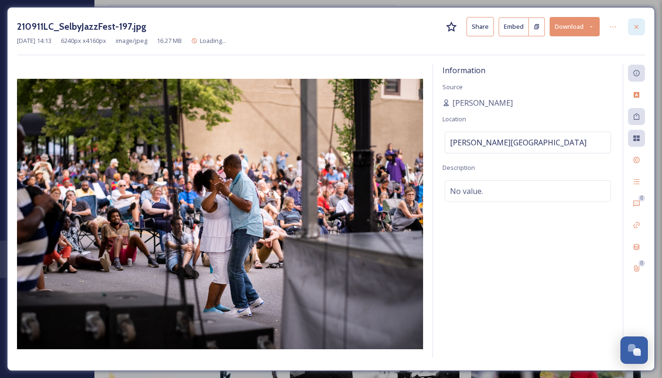
click at [637, 25] on icon at bounding box center [636, 27] width 8 height 8
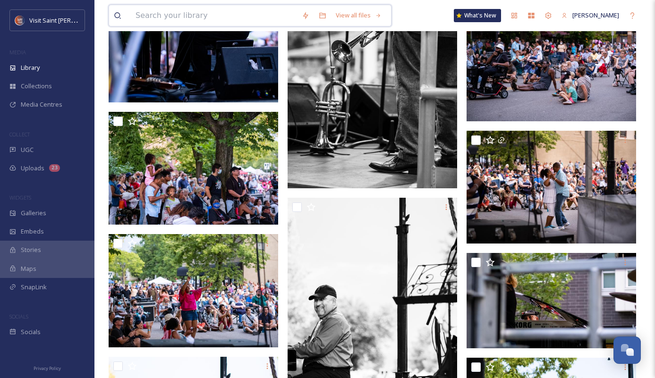
click at [259, 18] on input at bounding box center [214, 15] width 166 height 21
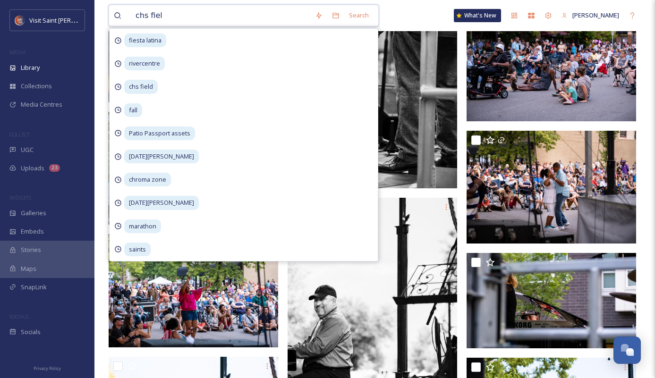
type input "chs field"
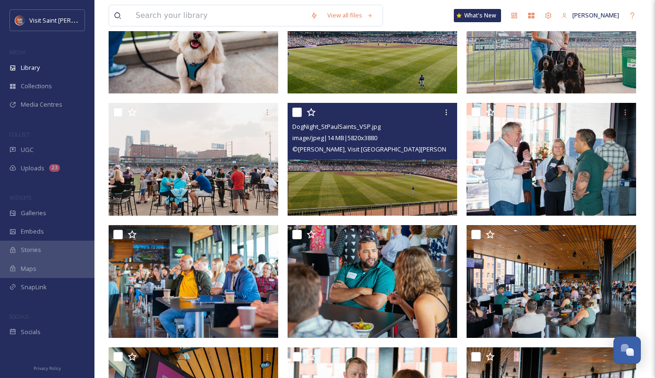
scroll to position [708, 0]
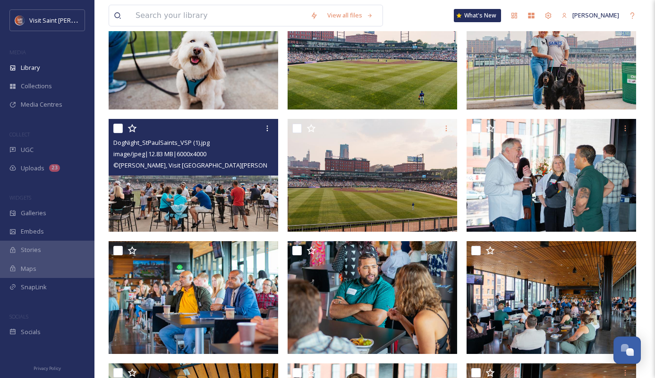
click at [258, 181] on img at bounding box center [193, 175] width 169 height 113
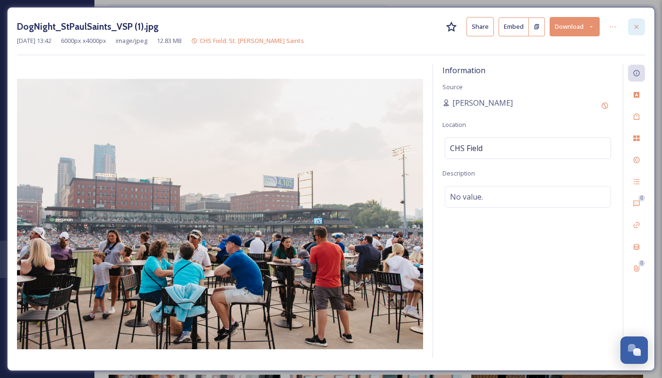
click at [636, 28] on icon at bounding box center [636, 27] width 8 height 8
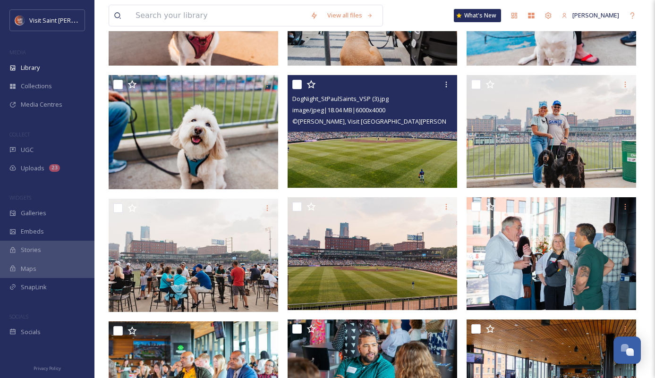
scroll to position [566, 0]
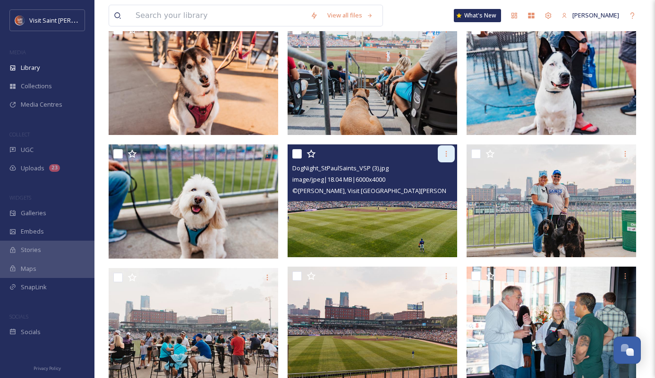
click at [448, 152] on icon at bounding box center [446, 154] width 8 height 8
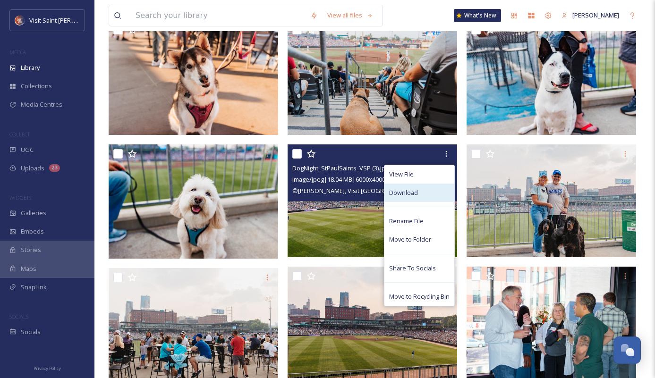
click at [426, 195] on div "Download" at bounding box center [419, 193] width 70 height 18
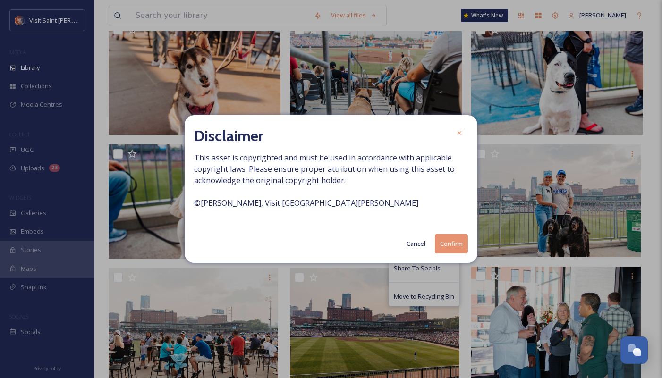
click at [449, 248] on button "Confirm" at bounding box center [451, 243] width 33 height 19
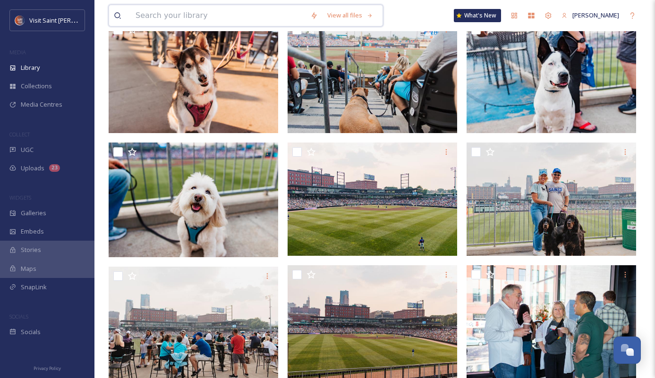
click at [236, 15] on input at bounding box center [218, 15] width 175 height 21
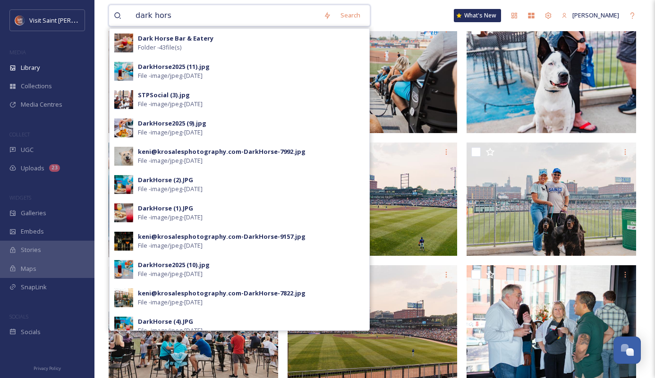
type input "dark horse"
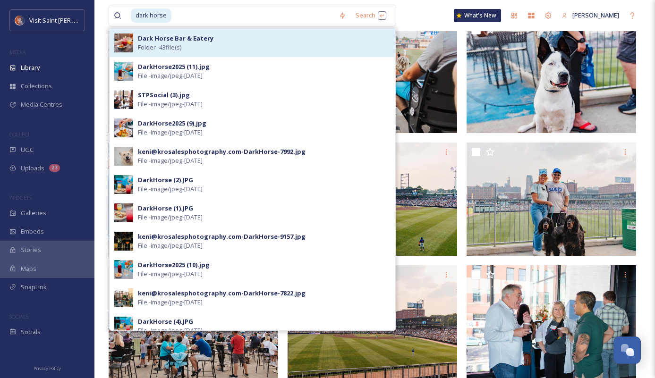
click at [229, 34] on div "Dark Horse Bar & Eatery Folder - 43 file(s)" at bounding box center [264, 43] width 253 height 18
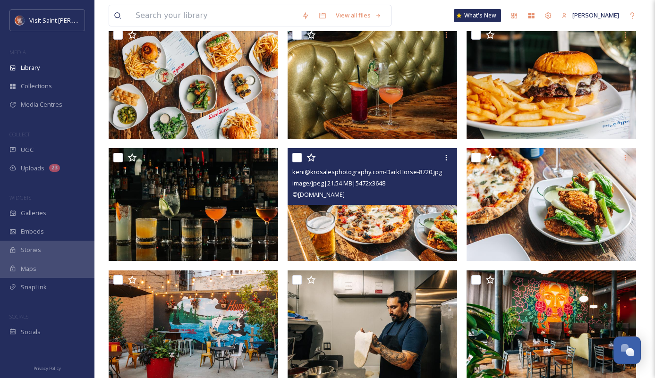
scroll to position [94, 0]
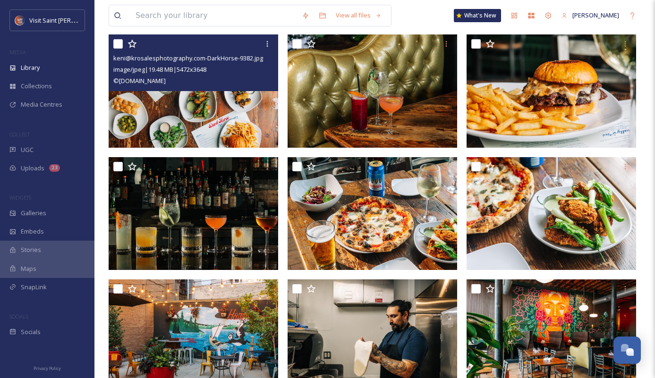
click at [223, 119] on img at bounding box center [193, 90] width 169 height 113
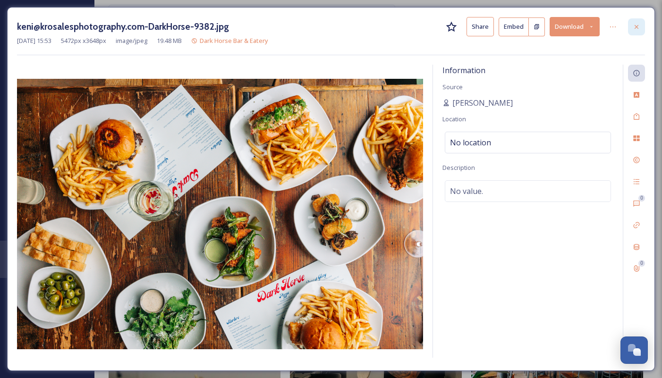
click at [637, 26] on icon at bounding box center [636, 27] width 4 height 4
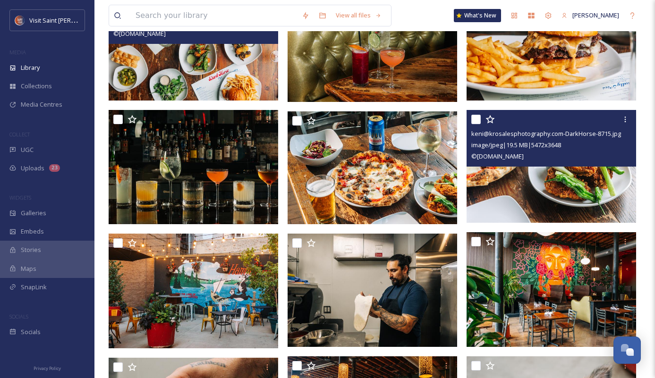
scroll to position [94, 0]
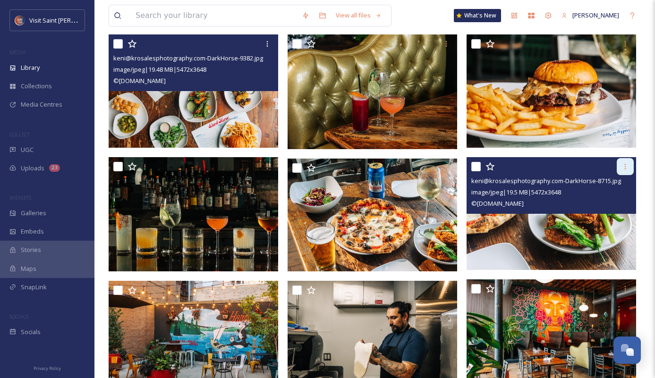
click at [619, 163] on div at bounding box center [624, 166] width 17 height 17
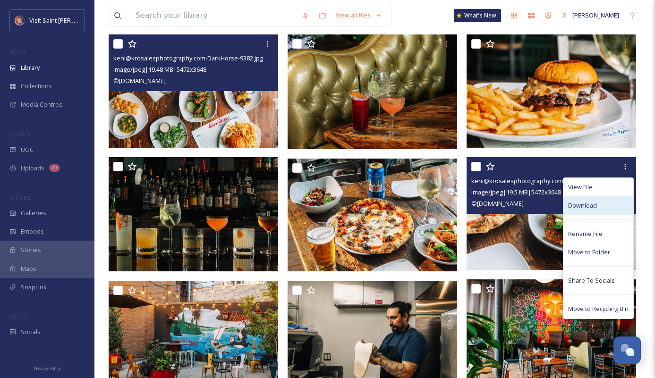
click at [581, 208] on span "Download" at bounding box center [582, 205] width 29 height 9
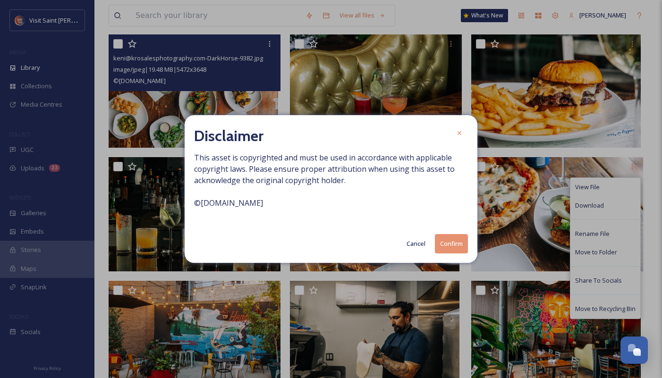
click at [452, 242] on button "Confirm" at bounding box center [451, 243] width 33 height 19
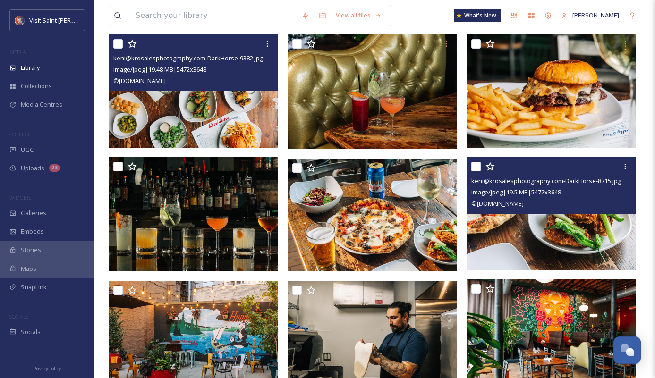
click at [627, 225] on img at bounding box center [550, 213] width 169 height 113
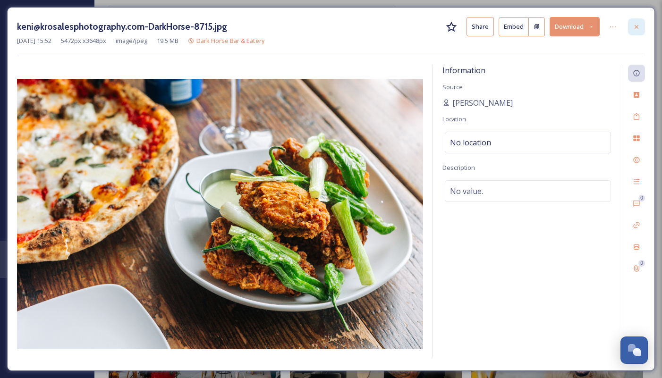
click at [635, 24] on icon at bounding box center [636, 27] width 8 height 8
